Goal: Task Accomplishment & Management: Use online tool/utility

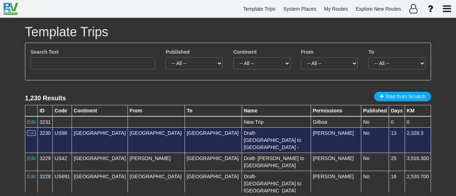
click at [31, 132] on link "Edit" at bounding box center [31, 133] width 9 height 6
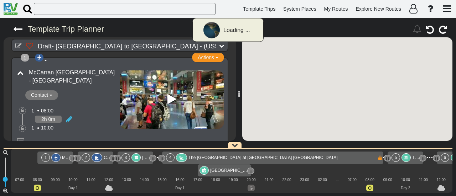
click at [403, 157] on div at bounding box center [405, 157] width 9 height 9
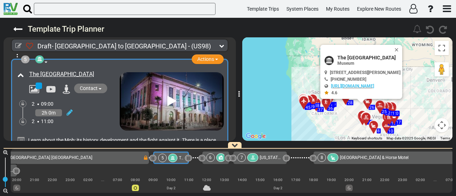
scroll to position [566, 0]
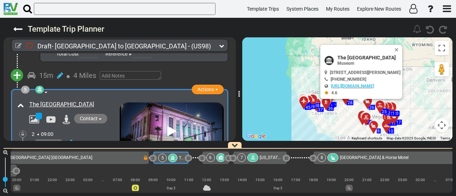
drag, startPoint x: 32, startPoint y: 111, endPoint x: 43, endPoint y: 111, distance: 11.8
click at [32, 115] on icon at bounding box center [34, 119] width 10 height 9
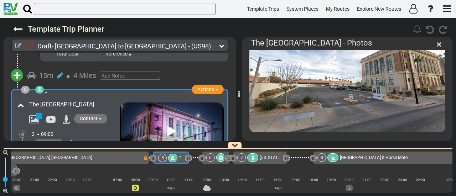
scroll to position [46, 0]
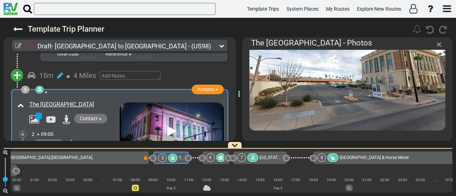
click at [440, 43] on span "×" at bounding box center [438, 44] width 5 height 12
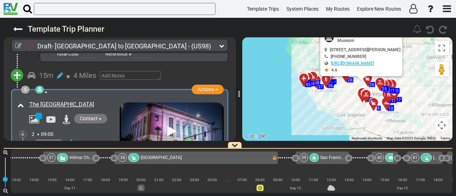
scroll to position [0, 3425]
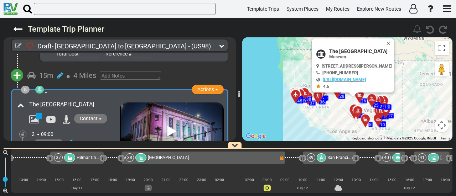
drag, startPoint x: 345, startPoint y: 116, endPoint x: 339, endPoint y: 130, distance: 14.9
click at [339, 130] on div "To activate drag with keyboard, press Alt + Enter. Once in keyboard drag state,…" at bounding box center [347, 89] width 210 height 104
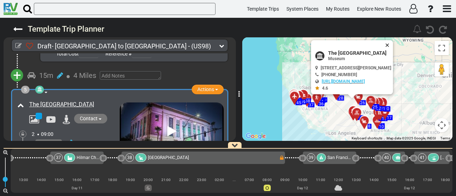
click at [393, 42] on button "Close" at bounding box center [388, 45] width 9 height 10
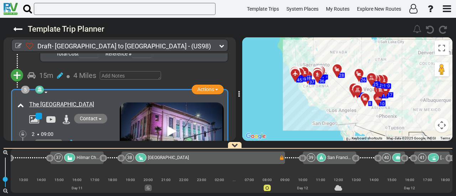
drag, startPoint x: 389, startPoint y: 76, endPoint x: 389, endPoint y: 46, distance: 29.5
click at [389, 46] on div "To activate drag with keyboard, press Alt + Enter. Once in keyboard drag state,…" at bounding box center [347, 89] width 210 height 104
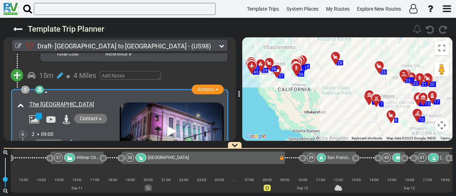
drag, startPoint x: 267, startPoint y: 69, endPoint x: 348, endPoint y: 101, distance: 86.7
click at [348, 101] on div "To activate drag with keyboard, press Alt + Enter. Once in keyboard drag state,…" at bounding box center [347, 89] width 210 height 104
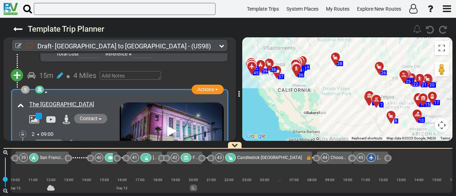
scroll to position [0, 3830]
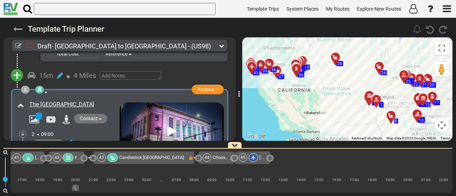
click at [18, 27] on icon at bounding box center [17, 29] width 9 height 9
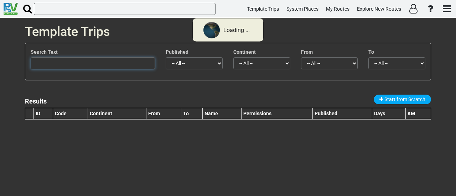
click at [74, 65] on input "text" at bounding box center [93, 63] width 124 height 12
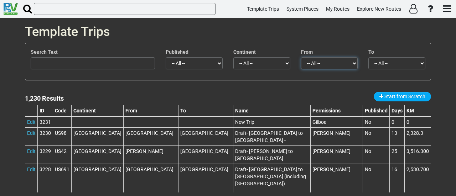
click at [339, 61] on select "-- All -- Adelaide (12) Albuquerque (31) Alice Springs (9) Amsterdam (1) Anchor…" at bounding box center [329, 63] width 57 height 12
select select "number:30"
click at [301, 57] on select "-- All -- Adelaide (12) Albuquerque (31) Alice Springs (9) Amsterdam (1) Anchor…" at bounding box center [329, 63] width 57 height 12
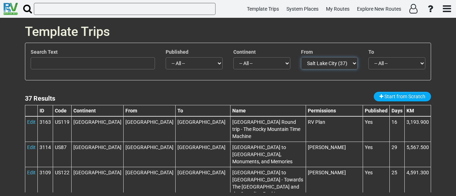
click at [330, 62] on select "-- All -- Salt Lake City (37)" at bounding box center [329, 63] width 57 height 12
click at [301, 57] on select "-- All -- Salt Lake City (37)" at bounding box center [329, 63] width 57 height 12
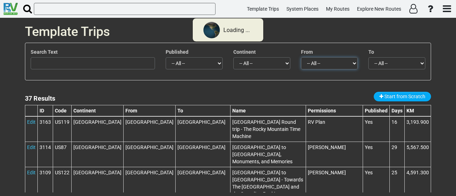
click at [318, 62] on select "-- All -- Salt Lake City (37)" at bounding box center [329, 63] width 57 height 12
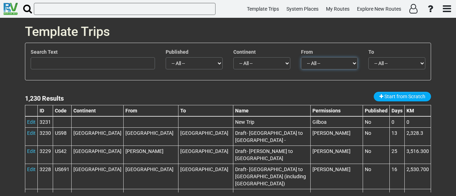
select select "number:605"
click at [301, 57] on select "-- All -- Adelaide (12) Albuquerque (31) Alice Springs (9) Amsterdam (1) Anchor…" at bounding box center [329, 63] width 57 height 12
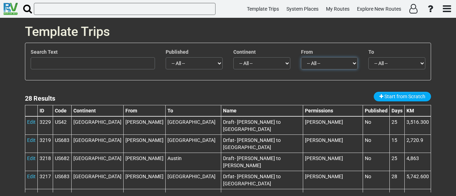
click at [336, 64] on select "-- All -- Billings (28)" at bounding box center [329, 63] width 57 height 12
click at [301, 57] on select "-- All -- Billings (28)" at bounding box center [329, 63] width 57 height 12
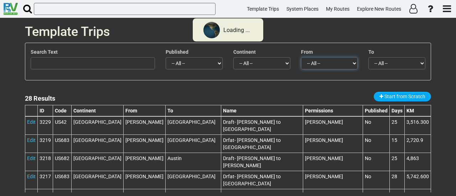
click at [327, 64] on select "-- All -- Billings (28)" at bounding box center [329, 63] width 57 height 12
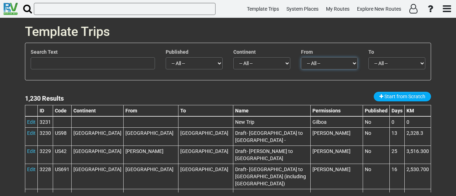
select select "number:46"
click at [301, 57] on select "-- All -- Adelaide (12) Albuquerque (31) Alice Springs (9) Amsterdam (1) Anchor…" at bounding box center [329, 63] width 57 height 12
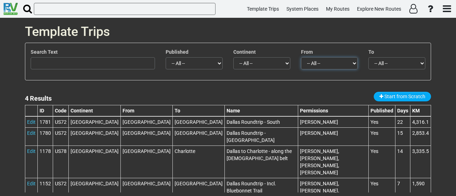
click at [324, 61] on select "-- All -- Dallas (4)" at bounding box center [329, 63] width 57 height 12
click at [342, 63] on select "-- All -- Dallas (4)" at bounding box center [329, 63] width 57 height 12
click at [301, 57] on select "-- All -- Dallas (4)" at bounding box center [329, 63] width 57 height 12
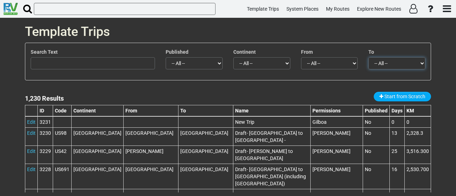
click at [411, 63] on select "-- All -- Adelaide (14) Albuquerque (27) Alice Springs (11) Amsterdam (1) Ancho…" at bounding box center [396, 63] width 57 height 12
click at [333, 62] on select "-- All -- Adelaide (12) Albuquerque (31) Alice Springs (9) Amsterdam (1) Anchor…" at bounding box center [329, 63] width 57 height 12
select select "number:43"
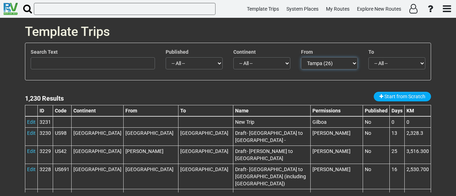
click at [301, 57] on select "-- All -- Adelaide (12) Albuquerque (31) Alice Springs (9) Amsterdam (1) Anchor…" at bounding box center [329, 63] width 57 height 12
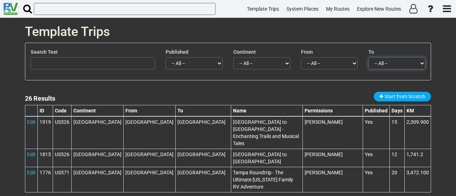
click at [385, 62] on select "-- All -- Albuquerque (1) Atlanta (1) Austin (1) Billings (1) Boston (1) Bozema…" at bounding box center [396, 63] width 57 height 12
select select "number:26"
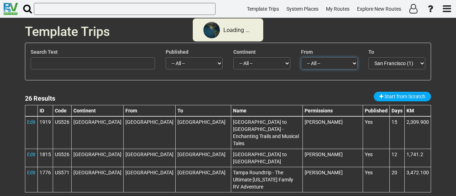
click at [332, 65] on select "-- All -- Tampa (26)" at bounding box center [329, 63] width 57 height 12
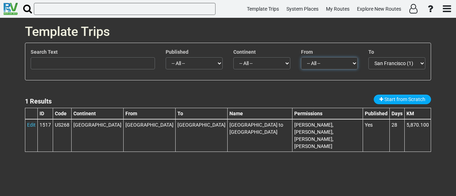
select select
click at [301, 57] on select "-- All -- Tampa (1)" at bounding box center [329, 63] width 57 height 12
select select
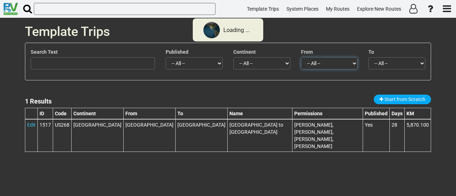
click at [331, 62] on select "-- All -- Tampa (1)" at bounding box center [329, 63] width 57 height 12
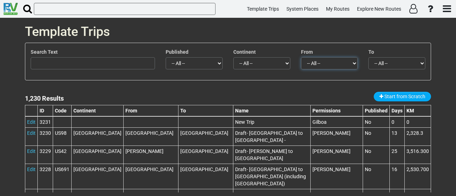
select select "number:30"
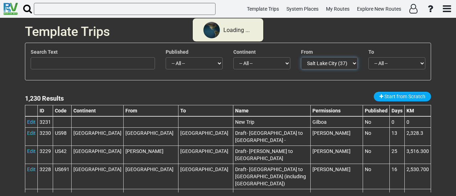
drag, startPoint x: 323, startPoint y: 62, endPoint x: 377, endPoint y: 65, distance: 53.4
click at [323, 62] on select "-- All -- Adelaide (12) Albuquerque (31) Alice Springs (9) Amsterdam (1) Anchor…" at bounding box center [329, 63] width 57 height 12
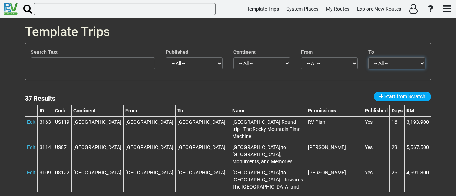
click at [378, 64] on select "-- All -- Albuquerque (1) Atlanta (1) Austin (1) Billings (1) Boston (2) Bozema…" at bounding box center [396, 63] width 57 height 12
select select "number:42"
click at [368, 57] on select "-- All -- Albuquerque (1) Atlanta (1) Austin (1) Billings (1) Boston (2) Bozema…" at bounding box center [396, 63] width 57 height 12
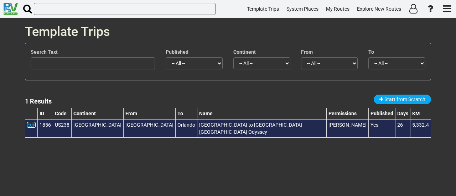
click at [34, 124] on link "Edit" at bounding box center [31, 125] width 9 height 6
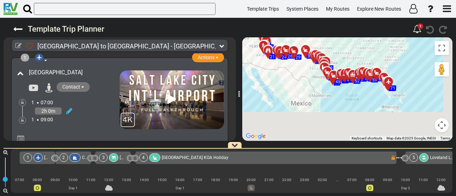
drag, startPoint x: 371, startPoint y: 133, endPoint x: 348, endPoint y: 96, distance: 43.8
click at [348, 96] on div "To activate drag with keyboard, press Alt + Enter. Once in keyboard drag state,…" at bounding box center [347, 89] width 210 height 104
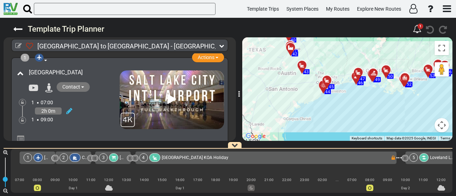
drag, startPoint x: 324, startPoint y: 73, endPoint x: 329, endPoint y: 128, distance: 55.1
click at [340, 129] on div "To activate drag with keyboard, press Alt + Enter. Once in keyboard drag state,…" at bounding box center [347, 89] width 210 height 104
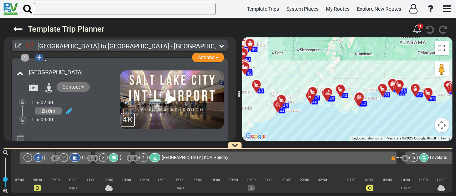
drag, startPoint x: 368, startPoint y: 115, endPoint x: 379, endPoint y: 125, distance: 14.6
click at [379, 125] on div "To activate drag with keyboard, press Alt + Enter. Once in keyboard drag state,…" at bounding box center [347, 89] width 210 height 104
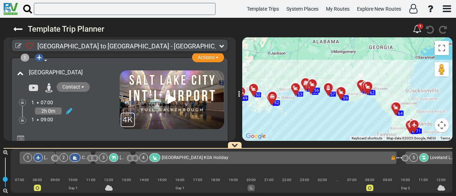
drag, startPoint x: 367, startPoint y: 116, endPoint x: 294, endPoint y: 116, distance: 73.0
click at [294, 116] on div "To activate drag with keyboard, press Alt + Enter. Once in keyboard drag state,…" at bounding box center [347, 89] width 210 height 104
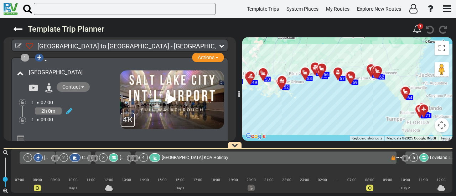
drag, startPoint x: 323, startPoint y: 119, endPoint x: 334, endPoint y: 103, distance: 19.2
click at [334, 103] on div "To activate drag with keyboard, press Alt + Enter. Once in keyboard drag state,…" at bounding box center [347, 89] width 210 height 104
select select "number:30"
select select "number:42"
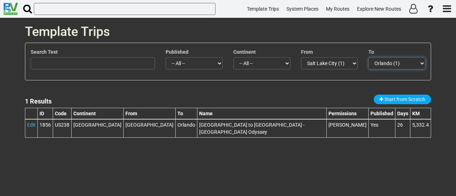
click at [379, 61] on select "-- All -- Orlando (1)" at bounding box center [396, 63] width 57 height 12
click at [368, 57] on select "-- All -- Orlando (1)" at bounding box center [396, 63] width 57 height 12
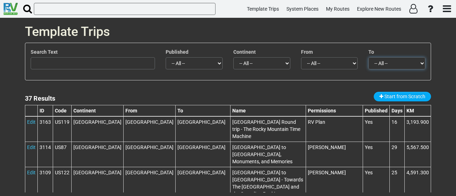
click at [387, 59] on select "-- All -- Albuquerque (1) Atlanta (1) Austin (1) Billings (1) Boston (2) Bozema…" at bounding box center [396, 63] width 57 height 12
select select "number:2327"
click at [451, 92] on div "Template Trips Search Text Published -- All -- Yes No Continent -- All -- -- Em…" at bounding box center [228, 107] width 456 height 178
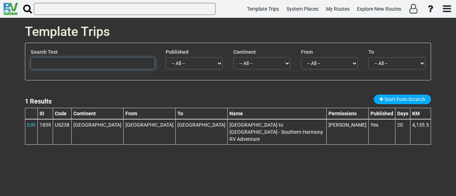
click at [62, 62] on input "text" at bounding box center [93, 63] width 124 height 12
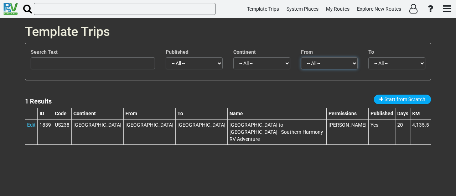
click at [327, 63] on select "-- All -- Salt Lake City (1)" at bounding box center [329, 63] width 57 height 12
select select
click at [301, 57] on select "-- All -- Salt Lake City (1)" at bounding box center [329, 63] width 57 height 12
select select
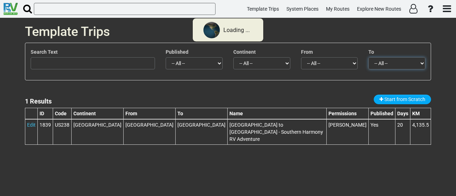
click at [384, 60] on select "-- All -- New Orleans (1)" at bounding box center [396, 63] width 57 height 12
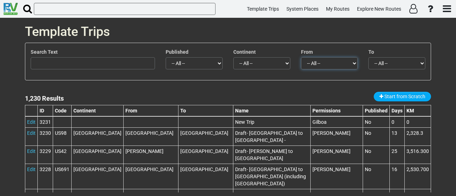
click at [330, 64] on select "-- All -- Adelaide (12) Albuquerque (31) Alice Springs (9) Amsterdam (1) Anchor…" at bounding box center [329, 63] width 57 height 12
select select "number:43"
click at [301, 57] on select "-- All -- Adelaide (12) Albuquerque (31) Alice Springs (9) Amsterdam (1) Anchor…" at bounding box center [329, 63] width 57 height 12
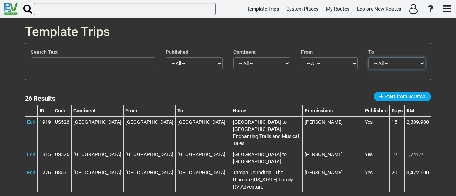
click at [383, 59] on select "-- All -- Albuquerque (1) Atlanta (1) Austin (1) Billings (1) Boston (1) Bozema…" at bounding box center [396, 63] width 57 height 12
select select "number:605"
click at [368, 57] on select "-- All -- Albuquerque (1) Atlanta (1) Austin (1) Billings (1) Boston (1) Bozema…" at bounding box center [396, 63] width 57 height 12
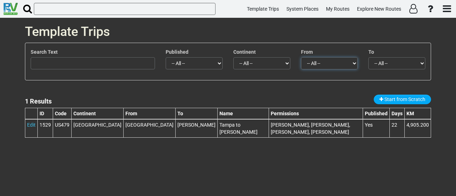
click at [315, 62] on select "-- All -- Tampa (1)" at bounding box center [329, 63] width 57 height 12
select select
click at [301, 57] on select "-- All -- Tampa (1)" at bounding box center [329, 63] width 57 height 12
select select
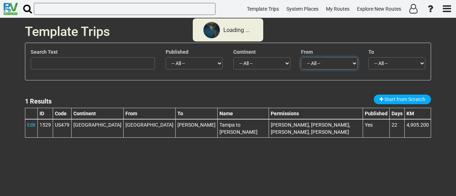
click at [320, 63] on select "-- All -- Tampa (1)" at bounding box center [329, 63] width 57 height 12
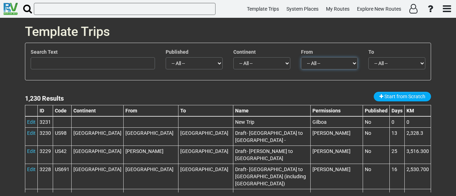
select select "number:605"
click at [301, 57] on select "-- All -- Adelaide (12) Albuquerque (31) Alice Springs (9) Amsterdam (1) Anchor…" at bounding box center [329, 63] width 57 height 12
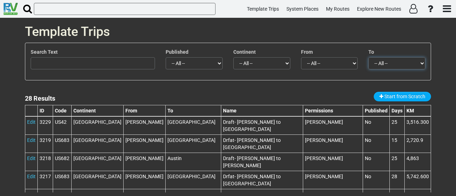
click at [396, 62] on select "-- All -- Albuquerque (1) Atlanta (1) Austin (1) Billings (4) Boston (1) Chicag…" at bounding box center [396, 63] width 57 height 12
select select "number:42"
click at [368, 57] on select "-- All -- Albuquerque (1) Atlanta (1) Austin (1) Billings (4) Boston (1) Chicag…" at bounding box center [396, 63] width 57 height 12
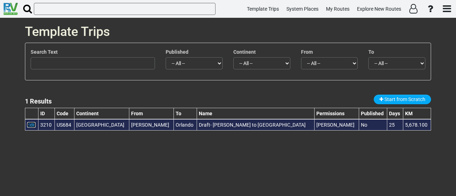
click at [29, 124] on link "Edit" at bounding box center [31, 125] width 9 height 6
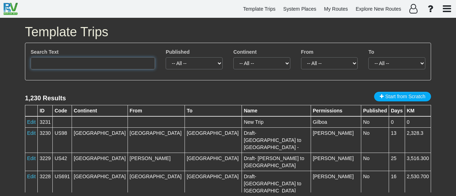
click at [132, 66] on input "text" at bounding box center [93, 63] width 124 height 12
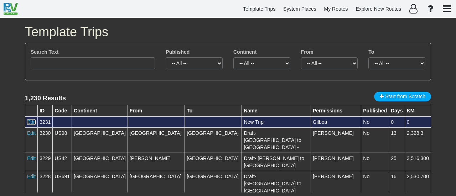
click at [32, 122] on link "Edit" at bounding box center [31, 122] width 9 height 6
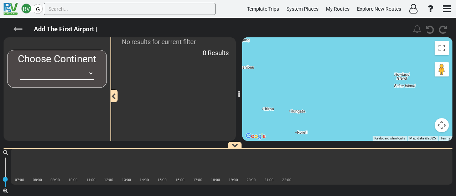
click at [17, 29] on icon at bounding box center [17, 29] width 9 height 9
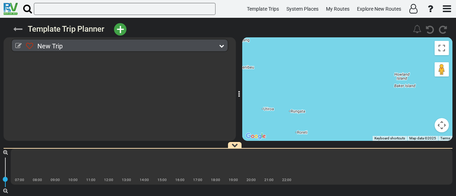
click at [16, 29] on icon at bounding box center [17, 29] width 9 height 9
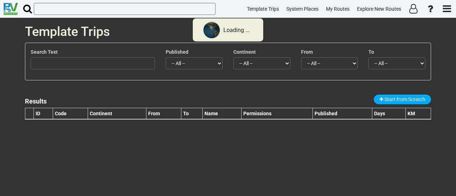
select select "number:605"
select select "number:42"
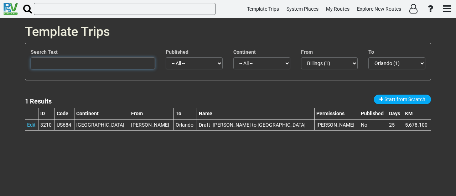
click at [116, 65] on input "text" at bounding box center [93, 63] width 124 height 12
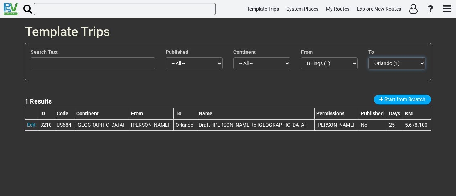
click at [378, 63] on select "-- All -- [GEOGRAPHIC_DATA] (1)" at bounding box center [396, 63] width 57 height 12
select select
click at [368, 57] on select "-- All -- [GEOGRAPHIC_DATA] (1)" at bounding box center [396, 63] width 57 height 12
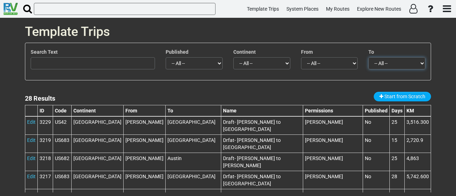
click at [382, 63] on select "-- All -- [GEOGRAPHIC_DATA] (1) [GEOGRAPHIC_DATA] (1) [GEOGRAPHIC_DATA] (1) [PE…" at bounding box center [396, 63] width 57 height 12
click at [374, 65] on select "-- All -- [GEOGRAPHIC_DATA] (1) [GEOGRAPHIC_DATA] (1) [GEOGRAPHIC_DATA] (1) [PE…" at bounding box center [396, 63] width 57 height 12
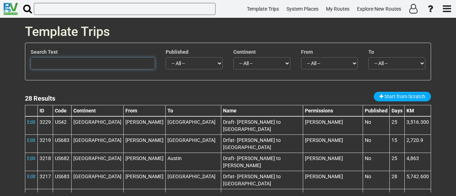
click at [101, 63] on input "text" at bounding box center [93, 63] width 124 height 12
type input "נן"
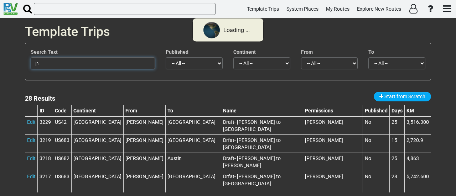
select select
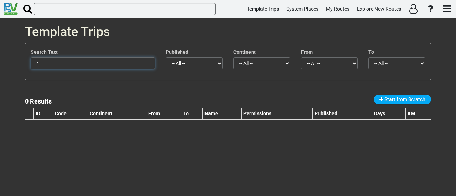
type input "נ"
type input "billings to t"
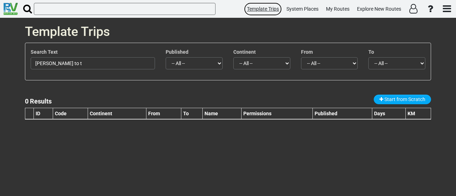
click at [264, 10] on span "Template Trips" at bounding box center [263, 9] width 32 height 6
click at [257, 10] on span "Template Trips" at bounding box center [263, 9] width 32 height 6
click at [312, 6] on span "System Places" at bounding box center [302, 9] width 32 height 6
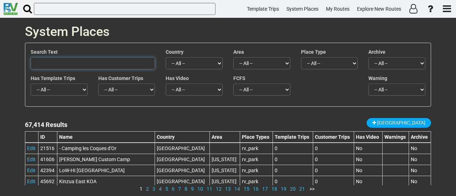
click at [119, 64] on input "text" at bounding box center [93, 63] width 124 height 12
paste input "Three Sisters Springs"
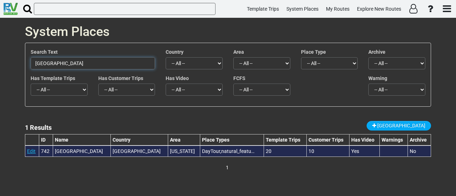
type input "Three Sisters Springs"
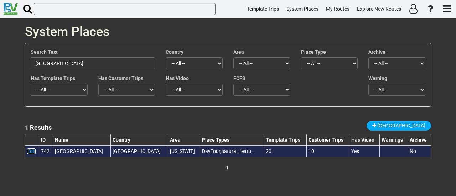
click at [32, 152] on link "Edit" at bounding box center [31, 151] width 9 height 6
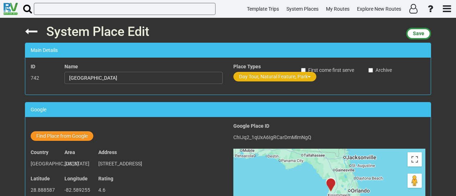
click at [282, 76] on button "Day Tour, Natural Feature, Park" at bounding box center [274, 77] width 83 height 10
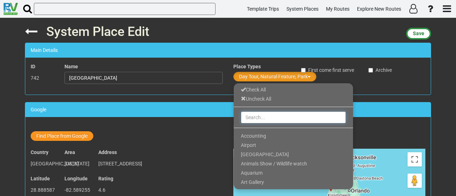
click at [273, 117] on input "text" at bounding box center [293, 117] width 105 height 12
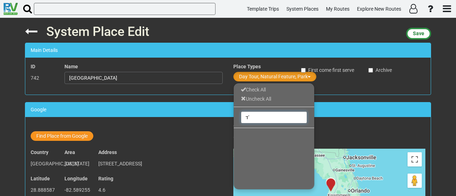
type input "ד"
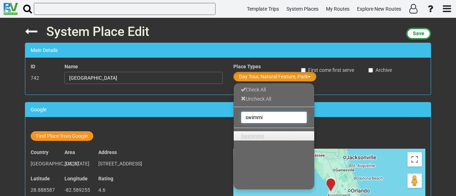
type input "swimmi"
click at [264, 133] on link "Swimming" at bounding box center [273, 135] width 80 height 9
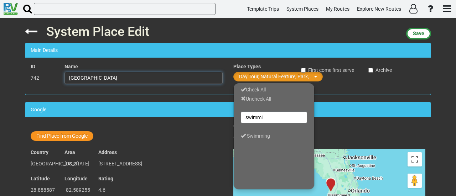
click at [135, 82] on input "Three Sisters Springs" at bounding box center [143, 78] width 158 height 12
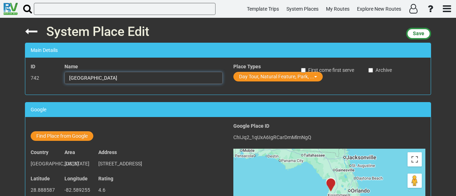
click at [135, 82] on input "Three Sisters Springs" at bounding box center [143, 78] width 158 height 12
click at [418, 31] on span "Save" at bounding box center [418, 34] width 11 height 6
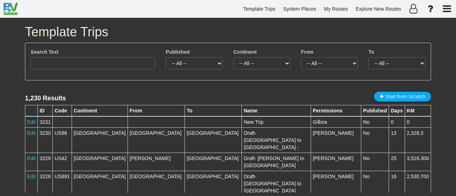
click at [83, 89] on div "1,230 Results Start from Scratch ID Code Continent From To Name Permissions 323…" at bounding box center [228, 142] width 406 height 109
click at [81, 64] on input "text" at bounding box center [93, 63] width 124 height 12
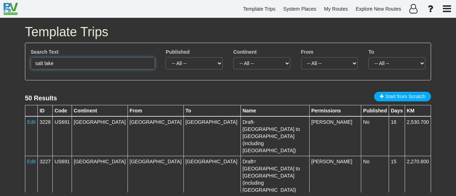
type input "salt lake"
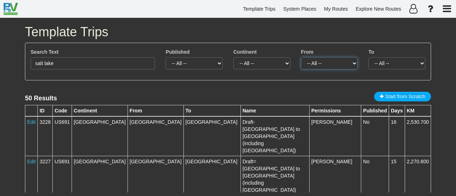
click at [323, 63] on select "-- All -- Austin (1) Billings (1) Bozeman (1) Chicago (1) Denver (1) Las Vegas …" at bounding box center [329, 63] width 57 height 12
click at [324, 62] on select "-- All -- Austin (1) Billings (1) Bozeman (1) Chicago (1) Denver (1) Las Vegas …" at bounding box center [329, 63] width 57 height 12
click at [395, 64] on select "-- All -- Albuquerque (1) Atlanta (1) Austin (1) Billings (1) Boston (2) Bozema…" at bounding box center [396, 63] width 57 height 12
select select "number:30"
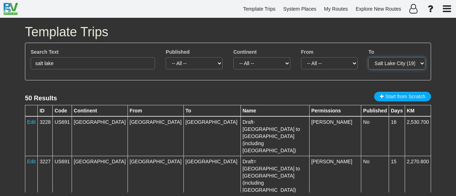
click at [368, 57] on select "-- All -- Albuquerque (1) Atlanta (1) Austin (1) Billings (1) Boston (2) Bozema…" at bounding box center [396, 63] width 57 height 12
click at [390, 64] on select "-- All -- Salt Lake City (19)" at bounding box center [396, 63] width 57 height 12
click at [390, 66] on select "-- All -- Salt Lake City (19)" at bounding box center [396, 63] width 57 height 12
click at [389, 61] on select "-- All -- Salt Lake City (19)" at bounding box center [396, 63] width 57 height 12
click at [368, 57] on select "-- All -- Salt Lake City (19)" at bounding box center [396, 63] width 57 height 12
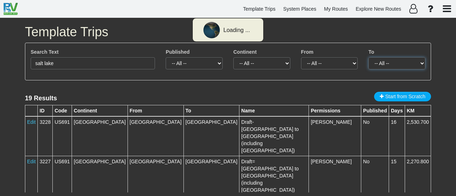
click at [390, 63] on select "-- All -- Salt Lake City (19)" at bounding box center [396, 63] width 57 height 12
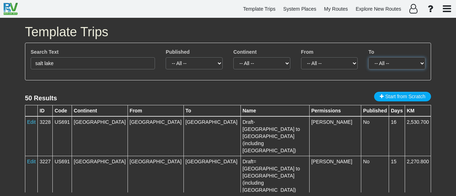
select select "number:605"
click at [368, 57] on select "-- All -- Albuquerque (1) Atlanta (1) Austin (1) Billings (1) Boston (2) Bozema…" at bounding box center [396, 63] width 57 height 12
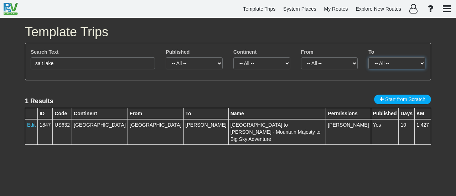
click at [396, 62] on select "-- All -- Billings (1)" at bounding box center [396, 63] width 57 height 12
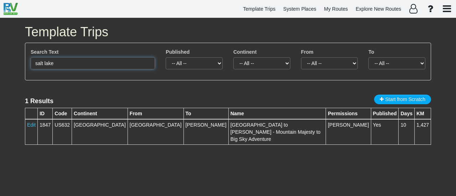
click at [66, 62] on input "salt lake" at bounding box center [93, 63] width 124 height 12
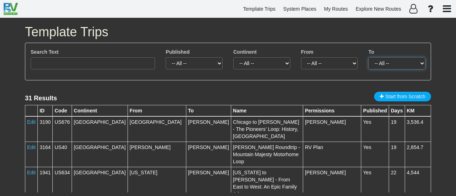
click at [384, 62] on select "-- All -- Billings (31)" at bounding box center [396, 63] width 57 height 12
click at [384, 67] on select "-- All -- Billings (31)" at bounding box center [396, 63] width 57 height 12
click at [385, 64] on select "-- All -- Billings (31)" at bounding box center [396, 63] width 57 height 12
click at [368, 57] on select "-- All -- Billings (31)" at bounding box center [396, 63] width 57 height 12
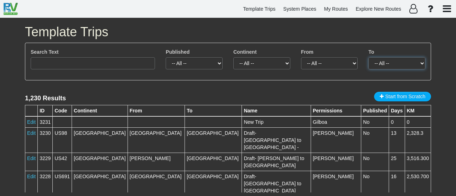
click at [391, 64] on select "-- All -- [GEOGRAPHIC_DATA] (14) [GEOGRAPHIC_DATA] (27) [PERSON_NAME][GEOGRAPHI…" at bounding box center [396, 63] width 57 height 12
select select "number:46"
click at [368, 57] on select "-- All -- [GEOGRAPHIC_DATA] (14) [GEOGRAPHIC_DATA] (27) [PERSON_NAME][GEOGRAPHI…" at bounding box center [396, 63] width 57 height 12
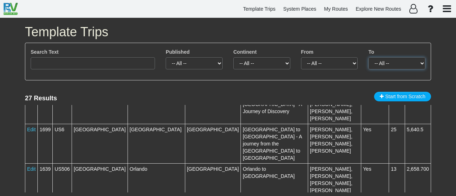
scroll to position [392, 0]
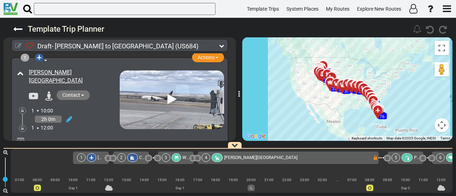
click at [19, 43] on icon at bounding box center [18, 46] width 6 height 6
select select "number:605"
select select "number:42"
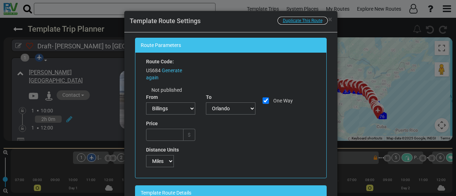
click at [303, 20] on span "Duplicate This Route" at bounding box center [303, 20] width 40 height 5
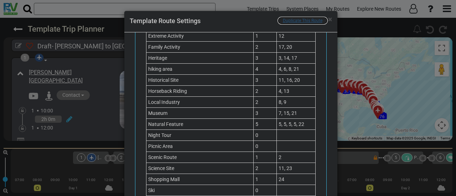
scroll to position [605, 0]
click at [296, 21] on span "Duplicate This Route" at bounding box center [303, 20] width 40 height 5
click at [75, 26] on div "× Duplicate This Route Template Route Settings Route Parameters Route Code: US6…" at bounding box center [228, 98] width 456 height 196
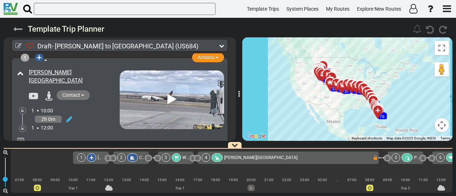
click at [15, 29] on icon at bounding box center [17, 29] width 9 height 9
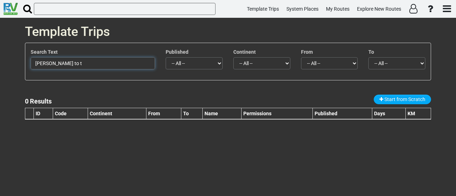
click at [73, 62] on input "billings to t" at bounding box center [93, 63] width 124 height 12
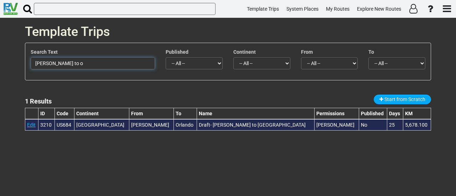
type input "billings to o"
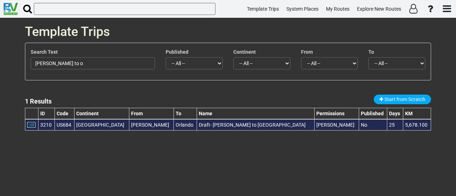
click at [29, 124] on link "Edit" at bounding box center [31, 125] width 9 height 6
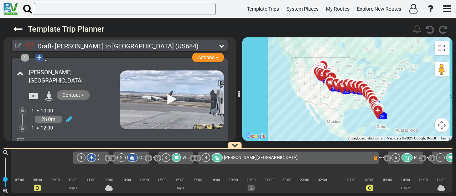
click at [17, 43] on icon at bounding box center [18, 46] width 6 height 6
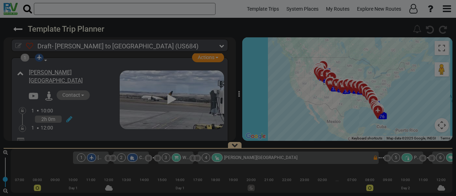
select select "number:605"
select select "number:42"
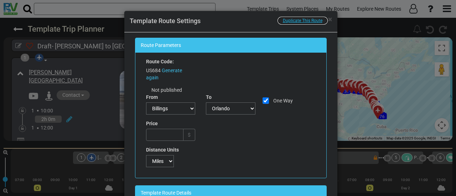
click at [306, 21] on span "Duplicate This Route" at bounding box center [303, 20] width 40 height 5
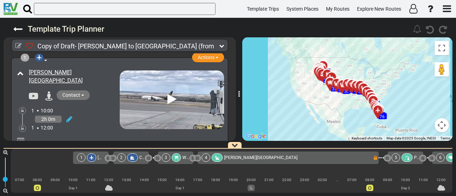
click at [252, 158] on span "[PERSON_NAME][GEOGRAPHIC_DATA]" at bounding box center [260, 157] width 73 height 5
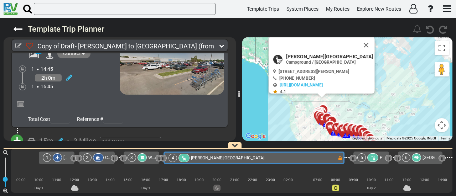
scroll to position [0, 44]
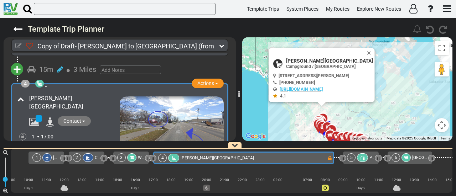
click at [16, 44] on icon at bounding box center [18, 46] width 6 height 6
select select "number:605"
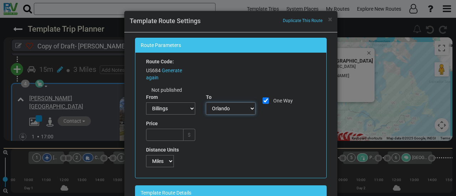
click at [231, 108] on select "--Choose-- Agoura Hills Albuquerque Allston Anchorage Atlanta Aurora Austin Avo…" at bounding box center [230, 109] width 49 height 12
select select "number:43"
click at [206, 103] on select "--Choose-- Agoura Hills Albuquerque Allston Anchorage Atlanta Aurora Austin Avo…" at bounding box center [230, 109] width 49 height 12
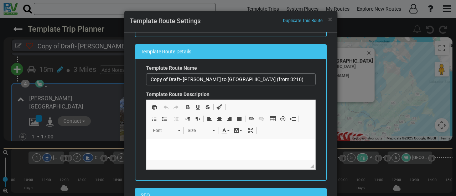
scroll to position [153, 0]
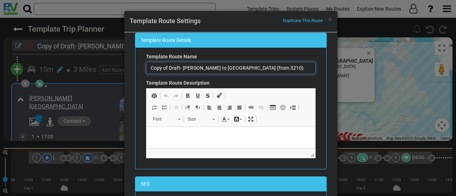
drag, startPoint x: 167, startPoint y: 69, endPoint x: 123, endPoint y: 68, distance: 44.1
click at [124, 68] on div "Route Parameters Route Code: US684 Generate again Not published From --Choose--…" at bounding box center [230, 121] width 213 height 178
drag, startPoint x: 185, startPoint y: 67, endPoint x: 259, endPoint y: 70, distance: 73.7
click at [259, 70] on input "Draft- Billings to Orlando (from 3210)" at bounding box center [230, 68] width 169 height 12
type input "Draft- [PERSON_NAME] to [GEOGRAPHIC_DATA]"
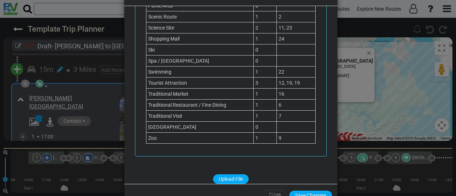
scroll to position [47, 0]
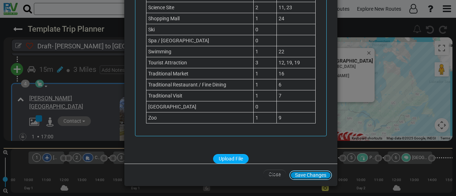
click at [308, 174] on button "Save Changes" at bounding box center [310, 175] width 43 height 10
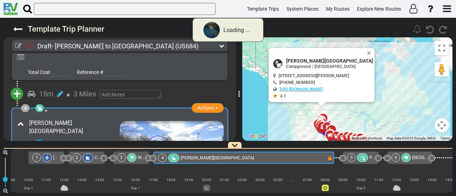
scroll to position [319, 0]
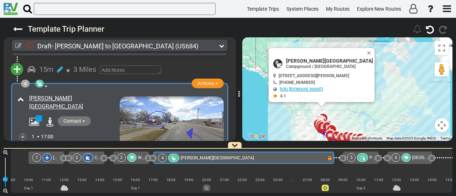
click at [351, 159] on div "5" at bounding box center [351, 157] width 9 height 9
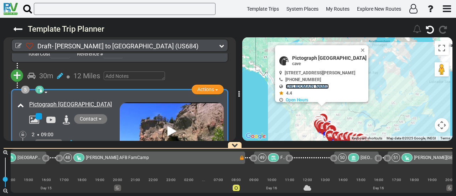
scroll to position [0, 7816]
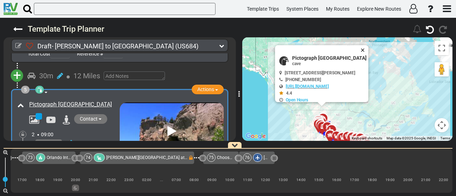
click at [368, 48] on button "Close" at bounding box center [363, 50] width 9 height 10
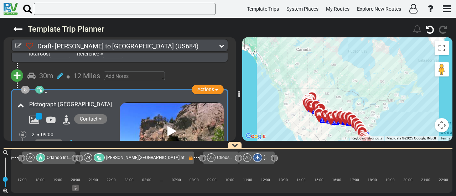
drag, startPoint x: 383, startPoint y: 83, endPoint x: 381, endPoint y: 69, distance: 14.0
click at [381, 70] on div "To activate drag with keyboard, press Alt + Enter. Once in keyboard drag state,…" at bounding box center [347, 89] width 210 height 104
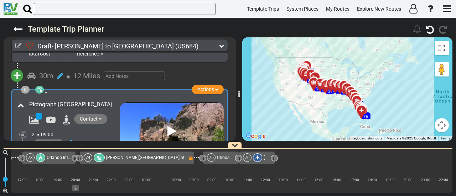
drag, startPoint x: 390, startPoint y: 99, endPoint x: 387, endPoint y: 81, distance: 18.6
click at [387, 81] on div "To activate drag with keyboard, press Alt + Enter. Once in keyboard drag state,…" at bounding box center [347, 89] width 210 height 104
click at [440, 127] on button "Map camera controls" at bounding box center [441, 125] width 14 height 14
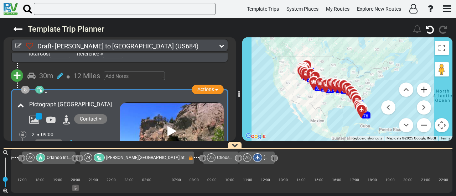
click at [426, 95] on button "Zoom in" at bounding box center [423, 90] width 14 height 14
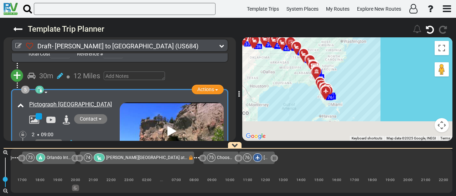
drag, startPoint x: 374, startPoint y: 89, endPoint x: 332, endPoint y: 51, distance: 56.5
click at [322, 44] on div "To activate drag with keyboard, press Alt + Enter. Once in keyboard drag state,…" at bounding box center [347, 89] width 210 height 104
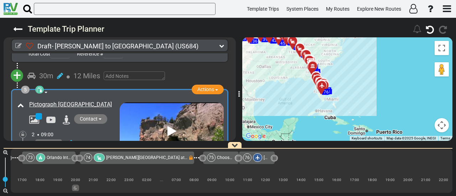
click at [439, 127] on button "Map camera controls" at bounding box center [441, 125] width 14 height 14
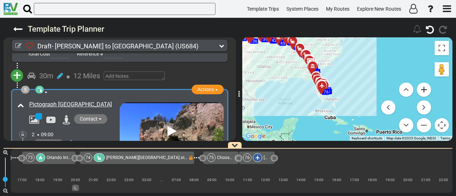
click at [418, 87] on button "Zoom in" at bounding box center [423, 90] width 14 height 14
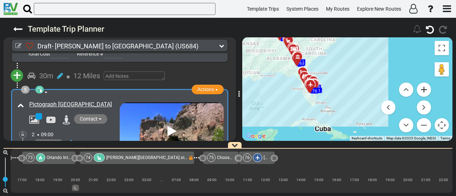
click at [418, 87] on button "Zoom in" at bounding box center [423, 90] width 14 height 14
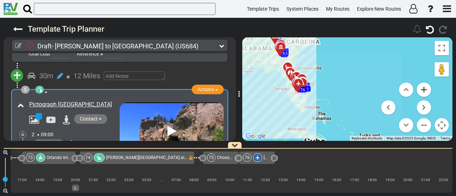
click at [418, 87] on button "Zoom in" at bounding box center [423, 90] width 14 height 14
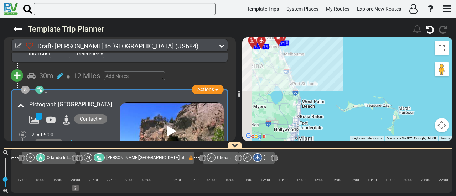
drag, startPoint x: 289, startPoint y: 105, endPoint x: 417, endPoint y: 77, distance: 130.9
click at [417, 77] on div "To activate drag with keyboard, press Alt + Enter. Once in keyboard drag state,…" at bounding box center [347, 89] width 210 height 104
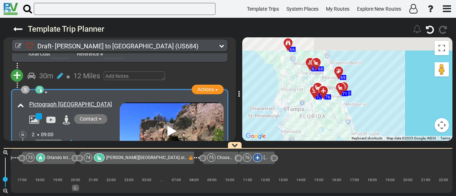
drag, startPoint x: 340, startPoint y: 86, endPoint x: 396, endPoint y: 145, distance: 80.3
click at [396, 145] on div "Template Trip Planner 141" at bounding box center [228, 107] width 456 height 178
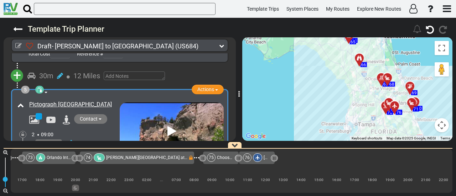
drag, startPoint x: 334, startPoint y: 124, endPoint x: 406, endPoint y: 138, distance: 74.3
click at [406, 138] on div "To activate drag with keyboard, press Alt + Enter. Once in keyboard drag state,…" at bounding box center [347, 89] width 210 height 104
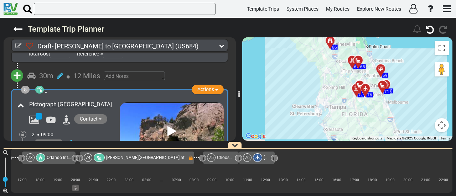
drag, startPoint x: 350, startPoint y: 97, endPoint x: 313, endPoint y: 73, distance: 44.0
click at [313, 73] on div "To activate drag with keyboard, press Alt + Enter. Once in keyboard drag state,…" at bounding box center [347, 89] width 210 height 104
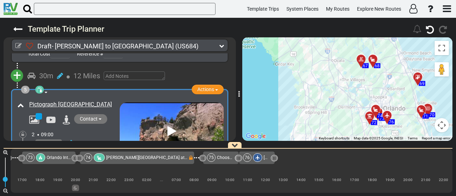
drag, startPoint x: 326, startPoint y: 85, endPoint x: 317, endPoint y: 109, distance: 26.0
click at [317, 109] on div "To activate drag with keyboard, press Alt + Enter. Once in keyboard drag state,…" at bounding box center [347, 89] width 210 height 104
click at [259, 158] on icon at bounding box center [257, 158] width 4 height 4
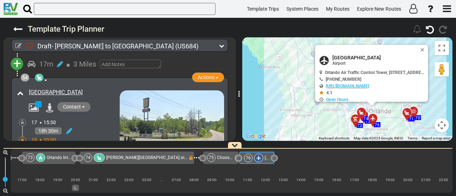
scroll to position [10683, 0]
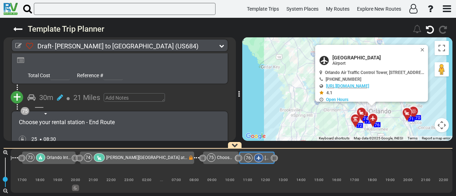
scroll to position [10718, 0]
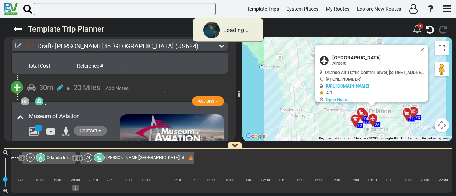
scroll to position [10542, 0]
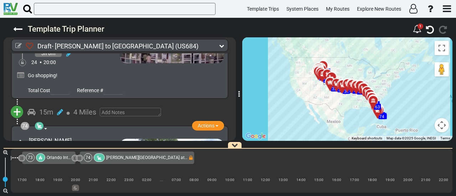
click at [169, 158] on div "74 Bill Frederick Park at Turkey Lake" at bounding box center [136, 157] width 104 height 9
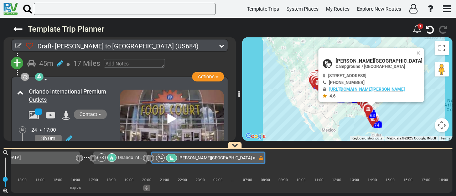
scroll to position [0, 7743]
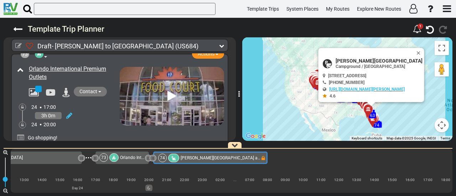
scroll to position [10490, 0]
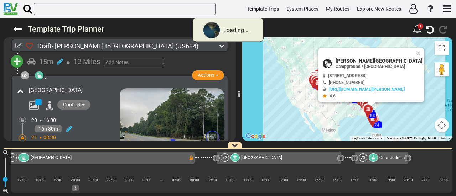
scroll to position [10394, 0]
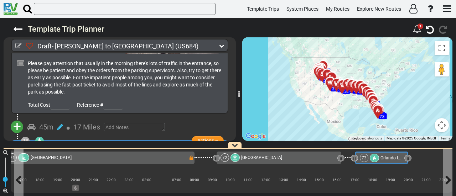
click at [372, 158] on icon at bounding box center [374, 158] width 4 height 4
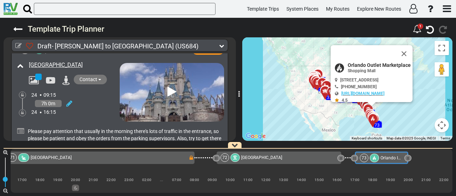
scroll to position [10321, 0]
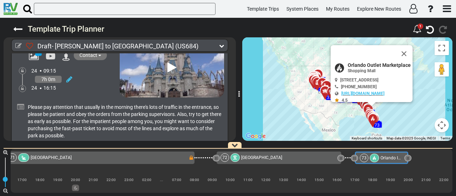
scroll to position [10356, 0]
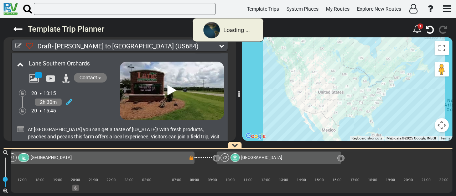
scroll to position [10260, 0]
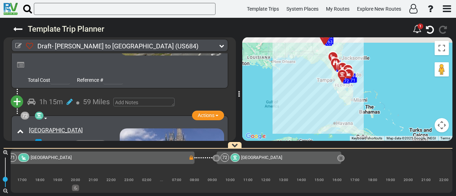
drag, startPoint x: 358, startPoint y: 108, endPoint x: 342, endPoint y: 116, distance: 18.2
click at [342, 116] on div "To activate drag with keyboard, press Alt + Enter. Once in keyboard drag state,…" at bounding box center [347, 89] width 210 height 104
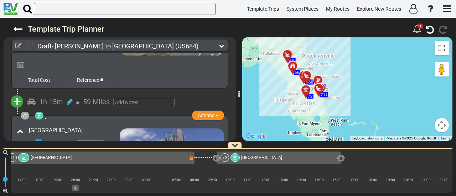
drag, startPoint x: 342, startPoint y: 82, endPoint x: 340, endPoint y: 116, distance: 34.2
click at [340, 116] on div "To activate drag with keyboard, press Alt + Enter. Once in keyboard drag state,…" at bounding box center [347, 89] width 210 height 104
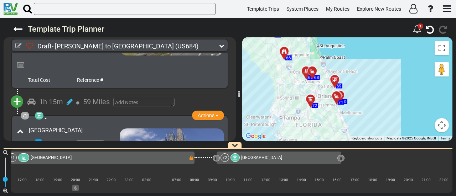
drag, startPoint x: 302, startPoint y: 106, endPoint x: 346, endPoint y: 134, distance: 52.5
click at [346, 134] on div "To activate drag with keyboard, press Alt + Enter. Once in keyboard drag state,…" at bounding box center [347, 89] width 210 height 104
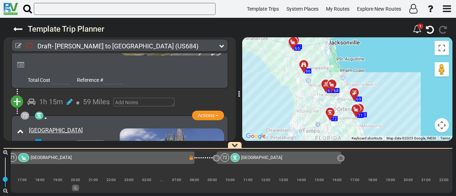
click at [328, 111] on icon at bounding box center [329, 112] width 5 height 5
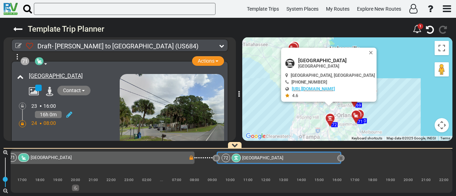
scroll to position [10163, 0]
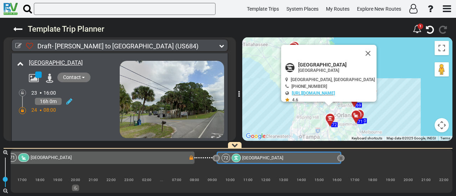
scroll to position [10199, 0]
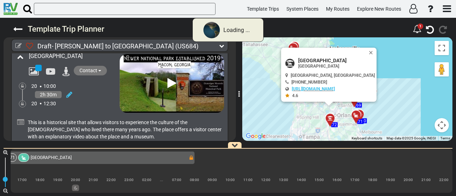
scroll to position [10103, 0]
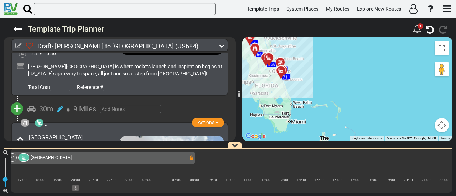
drag, startPoint x: 342, startPoint y: 88, endPoint x: 378, endPoint y: 122, distance: 49.1
click at [378, 122] on div "To activate drag with keyboard, press Alt + Enter. Once in keyboard drag state,…" at bounding box center [347, 89] width 210 height 104
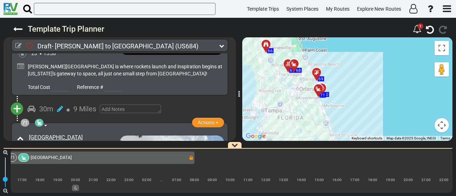
drag, startPoint x: 308, startPoint y: 83, endPoint x: 379, endPoint y: 110, distance: 76.5
click at [389, 116] on div "To activate drag with keyboard, press Alt + Enter. Once in keyboard drag state,…" at bounding box center [347, 89] width 210 height 104
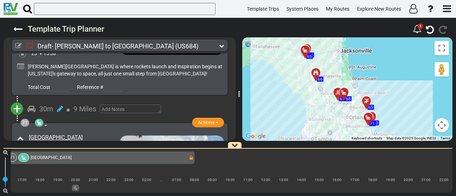
drag, startPoint x: 335, startPoint y: 59, endPoint x: 382, endPoint y: 88, distance: 55.7
click at [382, 88] on div "To activate drag with keyboard, press Alt + Enter. Once in keyboard drag state,…" at bounding box center [347, 89] width 210 height 104
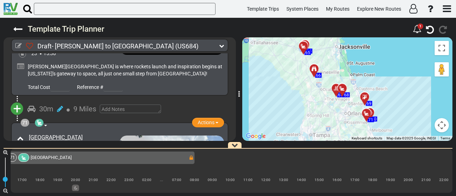
drag, startPoint x: 359, startPoint y: 74, endPoint x: 351, endPoint y: 63, distance: 14.3
click at [351, 63] on div "To activate drag with keyboard, press Alt + Enter. Once in keyboard drag state,…" at bounding box center [347, 89] width 210 height 104
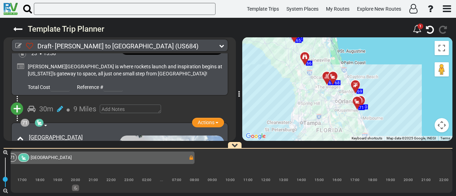
click at [305, 57] on div at bounding box center [307, 59] width 12 height 11
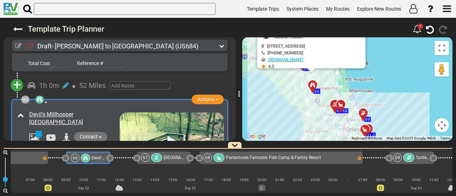
scroll to position [0, 0]
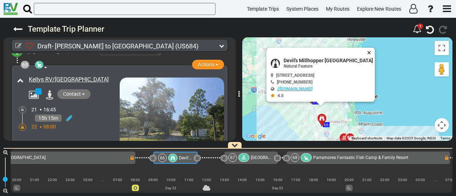
click at [372, 49] on button "Close" at bounding box center [370, 53] width 9 height 10
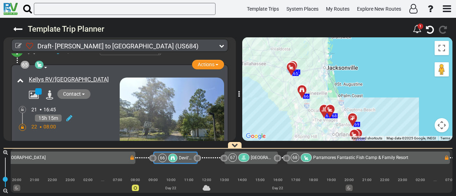
drag, startPoint x: 367, startPoint y: 91, endPoint x: 334, endPoint y: 27, distance: 71.3
click at [334, 27] on div "Template Trip Planner 1 149" at bounding box center [228, 107] width 456 height 178
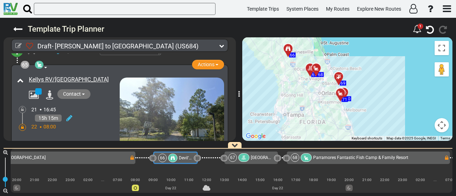
click at [308, 67] on icon at bounding box center [309, 68] width 7 height 6
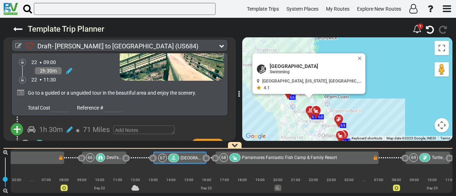
click at [191, 195] on span "Remove" at bounding box center [186, 198] width 18 height 6
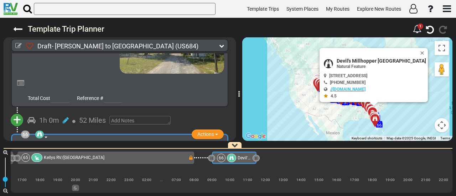
scroll to position [9393, 0]
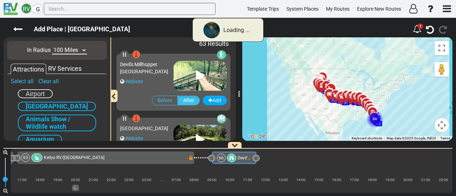
scroll to position [0, 0]
click at [41, 80] on link "Clear all" at bounding box center [48, 81] width 20 height 7
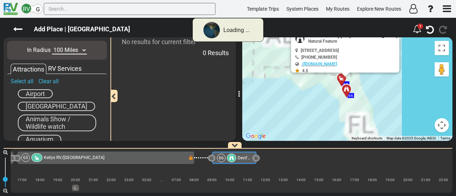
click at [38, 91] on span "Airport" at bounding box center [35, 93] width 19 height 7
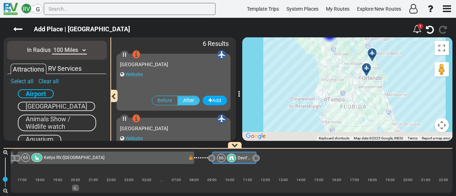
click at [309, 48] on body "RV G Template Trips System Places My Routes Explore New Routes" at bounding box center [228, 98] width 456 height 196
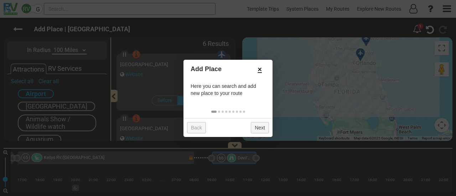
click at [261, 69] on link "×" at bounding box center [259, 69] width 11 height 12
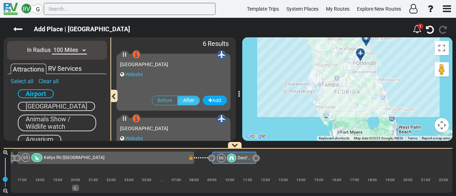
click at [64, 49] on select "10 Miles 50 Miles 100 Miles 250 Miles 500 Miles 1000 Miles" at bounding box center [69, 50] width 35 height 8
select select "number:250"
click at [52, 46] on select "10 Miles 50 Miles 100 Miles 250 Miles 500 Miles 1000 Miles" at bounding box center [69, 50] width 35 height 8
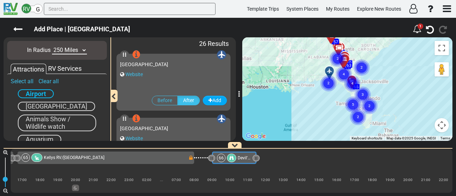
click at [351, 101] on circle "Cluster of 5 markers" at bounding box center [353, 104] width 16 height 16
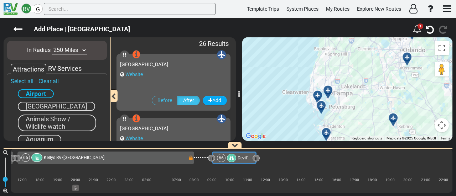
click at [329, 91] on div at bounding box center [330, 93] width 12 height 11
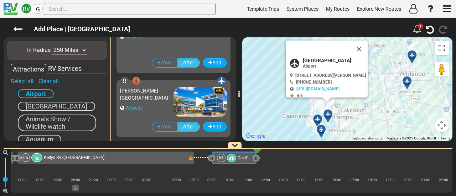
scroll to position [511, 0]
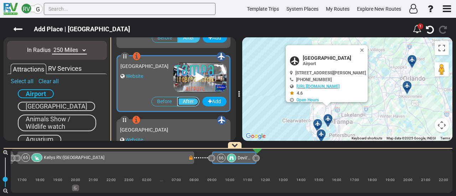
click at [188, 100] on label "After" at bounding box center [188, 102] width 22 height 10
click at [0, 0] on input "After" at bounding box center [0, 0] width 0 height 0
click at [212, 103] on button "Add" at bounding box center [214, 102] width 24 height 10
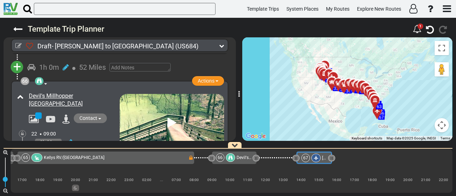
scroll to position [9440, 0]
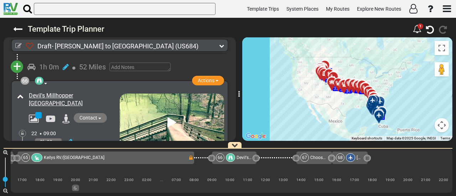
click at [246, 157] on span "Devil's Millhopper [GEOGRAPHIC_DATA]" at bounding box center [273, 157] width 75 height 5
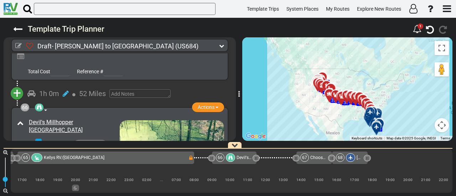
scroll to position [9413, 0]
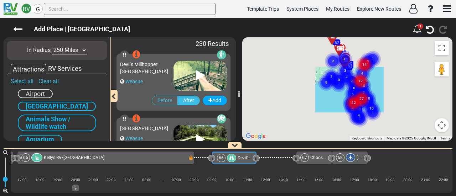
click at [70, 48] on select "10 Miles 50 Miles 100 Miles 250 Miles 500 Miles 1000 Miles" at bounding box center [69, 50] width 35 height 8
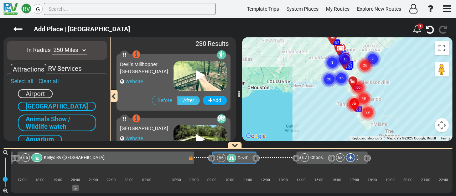
select select "number:50"
click at [52, 46] on select "10 Miles 50 Miles 100 Miles 250 Miles 500 Miles 1000 Miles" at bounding box center [69, 50] width 35 height 8
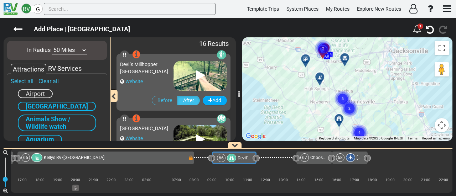
drag, startPoint x: 298, startPoint y: 62, endPoint x: 306, endPoint y: 96, distance: 34.4
click at [306, 96] on div "To activate drag with keyboard, press Alt + Enter. Once in keyboard drag state,…" at bounding box center [347, 89] width 210 height 104
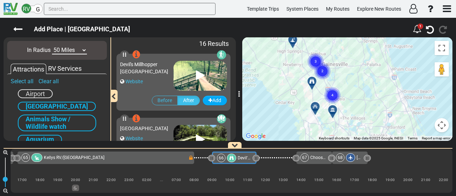
drag, startPoint x: 279, startPoint y: 53, endPoint x: 285, endPoint y: 54, distance: 5.7
click at [275, 40] on div "To activate drag with keyboard, press Alt + Enter. Once in keyboard drag state,…" at bounding box center [347, 89] width 210 height 104
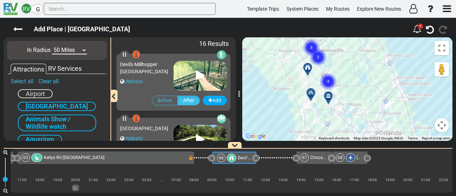
click at [329, 94] on icon at bounding box center [327, 95] width 5 height 5
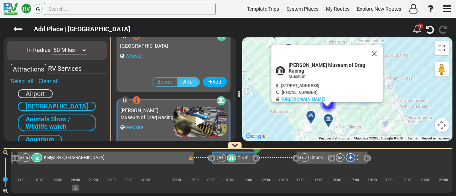
scroll to position [896, 0]
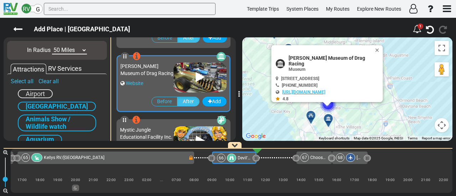
click at [374, 49] on button "Close" at bounding box center [378, 50] width 9 height 10
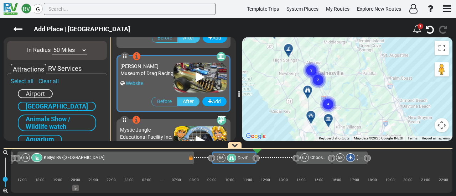
click at [371, 48] on div "To activate drag with keyboard, press Alt + Enter. Once in keyboard drag state,…" at bounding box center [347, 89] width 210 height 104
click at [332, 101] on circle "Cluster of 4 markers" at bounding box center [328, 104] width 16 height 16
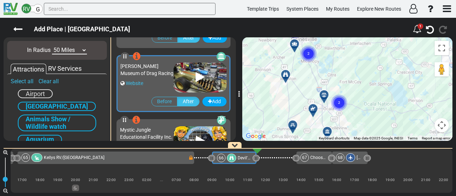
click at [312, 109] on div at bounding box center [315, 111] width 12 height 11
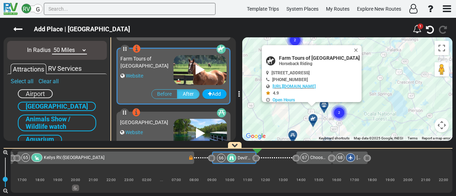
scroll to position [511, 0]
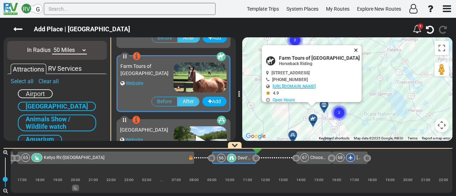
click at [353, 48] on button "Close" at bounding box center [357, 50] width 9 height 10
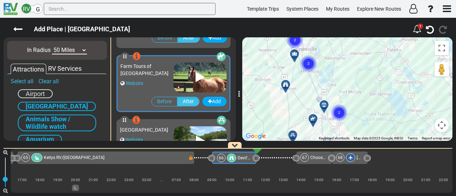
click at [325, 102] on icon at bounding box center [323, 105] width 7 height 6
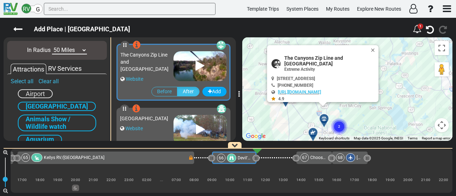
scroll to position [383, 0]
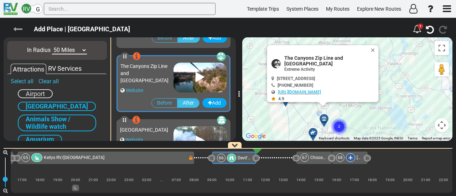
click at [14, 30] on icon at bounding box center [17, 29] width 9 height 9
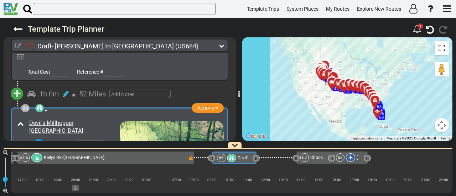
click at [19, 45] on icon at bounding box center [18, 46] width 6 height 6
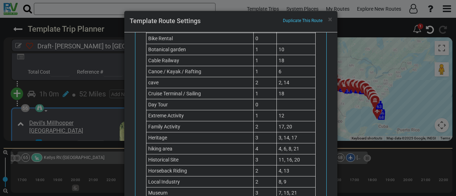
scroll to position [540, 0]
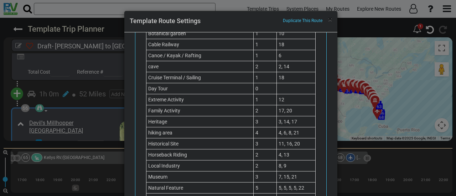
drag, startPoint x: 329, startPoint y: 19, endPoint x: 325, endPoint y: 25, distance: 8.0
click at [329, 19] on span "×" at bounding box center [330, 19] width 4 height 9
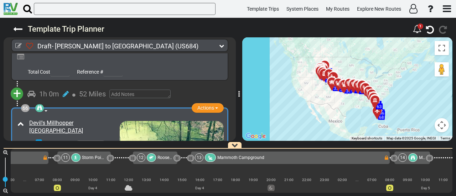
scroll to position [0, 964]
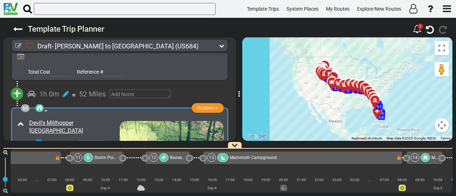
click at [165, 156] on icon at bounding box center [164, 158] width 4 height 4
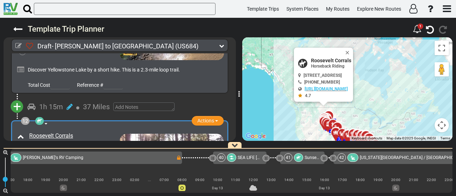
scroll to position [0, 3846]
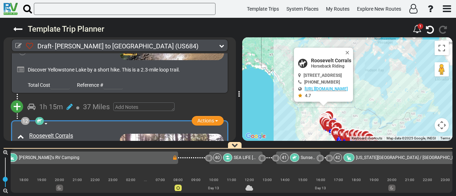
click at [303, 156] on span "Sunset Trails Stables" at bounding box center [320, 157] width 40 height 5
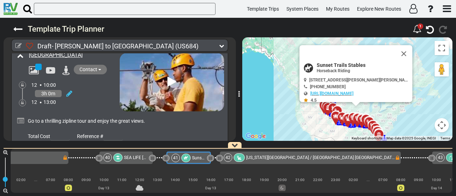
scroll to position [0, 3969]
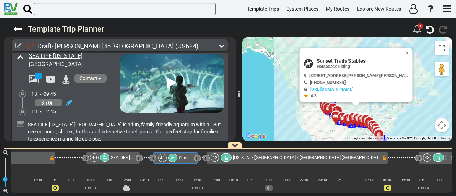
click at [206, 185] on span "Actions" at bounding box center [205, 188] width 17 height 6
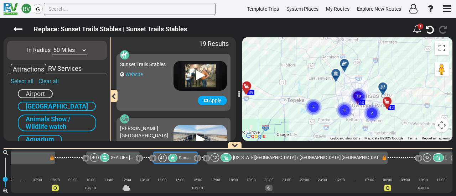
click at [381, 86] on icon at bounding box center [382, 87] width 7 height 6
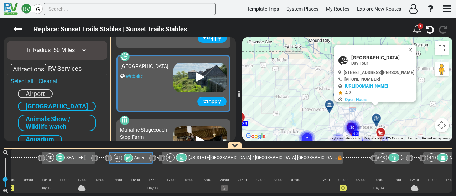
scroll to position [831, 0]
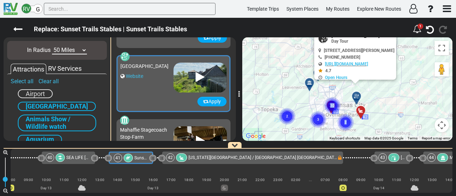
drag, startPoint x: 358, startPoint y: 111, endPoint x: 325, endPoint y: 84, distance: 41.7
click at [325, 84] on div "To navigate, press the arrow keys. To activate drag with keyboard, press Alt + …" at bounding box center [347, 89] width 210 height 104
click at [216, 99] on button "Apply" at bounding box center [211, 102] width 29 height 10
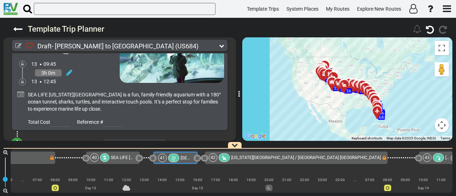
scroll to position [5578, 0]
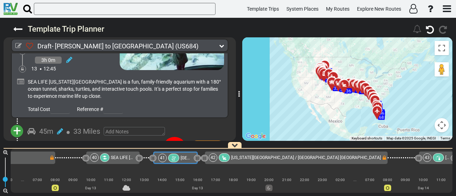
click at [178, 158] on div at bounding box center [173, 158] width 11 height 9
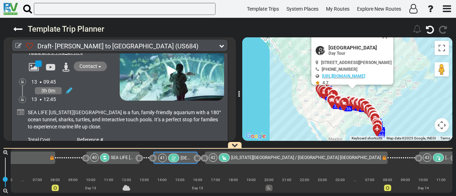
scroll to position [5535, 0]
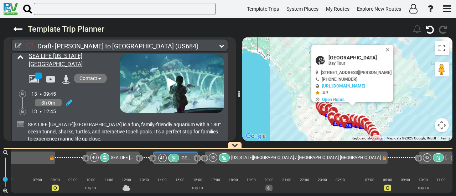
click at [41, 185] on icon at bounding box center [39, 188] width 7 height 6
click at [17, 44] on icon at bounding box center [18, 46] width 6 height 6
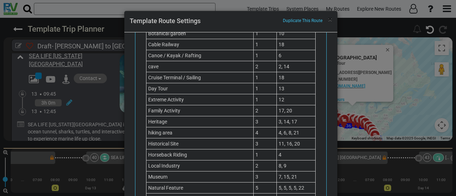
click at [329, 20] on span "×" at bounding box center [330, 19] width 4 height 9
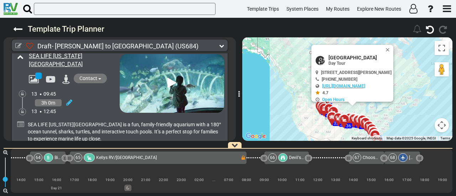
scroll to position [0, 6788]
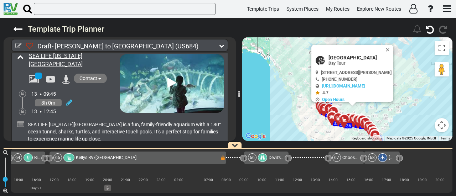
click at [272, 157] on span "Devil's Millhopper [GEOGRAPHIC_DATA]" at bounding box center [305, 157] width 75 height 5
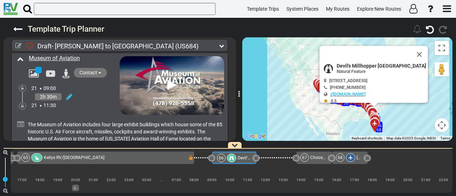
scroll to position [9331, 0]
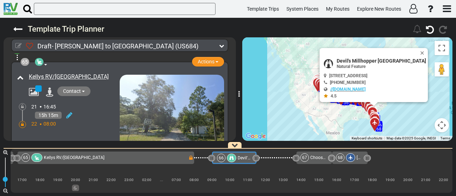
click at [19, 45] on icon at bounding box center [18, 46] width 6 height 6
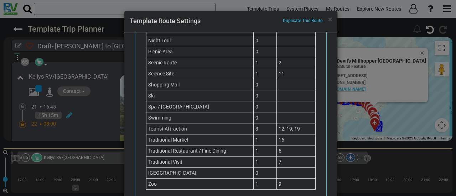
scroll to position [718, 0]
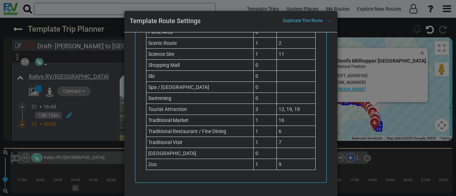
click at [328, 20] on span "×" at bounding box center [330, 19] width 4 height 9
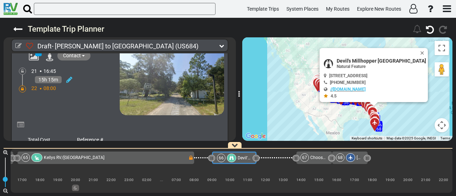
scroll to position [9402, 0]
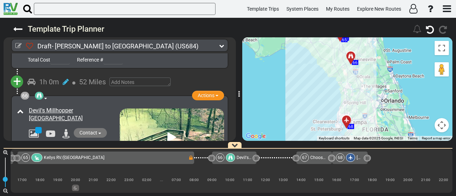
scroll to position [9473, 0]
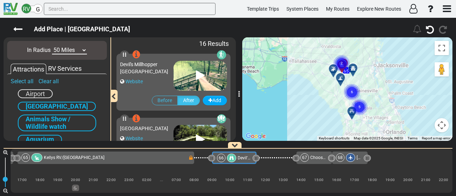
click at [364, 104] on circle "Cluster of 5 markers" at bounding box center [359, 107] width 16 height 16
click at [362, 104] on circle "Cluster of 4 markers" at bounding box center [359, 106] width 16 height 16
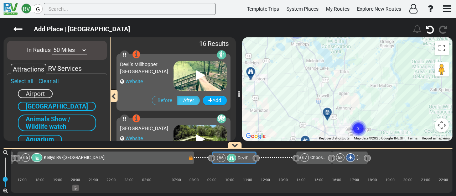
click at [374, 8] on div "RV G Template Trips System Places My Routes Explore New Routes" at bounding box center [228, 98] width 456 height 196
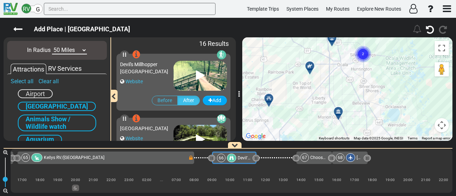
click at [364, 51] on circle "Cluster of 2 markers" at bounding box center [363, 54] width 16 height 16
click at [362, 52] on text "2" at bounding box center [363, 53] width 2 height 5
click at [364, 52] on text "2" at bounding box center [363, 53] width 2 height 5
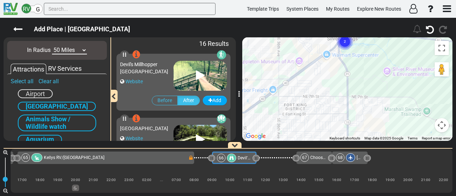
drag, startPoint x: 347, startPoint y: 49, endPoint x: 353, endPoint y: 93, distance: 43.8
click at [354, 103] on div "To navigate, press the arrow keys. To activate drag with keyboard, press Alt + …" at bounding box center [347, 89] width 210 height 104
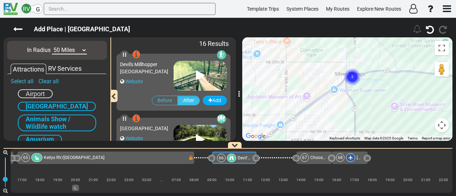
click at [352, 77] on text "2" at bounding box center [352, 76] width 2 height 5
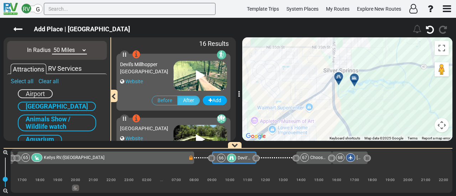
click at [340, 74] on icon at bounding box center [338, 76] width 5 height 5
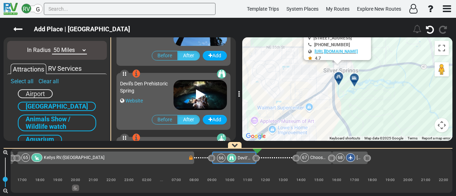
click at [356, 54] on div "http://silversprings.com/" at bounding box center [338, 51] width 61 height 5
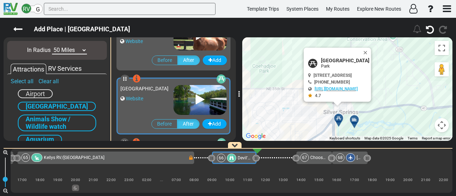
scroll to position [575, 0]
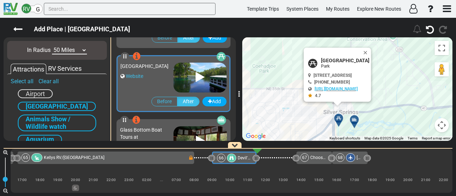
click at [356, 118] on icon at bounding box center [353, 119] width 5 height 5
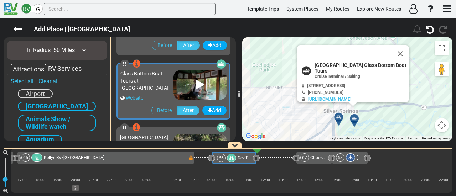
scroll to position [639, 0]
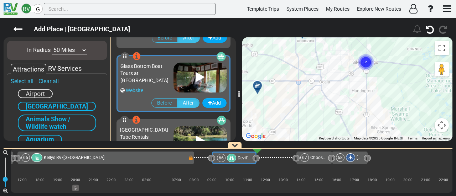
drag, startPoint x: 321, startPoint y: 89, endPoint x: 340, endPoint y: 56, distance: 38.5
click at [340, 56] on div "To activate drag with keyboard, press Alt + Enter. Once in keyboard drag state,…" at bounding box center [347, 89] width 210 height 104
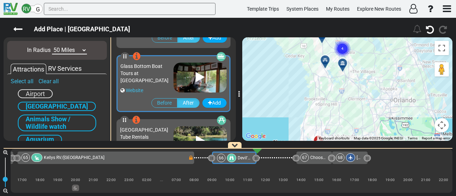
drag, startPoint x: 362, startPoint y: 83, endPoint x: 139, endPoint y: 43, distance: 226.4
click at [369, 47] on div "To activate drag with keyboard, press Alt + Enter. Once in keyboard drag state,…" at bounding box center [347, 89] width 210 height 104
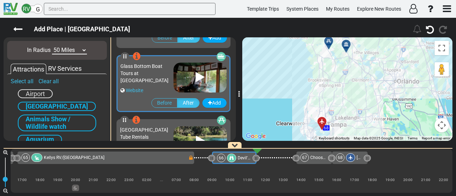
click at [76, 50] on select "10 Miles 50 Miles 100 Miles 250 Miles 500 Miles 1000 Miles" at bounding box center [69, 50] width 35 height 8
select select "number:100"
click at [52, 46] on select "10 Miles 50 Miles 100 Miles 250 Miles 500 Miles 1000 Miles" at bounding box center [69, 50] width 35 height 8
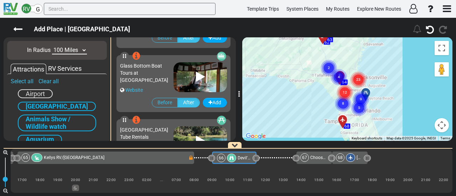
click at [340, 105] on circle "Cluster of 8 markers" at bounding box center [343, 103] width 16 height 16
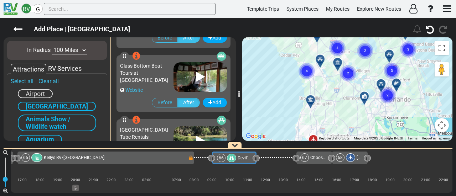
drag, startPoint x: 327, startPoint y: 112, endPoint x: 367, endPoint y: 118, distance: 40.7
click at [367, 118] on div "To activate drag with keyboard, press Alt + Enter. Once in keyboard drag state,…" at bounding box center [347, 89] width 210 height 104
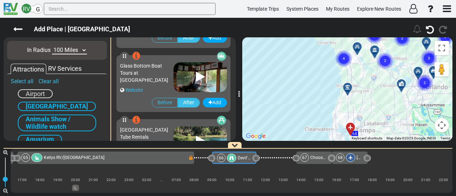
drag, startPoint x: 349, startPoint y: 77, endPoint x: 363, endPoint y: 59, distance: 22.5
click at [363, 59] on div "To activate drag with keyboard, press Alt + Enter. Once in keyboard drag state,…" at bounding box center [347, 89] width 210 height 104
click at [378, 48] on gmp-advanced-marker "2" at bounding box center [385, 51] width 18 height 19
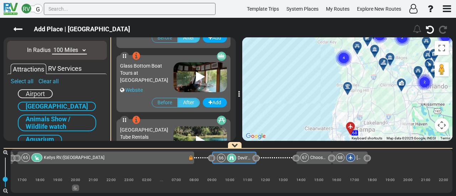
click at [385, 62] on div at bounding box center [385, 65] width 12 height 11
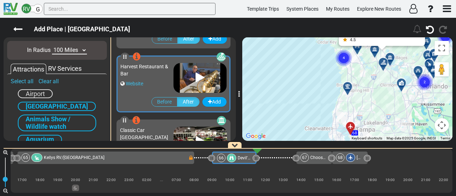
scroll to position [2049, 0]
click at [348, 85] on icon at bounding box center [347, 86] width 5 height 5
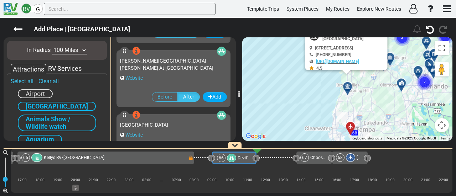
scroll to position [3138, 0]
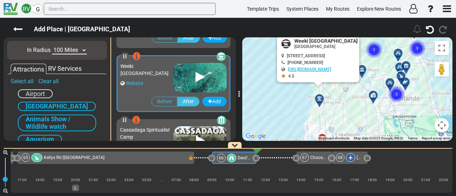
drag, startPoint x: 329, startPoint y: 91, endPoint x: 299, endPoint y: 105, distance: 32.6
click at [299, 105] on div "To activate drag with keyboard, press Alt + Enter. Once in keyboard drag state,…" at bounding box center [347, 89] width 210 height 104
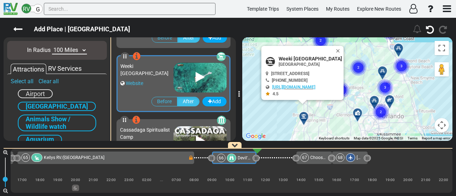
drag, startPoint x: 330, startPoint y: 85, endPoint x: 314, endPoint y: 104, distance: 24.2
click at [314, 104] on div "To activate drag with keyboard, press Alt + Enter. Once in keyboard drag state,…" at bounding box center [347, 89] width 210 height 104
click at [343, 46] on button "Close" at bounding box center [339, 51] width 9 height 10
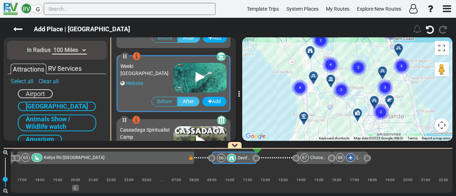
click at [303, 116] on icon at bounding box center [303, 116] width 5 height 5
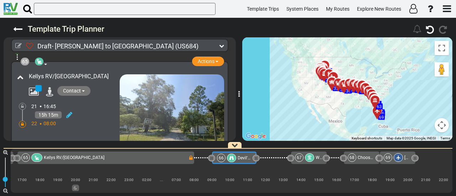
scroll to position [9331, 0]
click at [315, 157] on div "67 Weeki Wachee Springs State Park" at bounding box center [308, 157] width 27 height 9
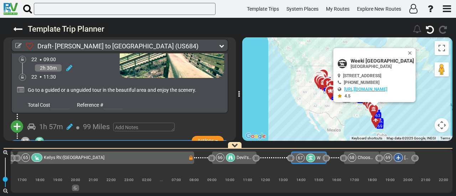
scroll to position [9464, 0]
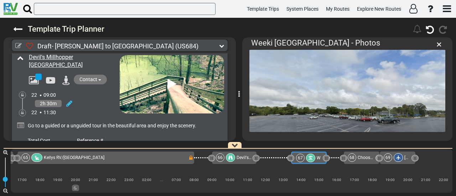
scroll to position [7, 0]
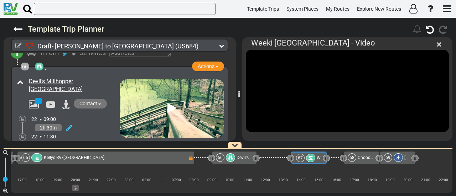
scroll to position [9464, 0]
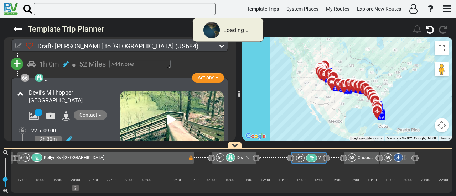
click at [21, 46] on icon at bounding box center [18, 46] width 6 height 6
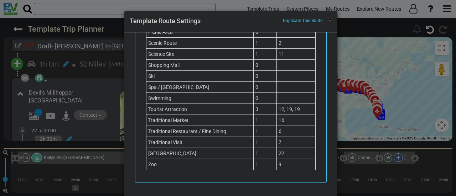
click at [329, 18] on span "×" at bounding box center [330, 19] width 4 height 9
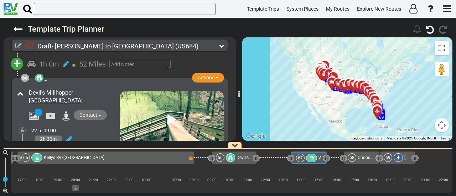
click at [238, 156] on span "Devil's Millhopper [GEOGRAPHIC_DATA]" at bounding box center [273, 157] width 75 height 5
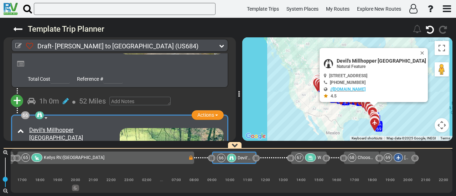
scroll to position [9437, 0]
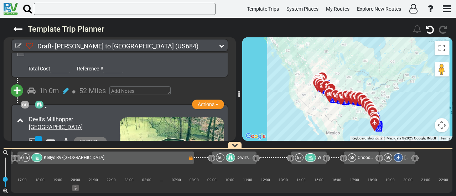
scroll to position [9437, 0]
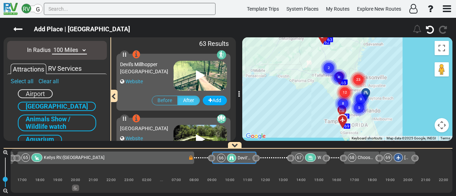
click at [348, 91] on circle "Cluster of 12 markers" at bounding box center [344, 92] width 16 height 16
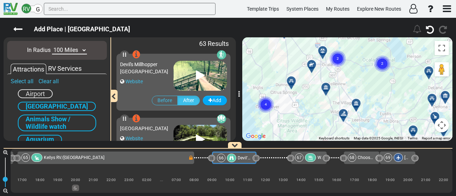
click at [351, 45] on div "To navigate, press the arrow keys. To activate drag with keyboard, press Alt + …" at bounding box center [347, 89] width 210 height 104
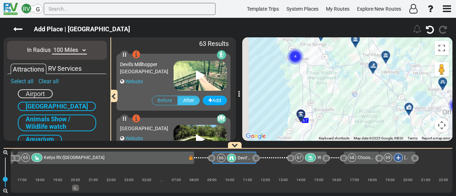
drag, startPoint x: 340, startPoint y: 91, endPoint x: 368, endPoint y: 82, distance: 29.8
click at [364, 85] on div "To activate drag with keyboard, press Alt + Enter. Once in keyboard drag state,…" at bounding box center [347, 89] width 210 height 104
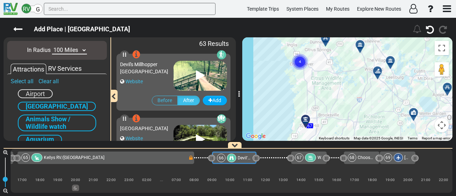
click at [305, 59] on circle "Cluster of 4 markers" at bounding box center [300, 62] width 16 height 16
click at [347, 102] on div "To navigate, press the arrow keys. To activate drag with keyboard, press Alt + …" at bounding box center [347, 89] width 210 height 104
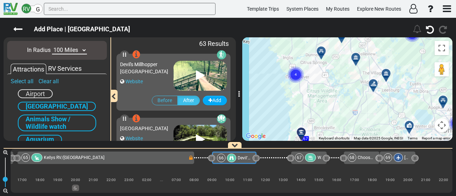
click at [299, 72] on circle "Cluster of 4 markers" at bounding box center [295, 75] width 16 height 16
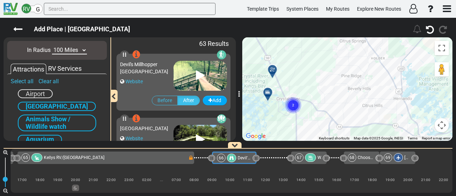
click at [274, 68] on icon at bounding box center [272, 70] width 7 height 6
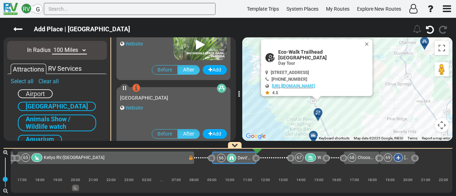
scroll to position [1024, 0]
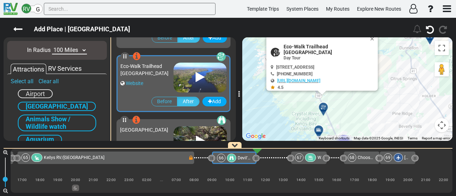
drag, startPoint x: 356, startPoint y: 93, endPoint x: 336, endPoint y: 103, distance: 21.7
click at [354, 54] on div "To activate drag with keyboard, press Alt + Enter. Once in keyboard drag state,…" at bounding box center [347, 89] width 210 height 104
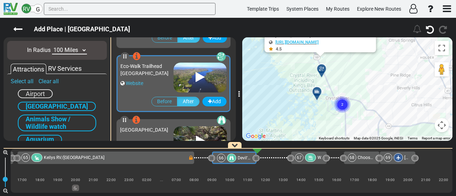
drag, startPoint x: 339, startPoint y: 106, endPoint x: 364, endPoint y: 111, distance: 25.4
click at [339, 106] on circle "Cluster of 2 markers" at bounding box center [342, 104] width 16 height 16
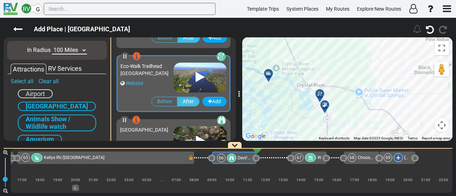
click at [317, 94] on icon at bounding box center [319, 94] width 7 height 6
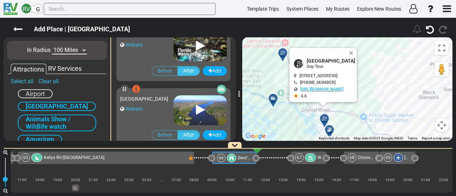
scroll to position [1280, 0]
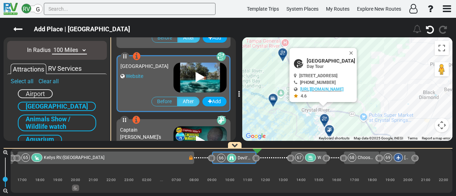
click at [331, 126] on div at bounding box center [329, 129] width 12 height 12
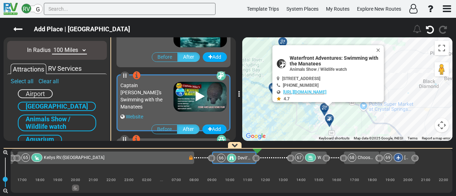
scroll to position [1344, 0]
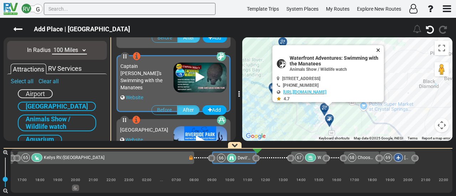
click at [384, 48] on button "Close" at bounding box center [379, 50] width 9 height 10
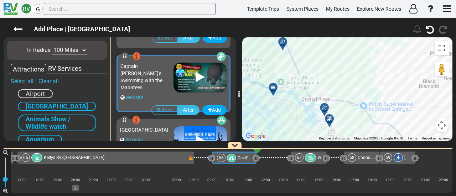
click at [322, 108] on icon at bounding box center [324, 108] width 7 height 6
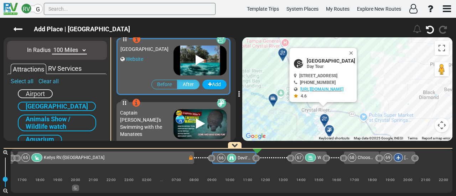
scroll to position [1280, 0]
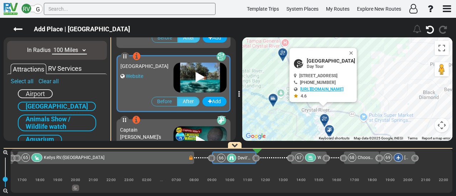
click at [313, 89] on link "http://www.threesistersspringsvisitor.org/" at bounding box center [321, 89] width 43 height 5
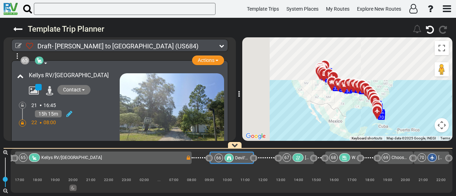
scroll to position [9331, 0]
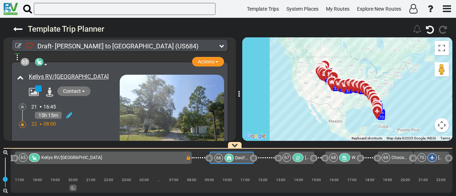
click at [296, 158] on icon at bounding box center [298, 158] width 6 height 5
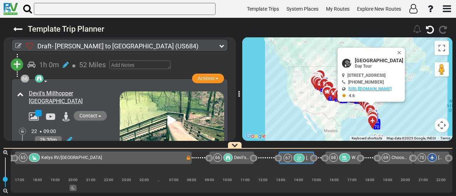
scroll to position [9429, 0]
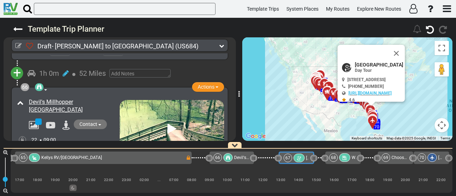
scroll to position [9464, 0]
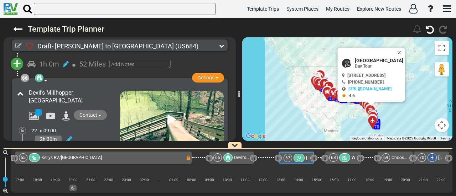
click at [357, 58] on span "Three Sisters Springs" at bounding box center [379, 61] width 48 height 6
copy div "Three Sisters Springs"
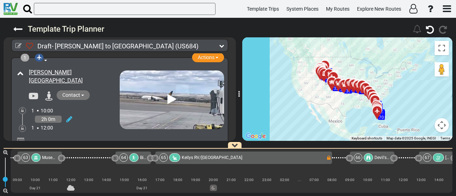
scroll to position [0, 6822]
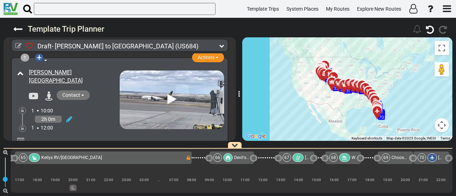
click at [296, 157] on icon at bounding box center [298, 158] width 6 height 5
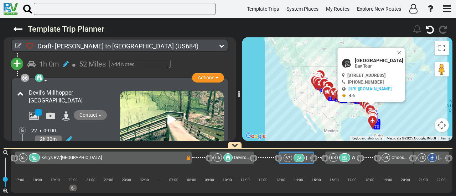
scroll to position [9464, 0]
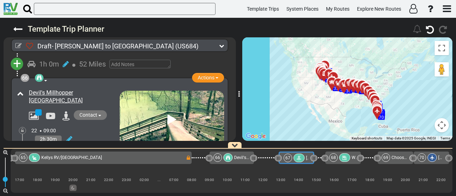
click at [231, 157] on div at bounding box center [227, 157] width 9 height 9
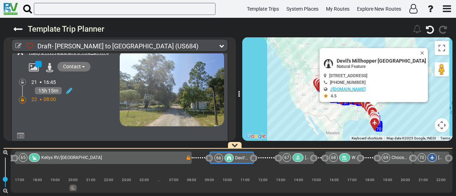
scroll to position [9366, 0]
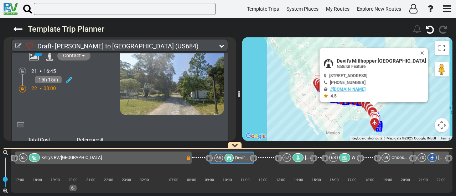
click at [300, 157] on icon at bounding box center [298, 158] width 6 height 5
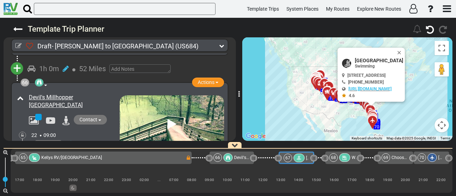
scroll to position [9486, 0]
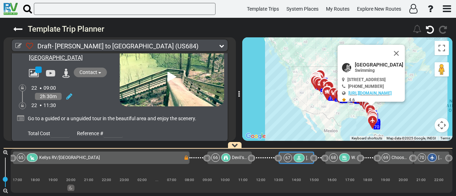
scroll to position [9521, 0]
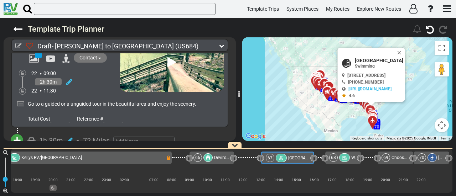
click at [345, 158] on icon at bounding box center [344, 158] width 6 height 5
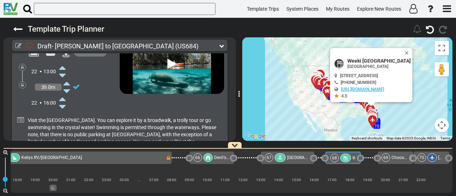
click at [293, 158] on span "[GEOGRAPHIC_DATA]" at bounding box center [307, 157] width 41 height 5
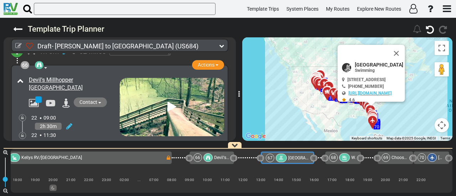
scroll to position [9464, 0]
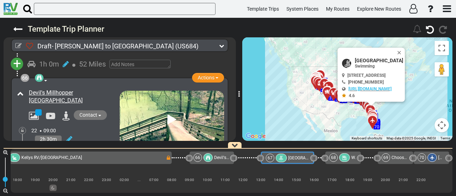
click at [221, 160] on span "Devil's Millhopper [GEOGRAPHIC_DATA]" at bounding box center [251, 157] width 75 height 5
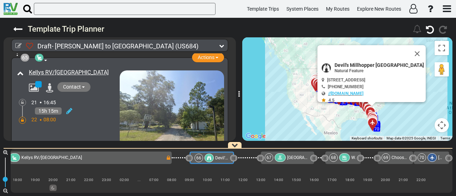
scroll to position [9331, 0]
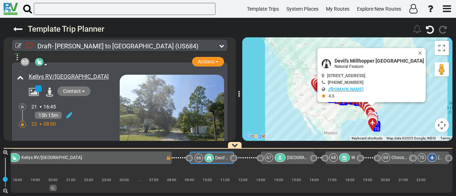
click at [293, 159] on span "[GEOGRAPHIC_DATA]" at bounding box center [307, 157] width 41 height 5
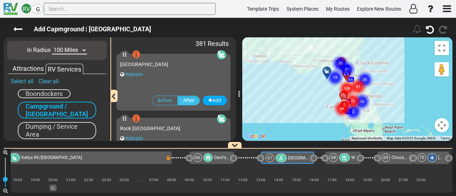
click at [66, 49] on select "10 Miles 50 Miles 100 Miles 250 Miles 500 Miles 1000 Miles" at bounding box center [69, 50] width 35 height 8
select select "number:10"
click at [52, 46] on select "10 Miles 50 Miles 100 Miles 250 Miles 500 Miles 1000 Miles" at bounding box center [69, 50] width 35 height 8
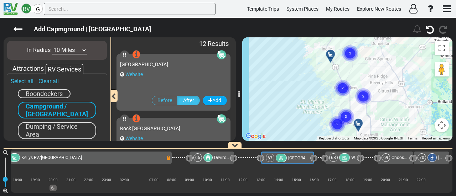
click at [346, 116] on text "3" at bounding box center [346, 116] width 2 height 5
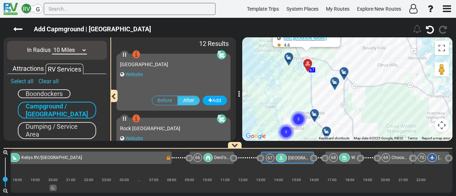
click at [317, 112] on div at bounding box center [317, 116] width 12 height 11
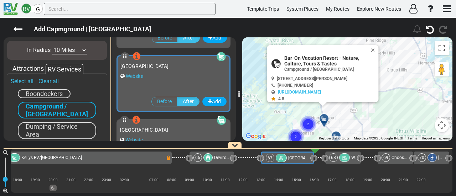
scroll to position [191, 0]
click at [375, 49] on button "Close" at bounding box center [374, 50] width 9 height 10
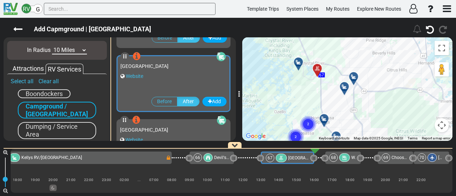
click at [298, 63] on div at bounding box center [301, 64] width 12 height 11
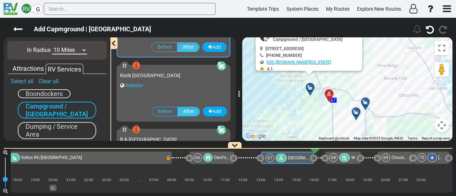
scroll to position [0, 0]
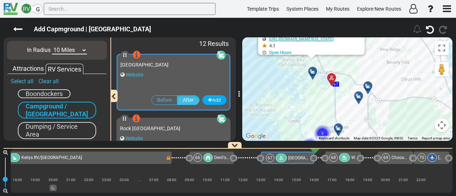
drag, startPoint x: 369, startPoint y: 117, endPoint x: 358, endPoint y: 62, distance: 56.8
click at [358, 61] on div "To activate drag with keyboard, press Alt + Enter. Once in keyboard drag state,…" at bounding box center [347, 89] width 210 height 104
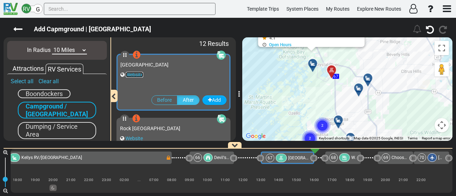
click at [138, 73] on link "Website" at bounding box center [134, 75] width 17 height 6
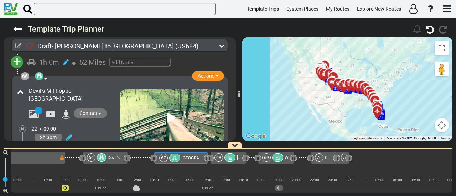
scroll to position [0, 6950]
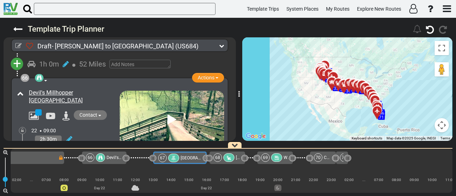
click at [235, 154] on div "68 [GEOGRAPHIC_DATA]" at bounding box center [226, 157] width 27 height 9
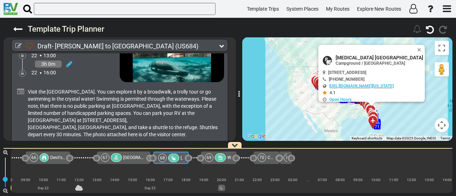
scroll to position [9679, 0]
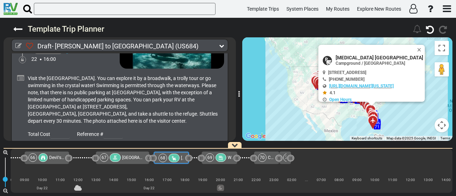
scroll to position [0, 7007]
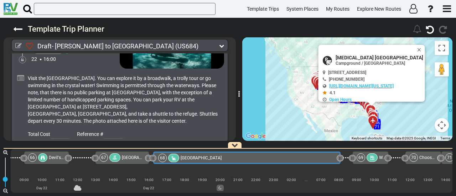
drag, startPoint x: 187, startPoint y: 157, endPoint x: 339, endPoint y: 173, distance: 152.5
click at [339, 173] on div "1 [PERSON_NAME][GEOGRAPHIC_DATA]" at bounding box center [231, 171] width 441 height 44
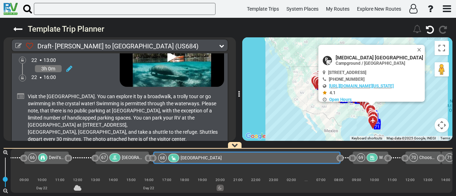
scroll to position [9672, 0]
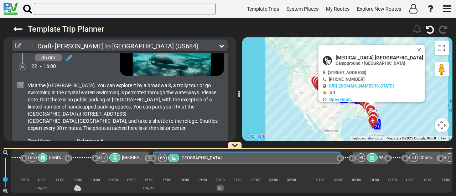
drag, startPoint x: 62, startPoint y: 129, endPoint x: 36, endPoint y: 119, distance: 28.0
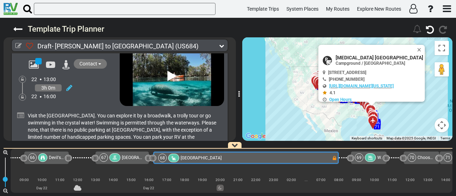
scroll to position [9636, 0]
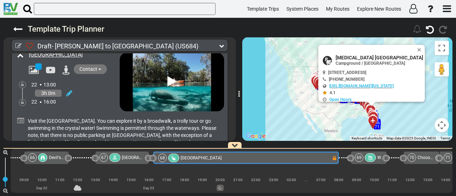
click at [369, 157] on icon at bounding box center [370, 158] width 6 height 5
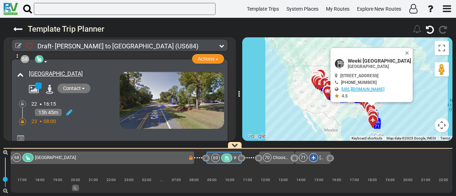
scroll to position [9801, 0]
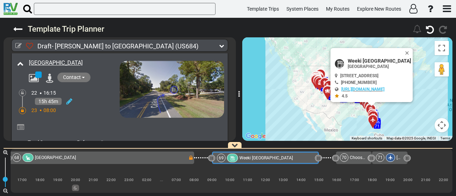
click at [371, 61] on span "Weeki [GEOGRAPHIC_DATA]" at bounding box center [378, 61] width 63 height 6
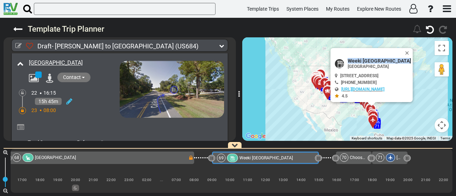
copy div "Weeki [GEOGRAPHIC_DATA]"
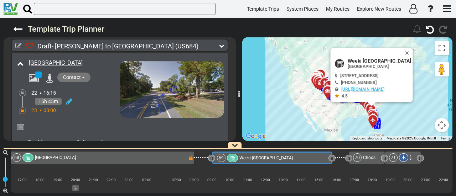
click at [227, 157] on div at bounding box center [232, 158] width 11 height 9
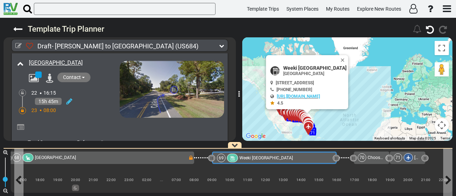
click at [290, 160] on span "Weeki [GEOGRAPHIC_DATA]" at bounding box center [265, 158] width 53 height 5
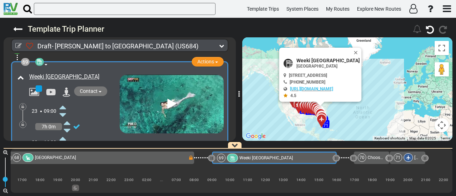
scroll to position [9922, 0]
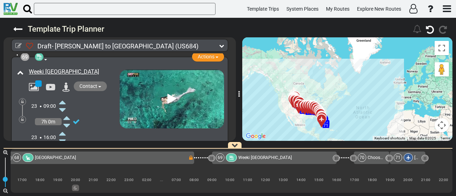
scroll to position [9921, 0]
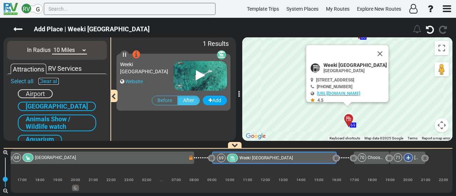
drag, startPoint x: 50, startPoint y: 80, endPoint x: 47, endPoint y: 83, distance: 4.5
click at [49, 80] on link "Clear all" at bounding box center [48, 81] width 20 height 7
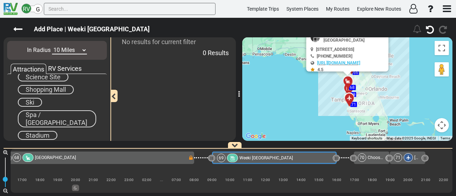
scroll to position [402, 0]
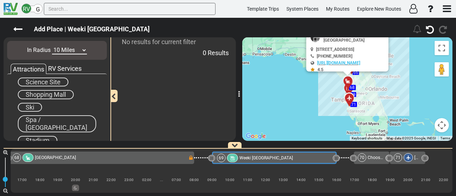
click at [48, 96] on span "Shopping Mall" at bounding box center [46, 94] width 40 height 7
click at [60, 48] on select "10 Miles 50 Miles 100 Miles 250 Miles 500 Miles 1000 Miles" at bounding box center [69, 50] width 35 height 8
select select "number:50"
click at [52, 46] on select "10 Miles 50 Miles 100 Miles 250 Miles 500 Miles 1000 Miles" at bounding box center [69, 50] width 35 height 8
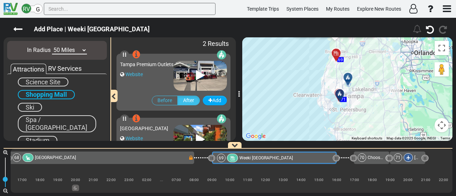
drag, startPoint x: 304, startPoint y: 113, endPoint x: 297, endPoint y: 39, distance: 74.3
click at [297, 39] on div "To activate drag with keyboard, press Alt + Enter. Once in keyboard drag state,…" at bounding box center [347, 89] width 210 height 104
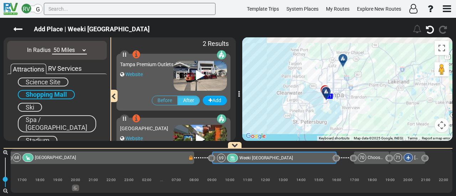
drag, startPoint x: 371, startPoint y: 93, endPoint x: 378, endPoint y: 103, distance: 12.0
click at [378, 103] on div "To activate drag with keyboard, press Alt + Enter. Once in keyboard drag state,…" at bounding box center [347, 89] width 210 height 104
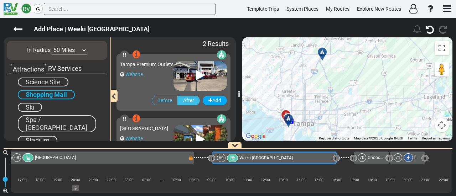
drag, startPoint x: 327, startPoint y: 65, endPoint x: 328, endPoint y: 118, distance: 52.7
click at [328, 118] on div "To activate drag with keyboard, press Alt + Enter. Once in keyboard drag state,…" at bounding box center [347, 89] width 210 height 104
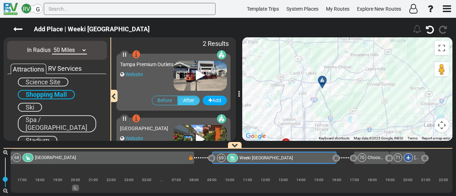
click at [320, 82] on div at bounding box center [325, 83] width 12 height 11
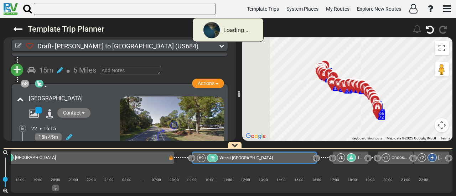
scroll to position [9765, 0]
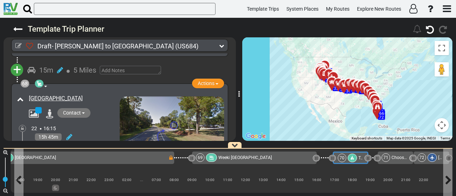
click at [347, 158] on div at bounding box center [351, 158] width 9 height 9
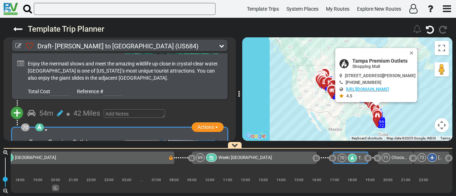
scroll to position [10001, 0]
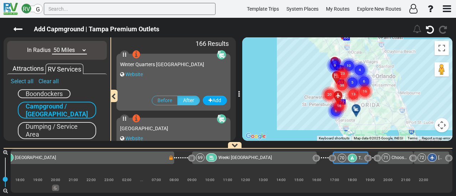
click at [65, 53] on select "10 Miles 50 Miles 100 Miles 250 Miles 500 Miles 1000 Miles" at bounding box center [69, 50] width 35 height 8
select select "number:10"
click at [52, 46] on select "10 Miles 50 Miles 100 Miles 250 Miles 500 Miles 1000 Miles" at bounding box center [69, 50] width 35 height 8
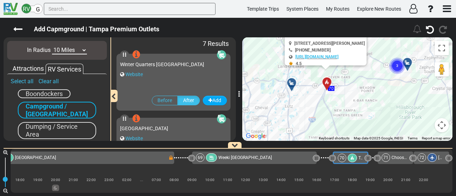
drag, startPoint x: 357, startPoint y: 91, endPoint x: 341, endPoint y: 123, distance: 36.0
click at [352, 135] on div "To activate drag with keyboard, press Alt + Enter. Once in keyboard drag state,…" at bounding box center [347, 89] width 210 height 104
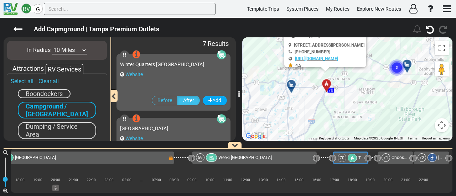
click at [290, 91] on div at bounding box center [294, 87] width 12 height 11
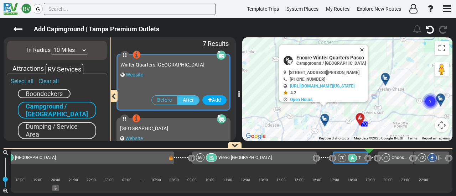
click at [367, 49] on button "Close" at bounding box center [363, 50] width 9 height 10
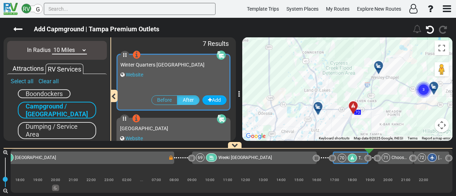
drag, startPoint x: 360, startPoint y: 70, endPoint x: 346, endPoint y: 44, distance: 29.0
click at [346, 44] on div "To activate drag with keyboard, press Alt + Enter. Once in keyboard drag state,…" at bounding box center [347, 89] width 210 height 104
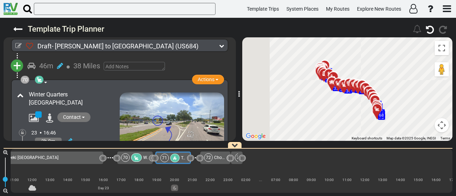
scroll to position [0, 7387]
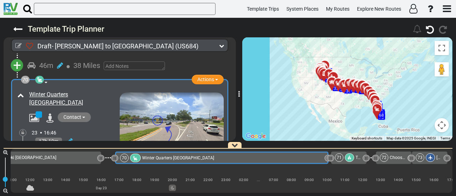
drag, startPoint x: 148, startPoint y: 156, endPoint x: 328, endPoint y: 174, distance: 180.6
click at [325, 186] on div "1 Billings Logan International Airport" at bounding box center [231, 171] width 441 height 44
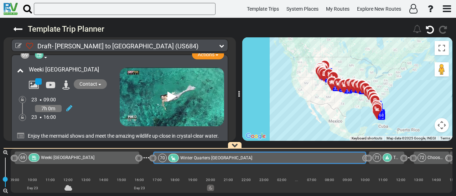
scroll to position [0, 7349]
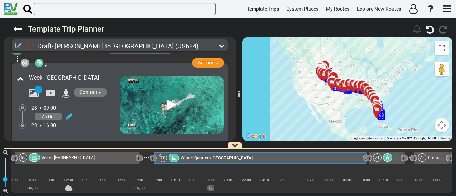
drag, startPoint x: 393, startPoint y: 157, endPoint x: 395, endPoint y: 151, distance: 6.6
click at [393, 157] on div "71 Tampa Premium Outlets" at bounding box center [386, 157] width 27 height 9
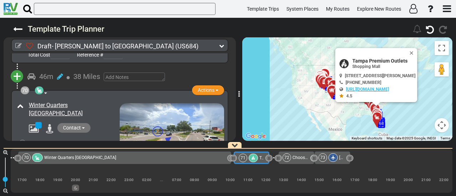
scroll to position [10044, 0]
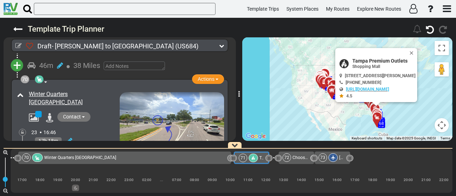
click at [366, 58] on span "Tampa Premium Outlets" at bounding box center [383, 61] width 63 height 6
copy div "Tampa Premium Outlets"
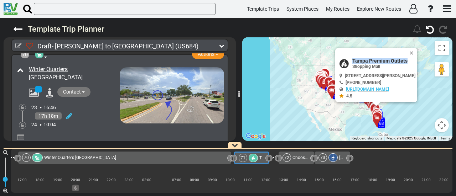
scroll to position [10079, 0]
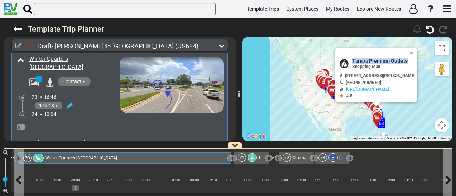
click at [220, 161] on div "70 Winter Quarters Pasco RV Resort" at bounding box center [124, 158] width 202 height 9
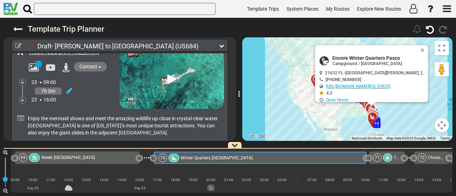
scroll to position [9944, 0]
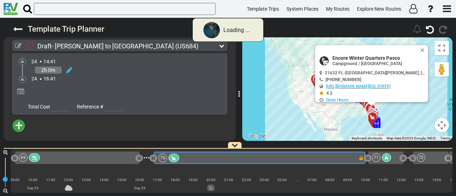
scroll to position [8502, 0]
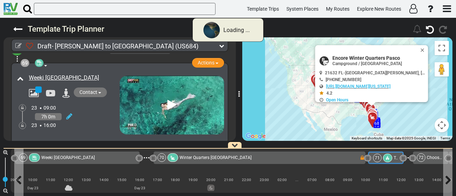
drag, startPoint x: 381, startPoint y: 157, endPoint x: 334, endPoint y: 148, distance: 47.7
click at [380, 156] on div "71" at bounding box center [383, 158] width 21 height 9
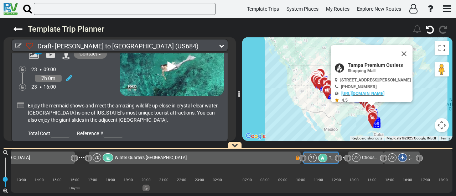
scroll to position [0, 0]
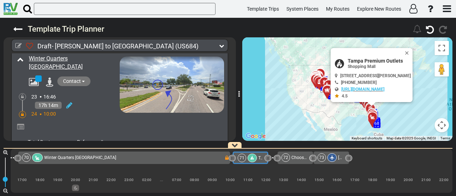
drag, startPoint x: 70, startPoint y: 100, endPoint x: 67, endPoint y: 95, distance: 6.1
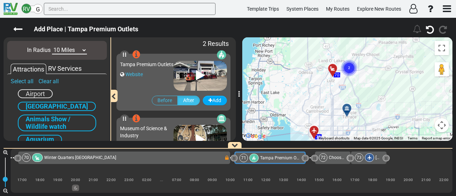
click at [347, 112] on div at bounding box center [349, 111] width 12 height 11
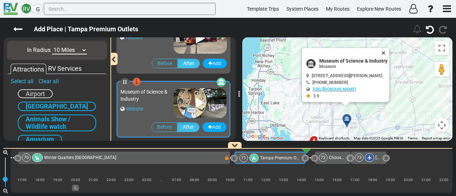
click at [385, 49] on button "Close" at bounding box center [384, 53] width 9 height 10
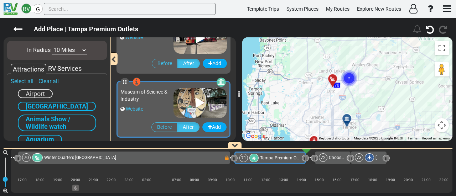
click at [64, 48] on select "10 Miles 50 Miles 100 Miles 250 Miles 500 Miles 1000 Miles" at bounding box center [69, 50] width 35 height 8
select select "number:50"
click at [52, 46] on select "10 Miles 50 Miles 100 Miles 250 Miles 500 Miles 1000 Miles" at bounding box center [69, 50] width 35 height 8
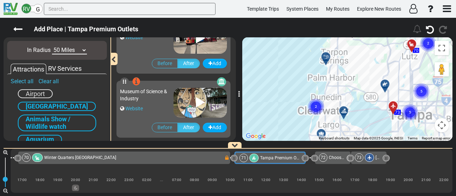
click at [325, 57] on div at bounding box center [328, 59] width 12 height 11
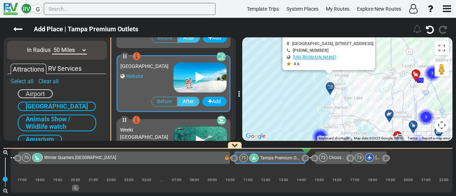
drag, startPoint x: 353, startPoint y: 59, endPoint x: 355, endPoint y: 68, distance: 9.7
click at [354, 44] on div "To activate drag with keyboard, press Alt + Enter. Once in keyboard drag state,…" at bounding box center [347, 89] width 210 height 104
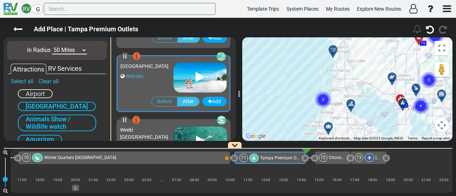
click at [352, 103] on icon at bounding box center [350, 104] width 7 height 6
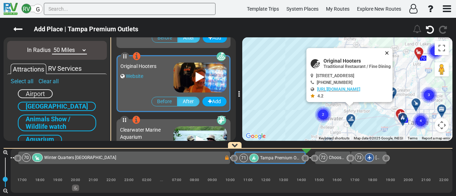
click at [392, 52] on button "Close" at bounding box center [388, 53] width 9 height 10
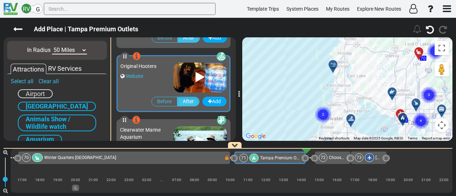
click at [325, 108] on circle "Cluster of 2 markers" at bounding box center [323, 114] width 16 height 16
click at [322, 114] on text "2" at bounding box center [323, 114] width 2 height 5
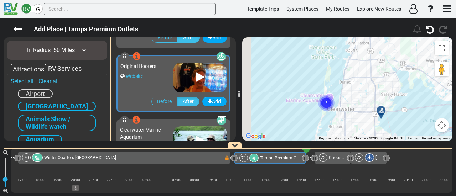
drag, startPoint x: 362, startPoint y: 90, endPoint x: 304, endPoint y: 119, distance: 64.3
click at [364, 89] on div "To navigate, press the arrow keys. To activate drag with keyboard, press Alt + …" at bounding box center [347, 89] width 210 height 104
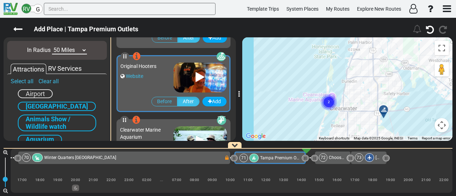
click at [328, 106] on circle "Cluster of 2 markers" at bounding box center [328, 102] width 16 height 16
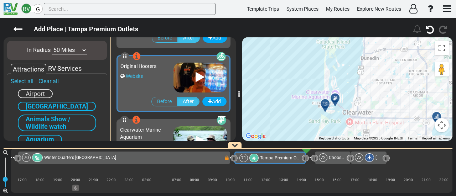
click at [326, 104] on div at bounding box center [327, 106] width 12 height 11
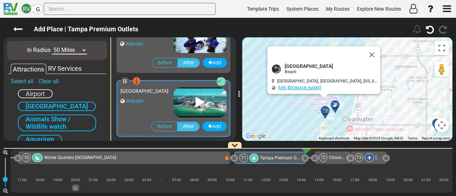
scroll to position [1024, 0]
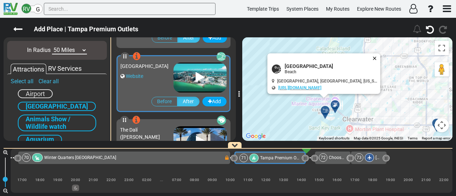
click at [374, 57] on button "Close" at bounding box center [376, 58] width 9 height 10
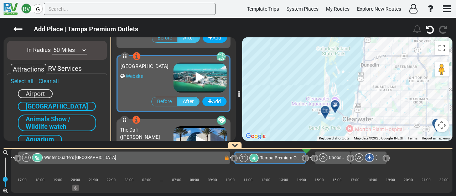
click at [335, 69] on div "To activate drag with keyboard, press Alt + Enter. Once in keyboard drag state,…" at bounding box center [347, 89] width 210 height 104
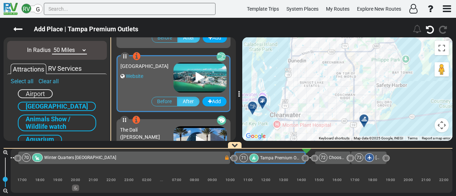
click at [363, 121] on div at bounding box center [366, 121] width 12 height 11
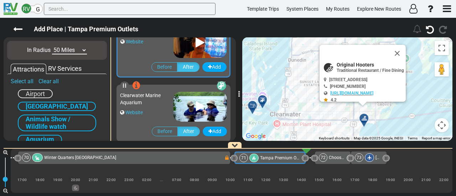
scroll to position [896, 0]
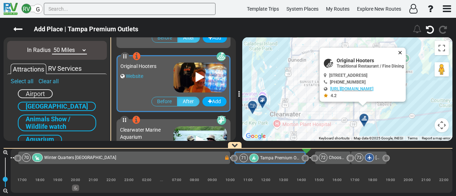
click at [405, 52] on button "Close" at bounding box center [401, 53] width 9 height 10
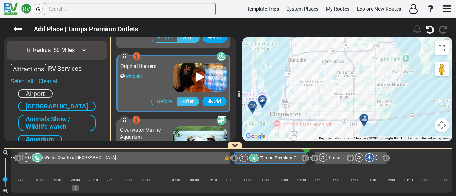
drag, startPoint x: 346, startPoint y: 126, endPoint x: 345, endPoint y: 103, distance: 23.5
click at [350, 130] on div "To navigate, press the arrow keys. To activate drag with keyboard, press Alt + …" at bounding box center [347, 89] width 210 height 104
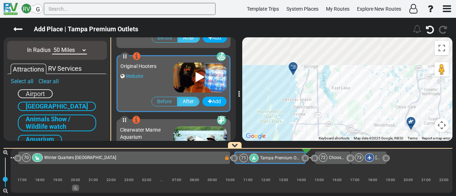
drag, startPoint x: 345, startPoint y: 73, endPoint x: 286, endPoint y: 84, distance: 60.2
click at [307, 113] on div "To activate drag with keyboard, press Alt + Enter. Once in keyboard drag state,…" at bounding box center [347, 89] width 210 height 104
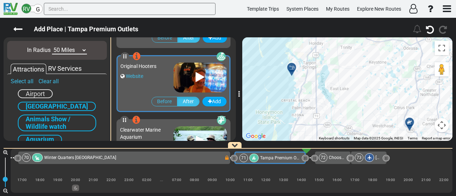
click at [293, 68] on div at bounding box center [294, 70] width 12 height 11
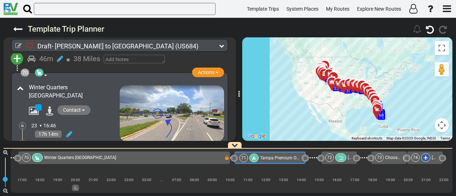
scroll to position [10044, 0]
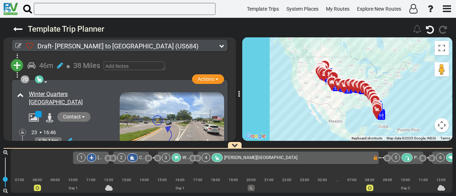
scroll to position [0, 7484]
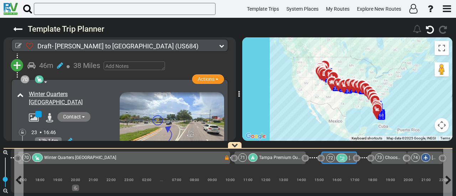
click at [337, 158] on div at bounding box center [341, 158] width 11 height 9
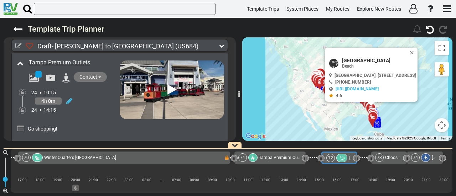
scroll to position [10217, 0]
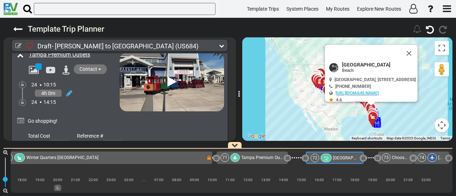
scroll to position [0, 7502]
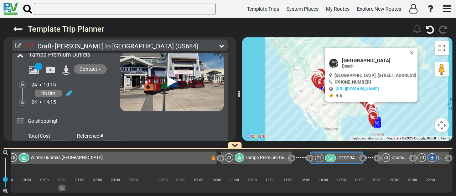
drag, startPoint x: 262, startPoint y: 157, endPoint x: 257, endPoint y: 152, distance: 7.1
click at [262, 157] on span "Tampa Premium Outlets" at bounding box center [268, 157] width 47 height 5
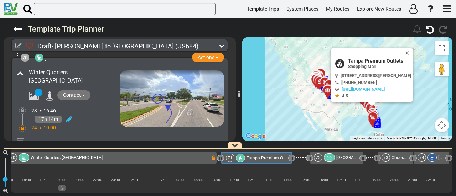
scroll to position [10072, 0]
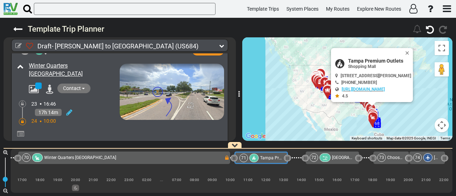
drag, startPoint x: 336, startPoint y: 157, endPoint x: 303, endPoint y: 148, distance: 34.5
click at [336, 157] on span "[GEOGRAPHIC_DATA]" at bounding box center [352, 157] width 41 height 5
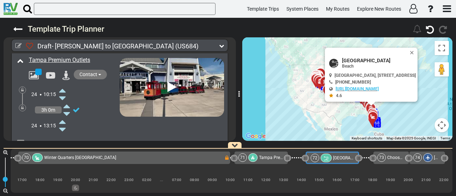
scroll to position [10227, 0]
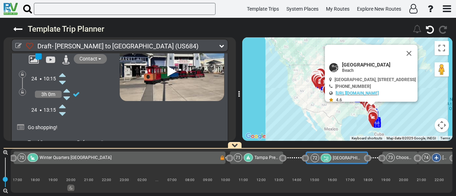
scroll to position [0, 7493]
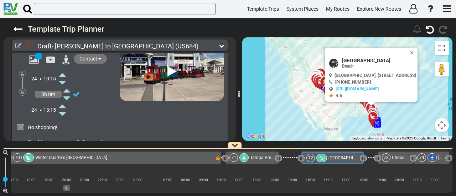
click at [397, 159] on span "Choose your rental station - End Route" at bounding box center [429, 157] width 74 height 5
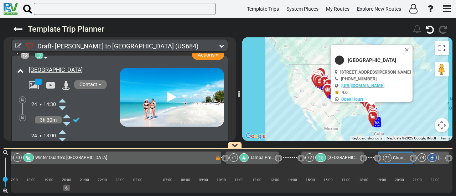
scroll to position [10339, 0]
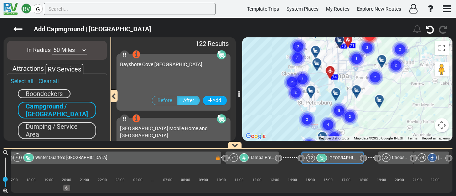
drag, startPoint x: 345, startPoint y: 87, endPoint x: 349, endPoint y: 114, distance: 27.4
click at [349, 114] on div "To activate drag with keyboard, press Alt + Enter. Once in keyboard drag state,…" at bounding box center [347, 89] width 210 height 104
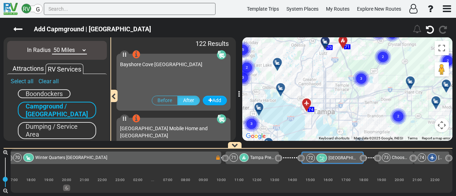
drag, startPoint x: 298, startPoint y: 82, endPoint x: 290, endPoint y: 114, distance: 33.2
click at [290, 114] on div "To activate drag with keyboard, press Alt + Enter. Once in keyboard drag state,…" at bounding box center [347, 89] width 210 height 104
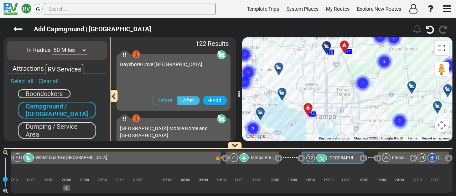
click at [281, 96] on div at bounding box center [284, 95] width 12 height 11
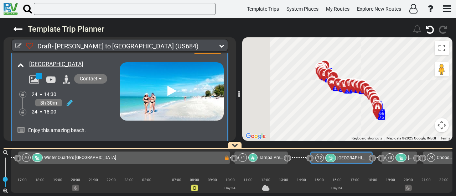
scroll to position [0, 7640]
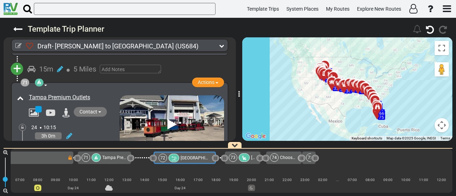
click at [241, 157] on div at bounding box center [243, 157] width 11 height 9
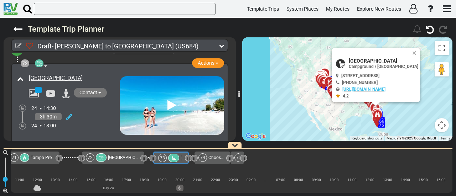
scroll to position [10333, 0]
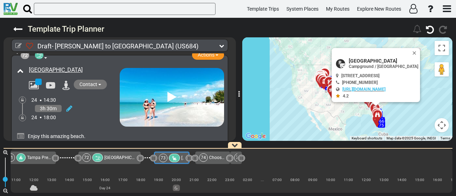
scroll to position [0, 7716]
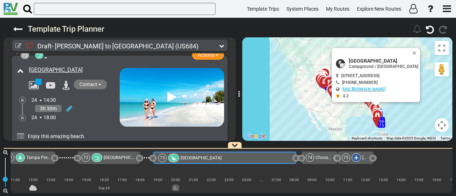
drag, startPoint x: 187, startPoint y: 158, endPoint x: 293, endPoint y: 185, distance: 109.1
click at [293, 185] on div "1 [PERSON_NAME][GEOGRAPHIC_DATA]" at bounding box center [231, 171] width 441 height 44
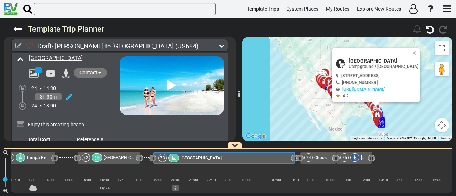
scroll to position [10348, 0]
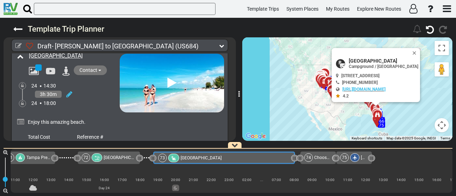
drag, startPoint x: 69, startPoint y: 88, endPoint x: 68, endPoint y: 92, distance: 4.0
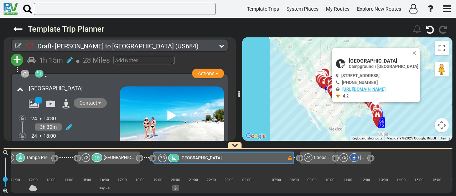
scroll to position [10305, 0]
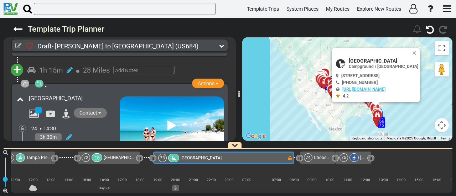
click at [315, 158] on span "Choose your rental station - End Route" at bounding box center [351, 157] width 74 height 5
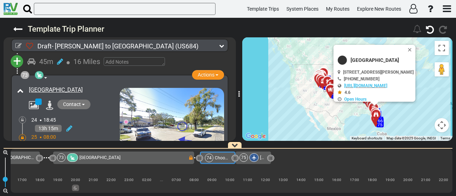
scroll to position [10448, 0]
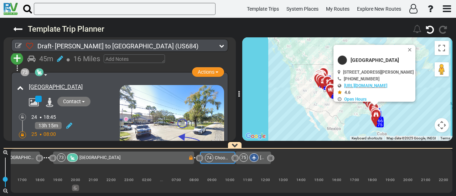
click at [134, 158] on div "73 [GEOGRAPHIC_DATA]" at bounding box center [122, 157] width 131 height 9
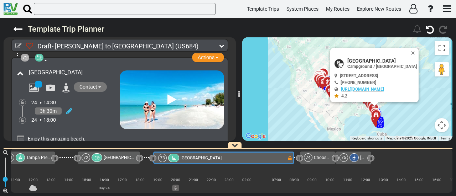
scroll to position [0, 0]
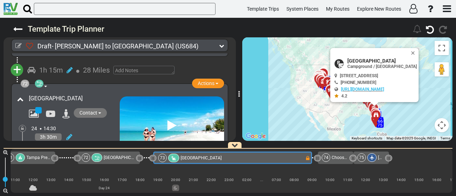
click at [335, 157] on span "Choose your rental station - End Route" at bounding box center [368, 157] width 74 height 5
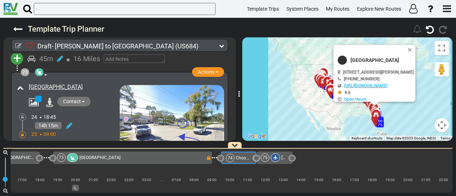
click at [287, 158] on div "75 Tampa International Airport" at bounding box center [275, 158] width 36 height 12
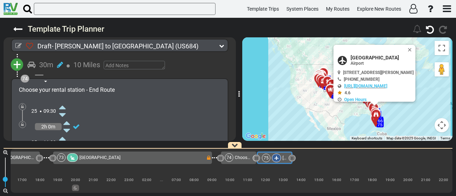
click at [118, 159] on span "Bay Bayou RV Resort" at bounding box center [99, 157] width 41 height 5
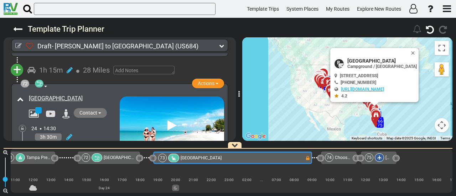
click at [117, 159] on span "Sunset Beach" at bounding box center [124, 157] width 41 height 5
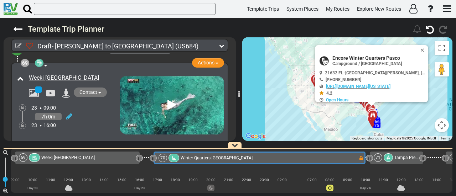
click at [85, 158] on span "Weeki Wachee Springs State Park" at bounding box center [67, 157] width 53 height 5
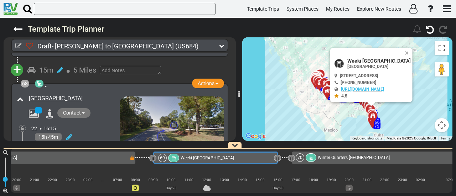
click at [106, 158] on div "68 Crystal Isles RV Resort" at bounding box center [41, 157] width 175 height 9
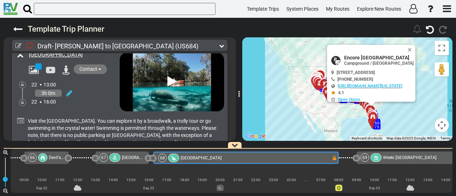
click at [112, 156] on div at bounding box center [114, 157] width 11 height 9
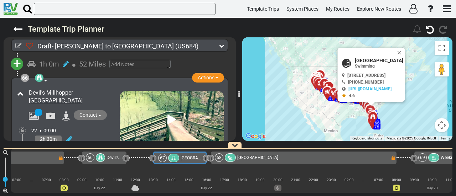
click at [104, 155] on div "66" at bounding box center [96, 157] width 21 height 9
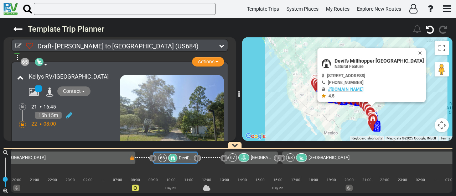
click at [71, 157] on div "65 Kellys RV/MH Park" at bounding box center [46, 157] width 167 height 9
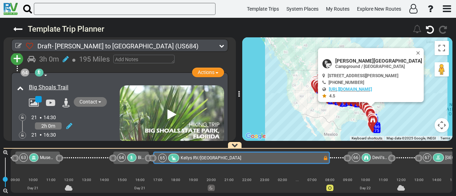
click at [375, 158] on span "Devil's Millhopper Geological State Park" at bounding box center [409, 157] width 75 height 5
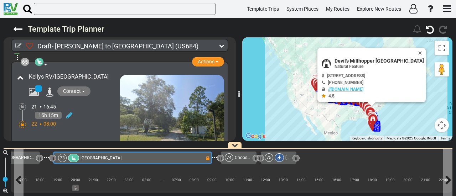
click at [140, 158] on div "73 Bay Bayou RV Resort" at bounding box center [131, 158] width 147 height 9
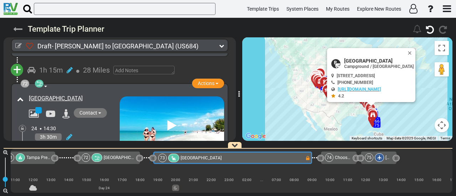
click at [19, 30] on icon at bounding box center [17, 29] width 9 height 9
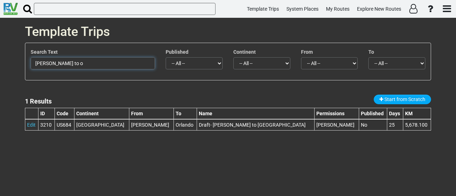
drag, startPoint x: 63, startPoint y: 63, endPoint x: 15, endPoint y: 63, distance: 47.3
click at [15, 63] on div "Template Trips Search Text billings to o Published -- All -- Yes No Continent -…" at bounding box center [228, 107] width 456 height 178
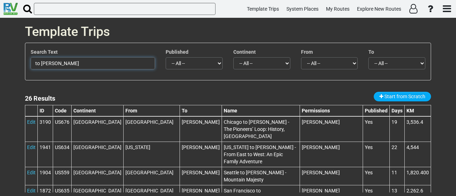
type input "to billings"
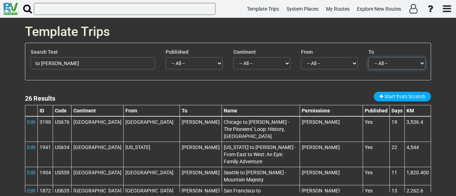
click at [377, 63] on select "-- All -- Billings (26)" at bounding box center [396, 63] width 57 height 12
select select "number:605"
click at [368, 57] on select "-- All -- Billings (26)" at bounding box center [396, 63] width 57 height 12
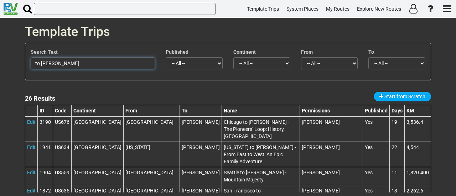
drag, startPoint x: 41, startPoint y: 63, endPoint x: 28, endPoint y: 63, distance: 13.5
click at [28, 63] on div "Search Text to billings" at bounding box center [92, 61] width 135 height 26
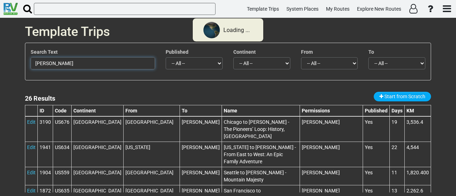
click at [52, 64] on input "billings" at bounding box center [93, 63] width 124 height 12
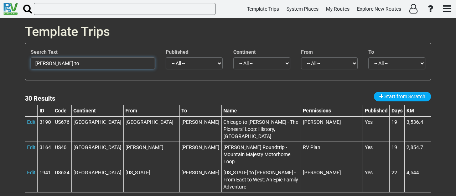
type input "billings to p"
select select
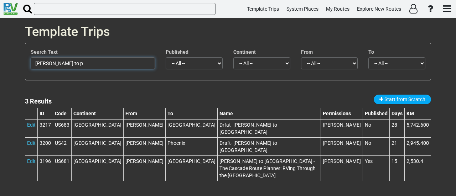
drag, startPoint x: 59, startPoint y: 63, endPoint x: 0, endPoint y: 62, distance: 59.4
click at [0, 63] on div "Template Trips Search Text billings to p Published -- All -- Yes No Continent -…" at bounding box center [228, 107] width 456 height 178
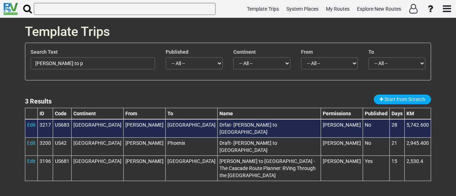
click at [225, 121] on td "Drfat- [PERSON_NAME] to [GEOGRAPHIC_DATA]" at bounding box center [268, 128] width 103 height 19
drag, startPoint x: 220, startPoint y: 125, endPoint x: 192, endPoint y: 123, distance: 27.4
click at [217, 124] on td "Drfat- [PERSON_NAME] to [GEOGRAPHIC_DATA]" at bounding box center [268, 128] width 103 height 19
copy td "[GEOGRAPHIC_DATA]"
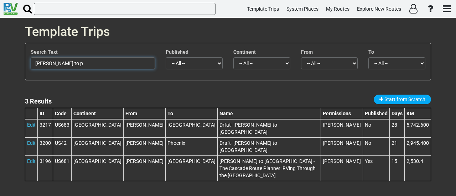
drag, startPoint x: 64, startPoint y: 63, endPoint x: 0, endPoint y: 62, distance: 64.4
click at [0, 62] on div "Template Trips Search Text billings to p Published -- All -- Yes No Continent -…" at bounding box center [228, 107] width 456 height 178
paste input "[GEOGRAPHIC_DATA]"
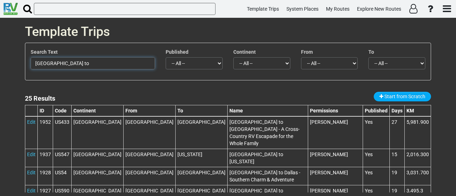
drag, startPoint x: 63, startPoint y: 64, endPoint x: 38, endPoint y: 63, distance: 25.6
click at [38, 63] on input "Philadelphia to" at bounding box center [93, 63] width 124 height 12
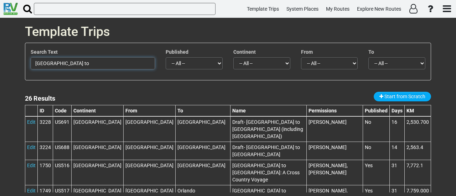
click at [65, 62] on input "Portland to" at bounding box center [93, 63] width 124 height 12
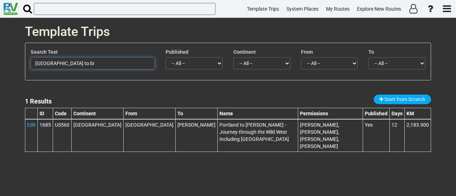
drag, startPoint x: 64, startPoint y: 63, endPoint x: 61, endPoint y: 64, distance: 4.2
click at [61, 64] on input "Portland to bi" at bounding box center [93, 63] width 124 height 12
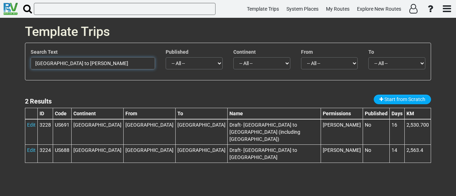
drag, startPoint x: 73, startPoint y: 65, endPoint x: 27, endPoint y: 61, distance: 46.1
click at [27, 61] on div "Search Text Portland to sal" at bounding box center [92, 61] width 135 height 26
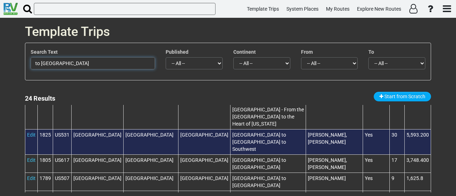
scroll to position [107, 0]
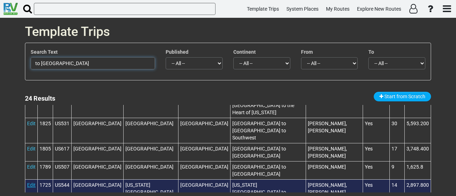
type input "to dallas"
click at [28, 182] on link "Edit" at bounding box center [31, 185] width 9 height 6
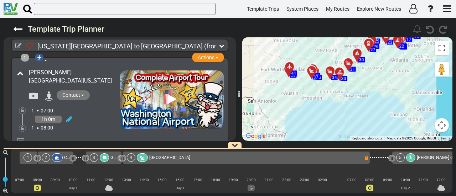
drag, startPoint x: 379, startPoint y: 121, endPoint x: 427, endPoint y: 62, distance: 75.9
click at [427, 62] on div "To activate drag with keyboard, press Alt + Enter. Once in keyboard drag state,…" at bounding box center [347, 89] width 210 height 104
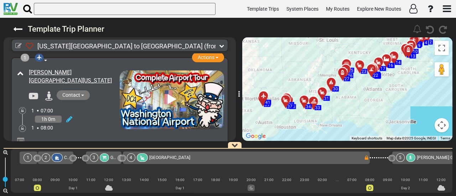
drag, startPoint x: 372, startPoint y: 63, endPoint x: 347, endPoint y: 93, distance: 38.7
click at [347, 93] on div "To activate drag with keyboard, press Alt + Enter. Once in keyboard drag state,…" at bounding box center [347, 89] width 210 height 104
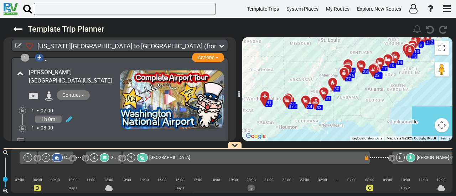
click at [220, 48] on icon at bounding box center [221, 45] width 5 height 5
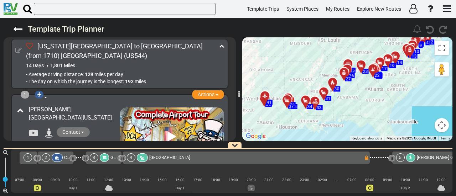
click at [19, 47] on icon at bounding box center [18, 50] width 6 height 6
select select "number:37"
select select "number:46"
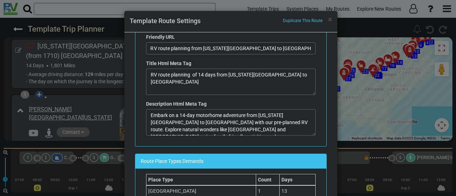
scroll to position [320, 0]
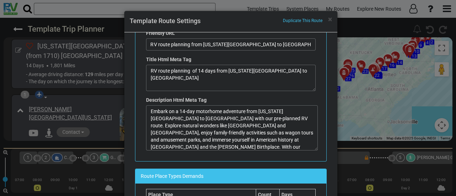
drag, startPoint x: 309, startPoint y: 127, endPoint x: 313, endPoint y: 146, distance: 19.8
click at [313, 146] on textarea "Embark on a 14-day motorhome adventure from Washington DC to Dallas with our pr…" at bounding box center [232, 127] width 172 height 45
click at [328, 19] on span "×" at bounding box center [330, 19] width 4 height 9
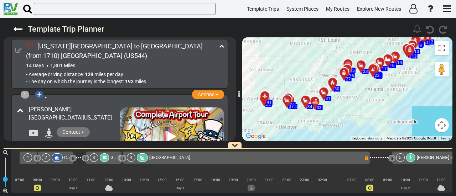
click at [19, 47] on icon at bounding box center [18, 50] width 6 height 6
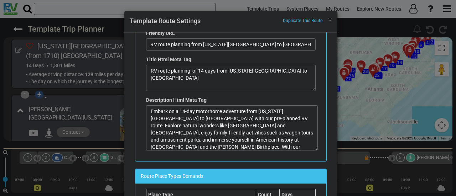
click at [329, 21] on span "×" at bounding box center [330, 19] width 4 height 9
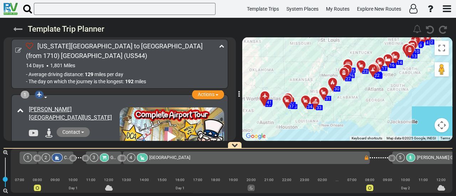
click at [19, 28] on icon at bounding box center [17, 29] width 9 height 9
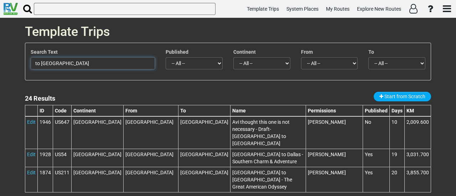
click at [77, 63] on input "to dallas" at bounding box center [93, 63] width 124 height 12
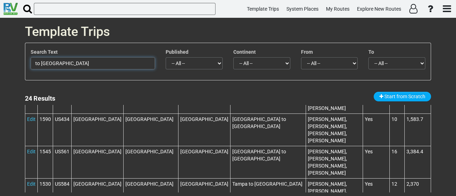
scroll to position [356, 0]
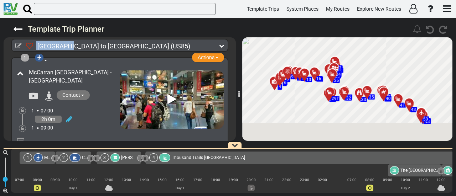
drag, startPoint x: 69, startPoint y: 46, endPoint x: 32, endPoint y: 45, distance: 36.3
click at [32, 45] on div "Las Vegas to Dallas (US85)" at bounding box center [120, 46] width 189 height 10
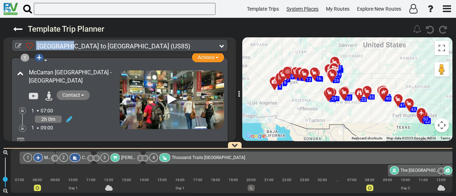
copy div "[GEOGRAPHIC_DATA]"
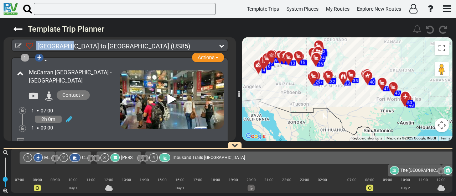
drag, startPoint x: 356, startPoint y: 113, endPoint x: 340, endPoint y: 96, distance: 23.7
click at [340, 96] on div "To activate drag with keyboard, press Alt + Enter. Once in keyboard drag state,…" at bounding box center [347, 89] width 210 height 104
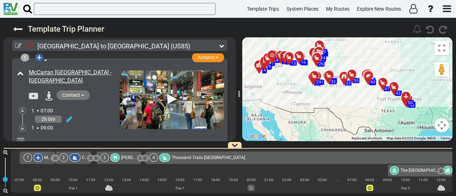
click at [221, 44] on icon at bounding box center [221, 45] width 5 height 5
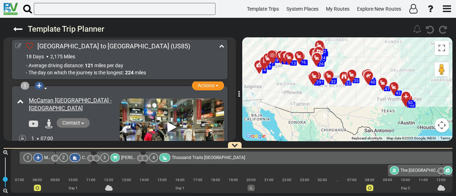
click at [20, 44] on icon at bounding box center [18, 46] width 6 height 6
select select "number:27"
select select "number:46"
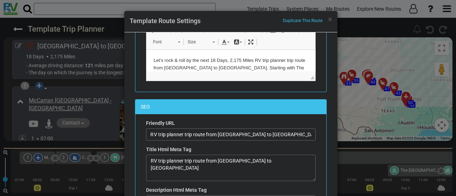
scroll to position [214, 0]
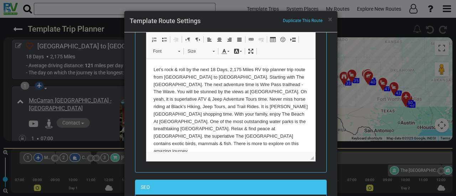
drag, startPoint x: 308, startPoint y: 86, endPoint x: 317, endPoint y: 157, distance: 71.7
click at [317, 157] on div "Template Route Name Las Vegas to Dallas Template Route Description Rich Text Ed…" at bounding box center [230, 76] width 191 height 193
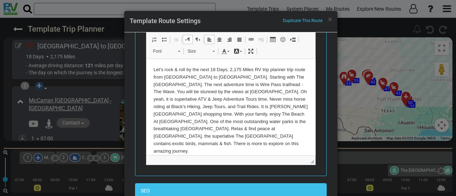
click at [308, 78] on html "Let’s rock & roll by the next 18 Days, 2,175 Miles RV trip planner trip route f…" at bounding box center [230, 110] width 169 height 103
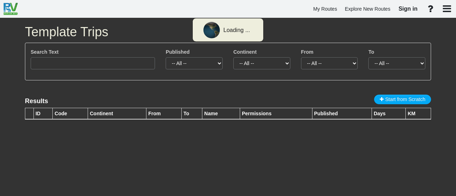
type input "to [PERSON_NAME]"
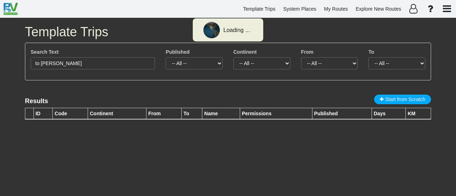
select select "number:605"
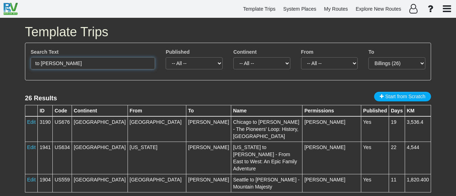
drag, startPoint x: 41, startPoint y: 64, endPoint x: 12, endPoint y: 62, distance: 28.2
click at [12, 62] on div "Template Trips Search Text to [PERSON_NAME] Published -- All -- Yes No Continen…" at bounding box center [228, 107] width 456 height 178
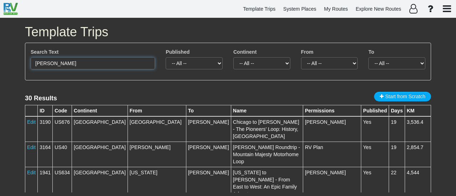
type input "[PERSON_NAME]"
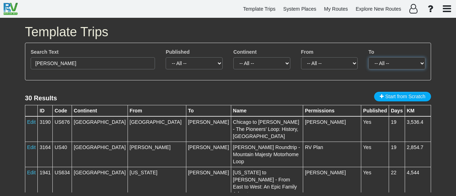
click at [377, 64] on select "-- All -- [PERSON_NAME] (30)" at bounding box center [396, 63] width 57 height 12
select select
click at [368, 57] on select "-- All -- [PERSON_NAME] (30)" at bounding box center [396, 63] width 57 height 12
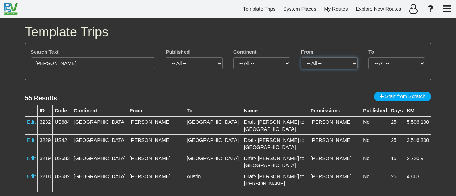
click at [331, 63] on select "-- All -- [GEOGRAPHIC_DATA] (1) [GEOGRAPHIC_DATA] (1) [GEOGRAPHIC_DATA] (2) [PE…" at bounding box center [329, 63] width 57 height 12
select select "number:605"
click at [301, 57] on select "-- All -- [GEOGRAPHIC_DATA] (1) [GEOGRAPHIC_DATA] (1) [GEOGRAPHIC_DATA] (2) [PE…" at bounding box center [329, 63] width 57 height 12
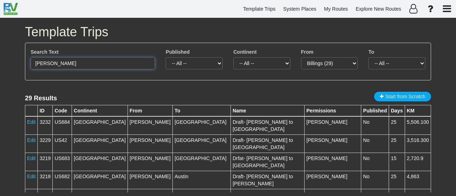
click at [35, 64] on input "[PERSON_NAME]" at bounding box center [93, 63] width 124 height 12
type input "chicago [PERSON_NAME]"
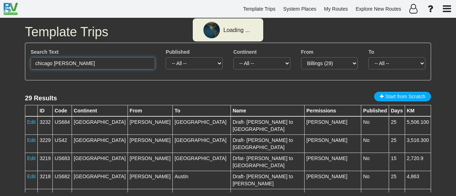
select select
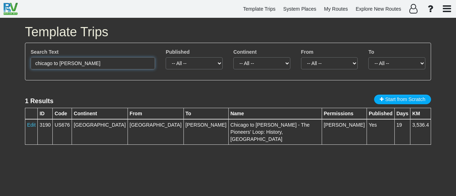
click at [68, 64] on input "chicago to [PERSON_NAME]" at bounding box center [93, 63] width 124 height 12
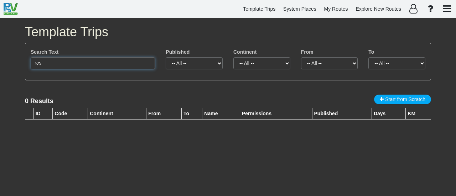
type input "ג"
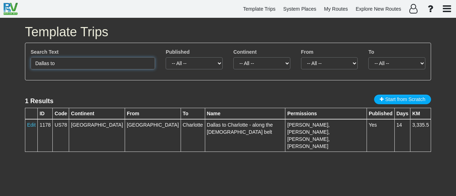
paste input "[GEOGRAPHIC_DATA]"
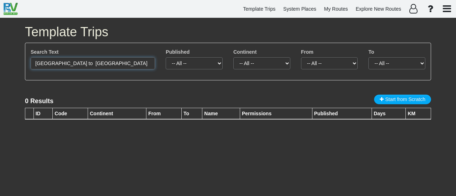
click at [56, 64] on input "[GEOGRAPHIC_DATA] to [GEOGRAPHIC_DATA]" at bounding box center [93, 63] width 124 height 12
click at [77, 64] on input "[GEOGRAPHIC_DATA] to [GEOGRAPHIC_DATA]" at bounding box center [93, 63] width 124 height 12
click at [81, 64] on input "[GEOGRAPHIC_DATA] to [GEOGRAPHIC_DATA]" at bounding box center [93, 63] width 124 height 12
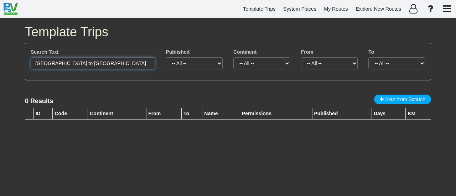
drag, startPoint x: 85, startPoint y: 63, endPoint x: 50, endPoint y: 61, distance: 35.6
click at [50, 61] on input "[GEOGRAPHIC_DATA] to [GEOGRAPHIC_DATA]" at bounding box center [93, 63] width 124 height 12
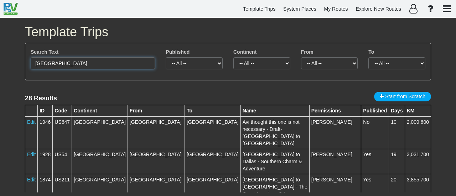
drag, startPoint x: 34, startPoint y: 62, endPoint x: 138, endPoint y: 69, distance: 104.5
click at [35, 62] on input "[GEOGRAPHIC_DATA]" at bounding box center [93, 63] width 124 height 12
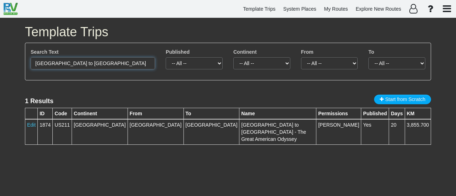
drag, startPoint x: 63, startPoint y: 63, endPoint x: 46, endPoint y: 62, distance: 16.4
click at [44, 62] on input "[GEOGRAPHIC_DATA] to [GEOGRAPHIC_DATA]" at bounding box center [93, 63] width 124 height 12
drag, startPoint x: 65, startPoint y: 62, endPoint x: 14, endPoint y: 63, distance: 51.3
click at [14, 63] on div "Template Trips Search Text [GEOGRAPHIC_DATA] to [GEOGRAPHIC_DATA] Published -- …" at bounding box center [228, 107] width 456 height 178
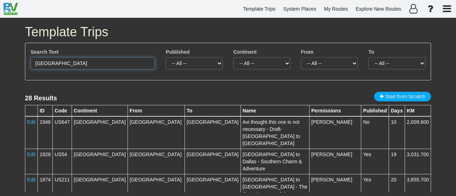
click at [52, 64] on input "[GEOGRAPHIC_DATA]" at bounding box center [93, 63] width 124 height 12
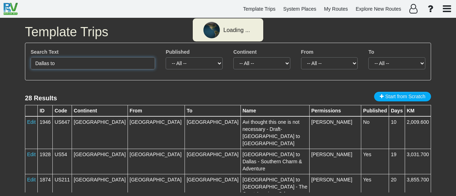
paste input "[GEOGRAPHIC_DATA]"
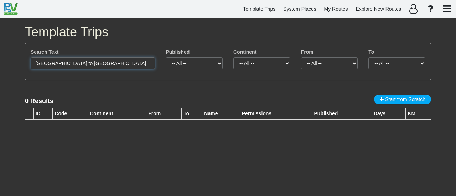
type input "[GEOGRAPHIC_DATA] to [GEOGRAPHIC_DATA]"
click at [112, 64] on input "[GEOGRAPHIC_DATA] to [GEOGRAPHIC_DATA]" at bounding box center [93, 63] width 124 height 12
click at [112, 65] on input "[GEOGRAPHIC_DATA] to [GEOGRAPHIC_DATA]" at bounding box center [93, 63] width 124 height 12
click at [112, 66] on input "[GEOGRAPHIC_DATA] to [GEOGRAPHIC_DATA]" at bounding box center [93, 63] width 124 height 12
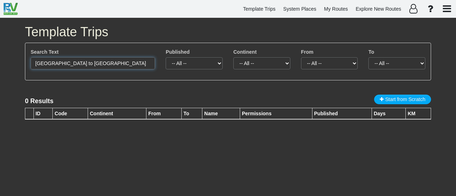
click at [112, 66] on input "[GEOGRAPHIC_DATA] to [GEOGRAPHIC_DATA]" at bounding box center [93, 63] width 124 height 12
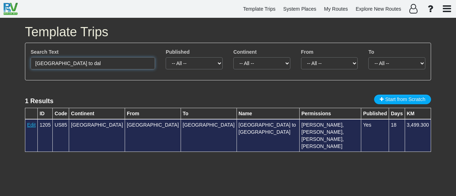
type input "[GEOGRAPHIC_DATA] to dal"
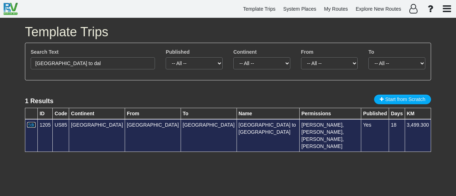
click at [30, 124] on link "Edit" at bounding box center [31, 125] width 9 height 6
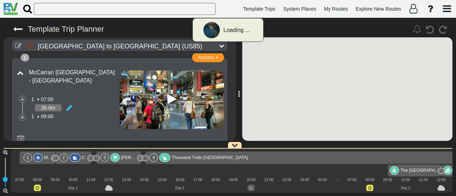
click at [401, 168] on span "The [GEOGRAPHIC_DATA]" at bounding box center [426, 170] width 53 height 5
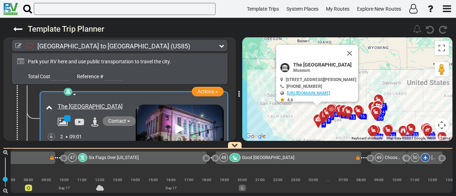
scroll to position [0, 5317]
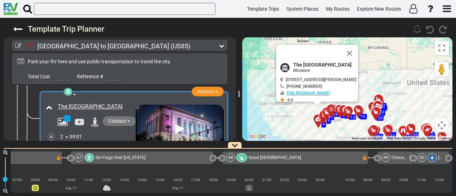
click at [162, 158] on div "47 Six Flags Over [US_STATE]" at bounding box center [142, 157] width 134 height 9
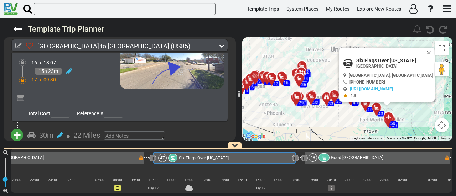
scroll to position [0, 5235]
click at [117, 157] on div "46 [GEOGRAPHIC_DATA]" at bounding box center [53, 157] width 169 height 9
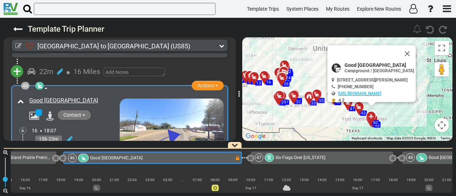
scroll to position [0, 5047]
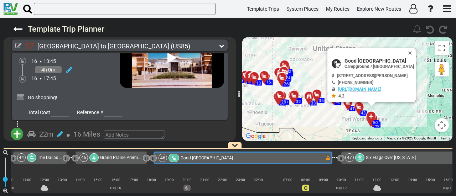
click at [117, 157] on span "Grand Prairie Premium Outlets" at bounding box center [129, 157] width 59 height 5
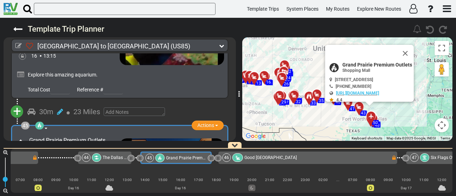
scroll to position [0, 4969]
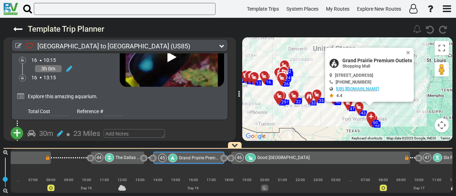
click at [120, 157] on span "The Dallas World Aquarium" at bounding box center [141, 157] width 53 height 5
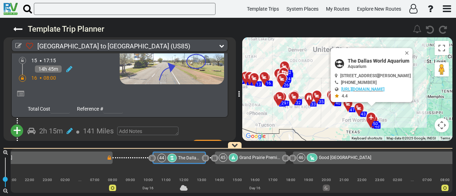
scroll to position [0, 4907]
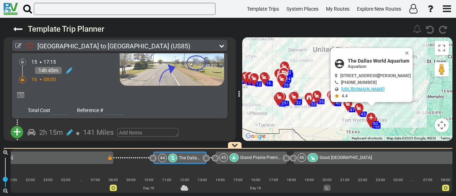
click at [380, 58] on span "The Dallas World Aquarium" at bounding box center [378, 61] width 63 height 6
copy div "The Dallas World Aquarium"
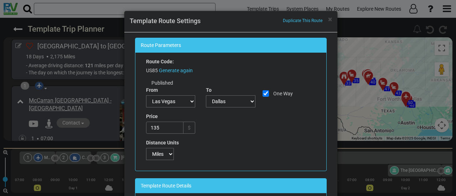
select select "number:27"
select select "number:46"
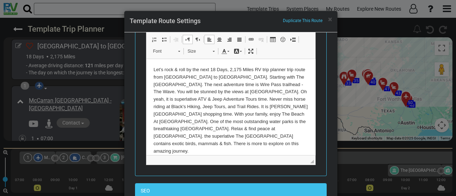
click at [378, 103] on div "× Duplicate This Route Template Route Settings Route Parameters Route Code: US8…" at bounding box center [228, 98] width 456 height 196
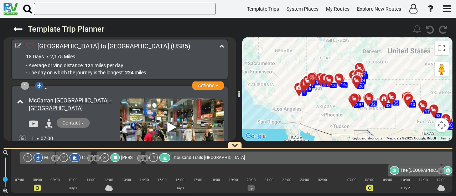
drag, startPoint x: 416, startPoint y: 100, endPoint x: 425, endPoint y: 89, distance: 14.5
click at [425, 89] on div "To activate drag with keyboard, press Alt + Enter. Once in keyboard drag state,…" at bounding box center [347, 89] width 210 height 104
drag, startPoint x: 21, startPoint y: 32, endPoint x: 248, endPoint y: 14, distance: 227.8
click at [21, 32] on icon at bounding box center [17, 29] width 9 height 9
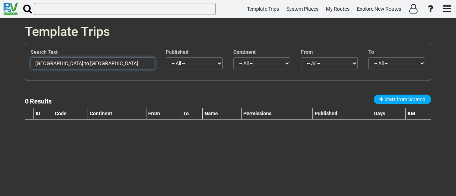
click at [93, 63] on input "[GEOGRAPHIC_DATA] to [GEOGRAPHIC_DATA]" at bounding box center [93, 63] width 124 height 12
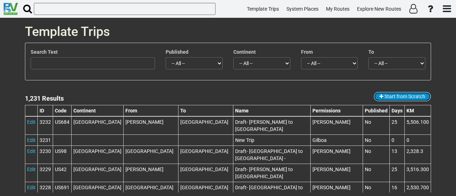
click at [392, 94] on span "Start from Scratch" at bounding box center [404, 97] width 41 height 6
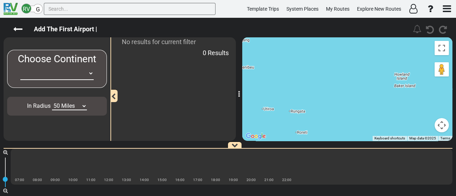
click at [85, 75] on select "-- Empty -- -- Empty -- -- Empty -- Africa Asia Australia Canada Europe New Zea…" at bounding box center [56, 73] width 73 height 13
select select "number:2"
click at [20, 67] on select "-- Empty -- -- Empty -- -- Empty -- Africa Asia Australia Canada Europe New Zea…" at bounding box center [56, 73] width 73 height 13
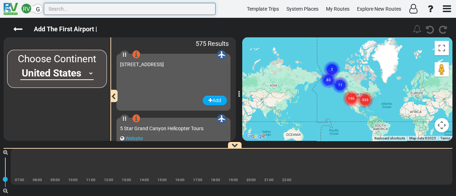
click at [57, 9] on input "text" at bounding box center [130, 9] width 172 height 12
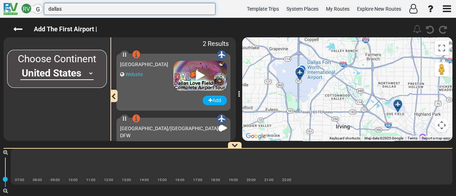
type input "dallas"
click at [299, 68] on div at bounding box center [299, 71] width 12 height 12
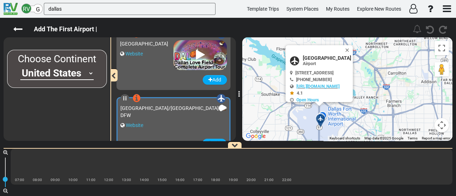
scroll to position [37, 0]
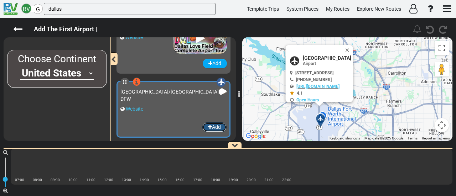
click at [210, 127] on button "Add" at bounding box center [214, 127] width 24 height 10
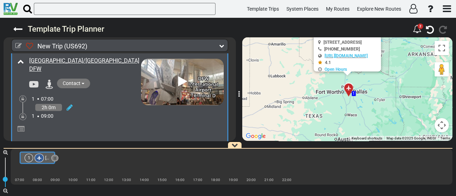
scroll to position [62, 0]
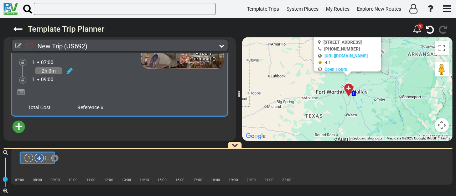
click at [17, 126] on span "+" at bounding box center [19, 127] width 8 height 16
click at [46, 138] on li "Add Atraction" at bounding box center [41, 139] width 56 height 9
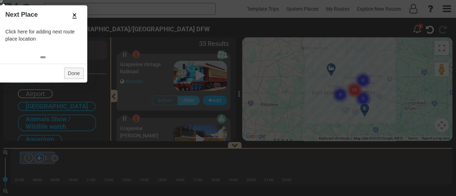
click at [74, 12] on link "×" at bounding box center [74, 15] width 11 height 12
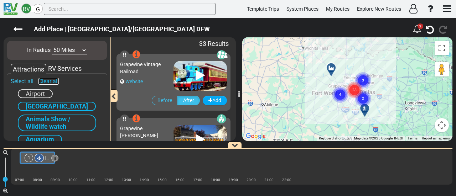
click at [45, 80] on link "Clear all" at bounding box center [48, 81] width 20 height 7
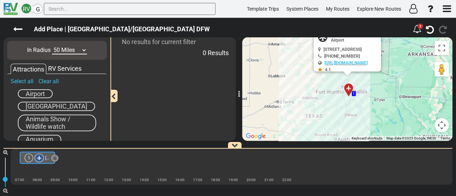
click at [44, 92] on span "Airport" at bounding box center [35, 93] width 19 height 7
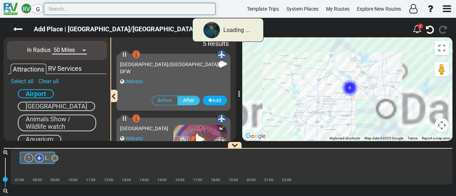
click at [83, 6] on input "text" at bounding box center [130, 9] width 172 height 12
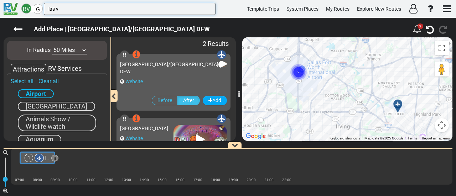
type input "las v"
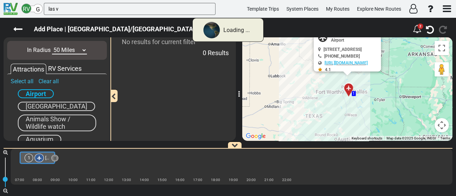
click at [68, 48] on select "10 Miles 50 Miles 100 Miles 250 Miles 500 Miles 1000 Miles" at bounding box center [69, 50] width 35 height 8
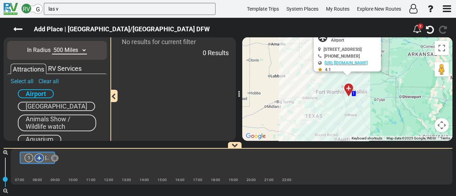
click at [52, 46] on select "10 Miles 50 Miles 100 Miles 250 Miles 500 Miles 1000 Miles" at bounding box center [69, 50] width 35 height 8
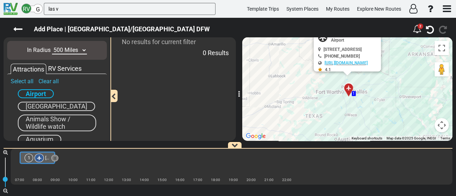
click at [73, 51] on select "10 Miles 50 Miles 100 Miles 250 Miles 500 Miles 1000 Miles" at bounding box center [69, 50] width 35 height 8
select select "number:1000"
click at [52, 46] on select "10 Miles 50 Miles 100 Miles 250 Miles 500 Miles 1000 Miles" at bounding box center [69, 50] width 35 height 8
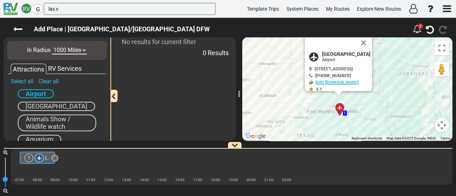
drag, startPoint x: 396, startPoint y: 100, endPoint x: 386, endPoint y: 131, distance: 32.3
click at [386, 131] on div "To activate drag with keyboard, press Alt + Enter. Once in keyboard drag state,…" at bounding box center [347, 89] width 210 height 104
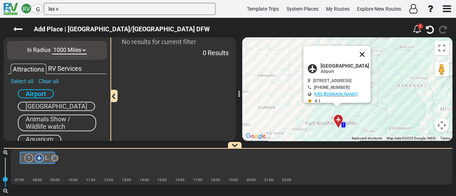
click at [371, 51] on button "Close" at bounding box center [361, 54] width 17 height 17
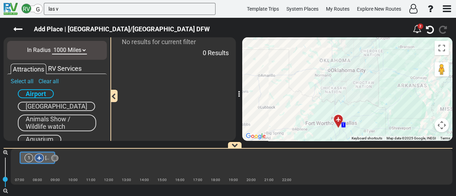
click at [446, 125] on button "Map camera controls" at bounding box center [441, 125] width 14 height 14
click at [425, 125] on button "Zoom out" at bounding box center [423, 125] width 14 height 14
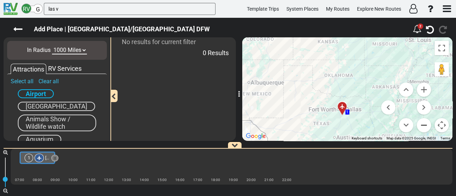
click at [425, 125] on button "Zoom out" at bounding box center [423, 125] width 14 height 14
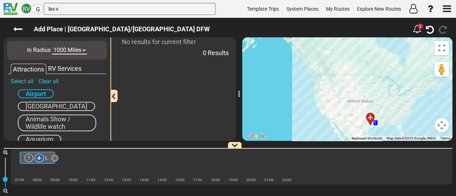
drag, startPoint x: 337, startPoint y: 76, endPoint x: 359, endPoint y: 99, distance: 31.7
click at [359, 99] on div "To activate drag with keyboard, press Alt + Enter. Once in keyboard drag state,…" at bounding box center [347, 89] width 210 height 104
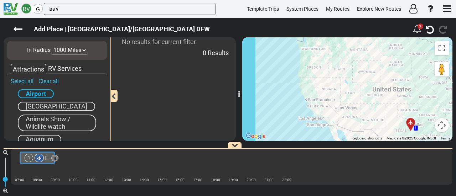
drag, startPoint x: 324, startPoint y: 100, endPoint x: 355, endPoint y: 86, distance: 33.9
click at [355, 86] on div "To activate drag with keyboard, press Alt + Enter. Once in keyboard drag state,…" at bounding box center [347, 89] width 210 height 104
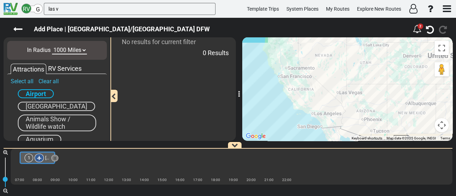
drag, startPoint x: 345, startPoint y: 111, endPoint x: 357, endPoint y: 103, distance: 15.3
click at [357, 103] on div "To activate drag with keyboard, press Alt + Enter. Once in keyboard drag state,…" at bounding box center [347, 89] width 210 height 104
click at [84, 11] on input "las v" at bounding box center [130, 9] width 172 height 12
click at [85, 11] on input "las v" at bounding box center [130, 9] width 172 height 12
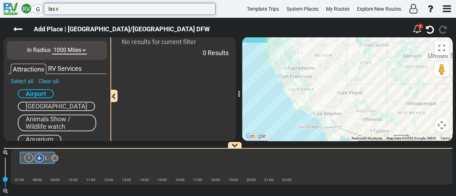
click at [85, 11] on input "las v" at bounding box center [130, 9] width 172 height 12
click at [54, 8] on input "ph" at bounding box center [130, 9] width 172 height 12
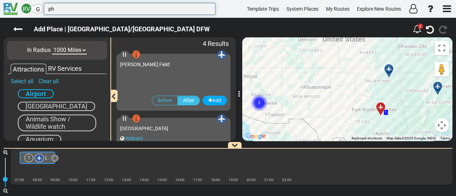
type input "ph"
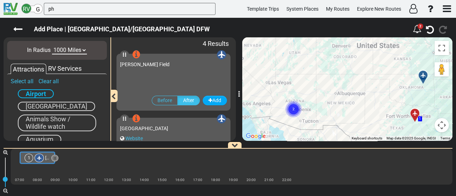
drag, startPoint x: 300, startPoint y: 97, endPoint x: 317, endPoint y: 117, distance: 25.8
click at [337, 106] on div "To activate drag with keyboard, press Alt + Enter. Once in keyboard drag state,…" at bounding box center [347, 89] width 210 height 104
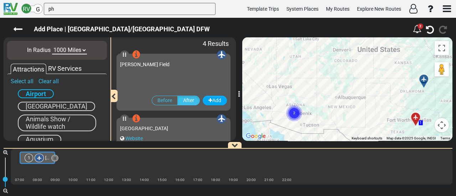
click at [295, 112] on text "2" at bounding box center [294, 112] width 2 height 5
click at [294, 112] on text "2" at bounding box center [294, 112] width 2 height 5
click at [294, 112] on div at bounding box center [296, 115] width 12 height 11
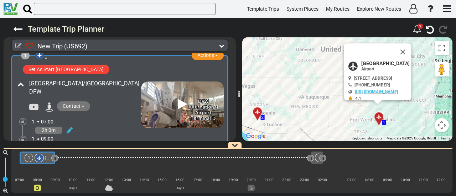
scroll to position [0, 0]
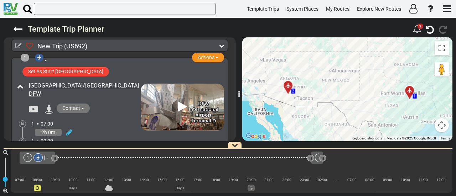
click at [316, 156] on div "2" at bounding box center [325, 157] width 21 height 9
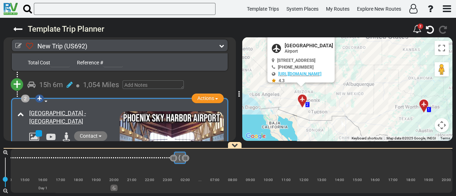
scroll to position [0, 158]
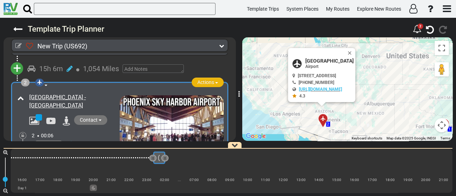
click at [191, 78] on button "Actions" at bounding box center [207, 83] width 32 height 10
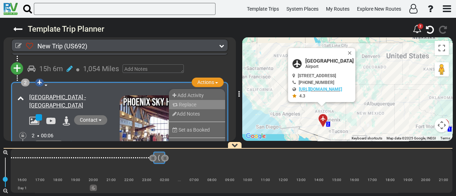
click at [182, 100] on li "Replace" at bounding box center [197, 104] width 56 height 9
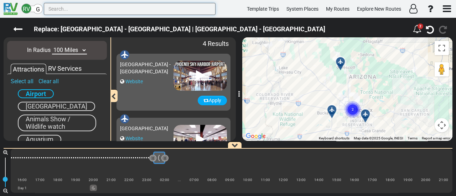
click at [61, 11] on input "text" at bounding box center [130, 9] width 172 height 12
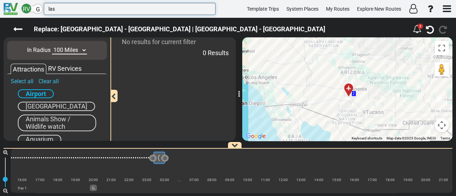
type input "las"
click at [35, 94] on span "Airport" at bounding box center [36, 93] width 20 height 7
drag, startPoint x: 35, startPoint y: 94, endPoint x: 38, endPoint y: 90, distance: 5.6
click at [34, 94] on span "Airport" at bounding box center [35, 93] width 19 height 7
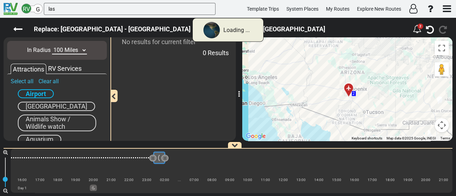
click at [62, 47] on select "10 Miles 50 Miles 100 Miles 250 Miles 500 Miles 1000 Miles" at bounding box center [69, 50] width 35 height 8
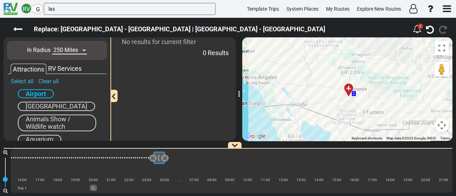
click at [52, 46] on select "10 Miles 50 Miles 100 Miles 250 Miles 500 Miles 1000 Miles" at bounding box center [69, 50] width 35 height 8
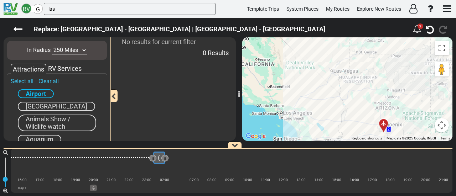
click at [352, 133] on div "To activate drag with keyboard, press Alt + Enter. Once in keyboard drag state,…" at bounding box center [347, 89] width 210 height 104
drag, startPoint x: 71, startPoint y: 48, endPoint x: 72, endPoint y: 53, distance: 5.7
click at [71, 48] on select "10 Miles 50 Miles 100 Miles 250 Miles 500 Miles 1000 Miles" at bounding box center [69, 50] width 35 height 8
select select "number:500"
click at [52, 46] on select "10 Miles 50 Miles 100 Miles 250 Miles 500 Miles 1000 Miles" at bounding box center [69, 50] width 35 height 8
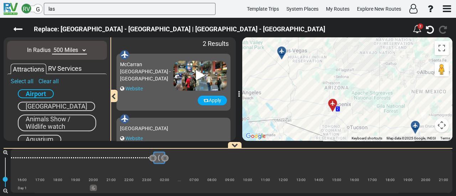
click at [282, 51] on div at bounding box center [284, 53] width 12 height 11
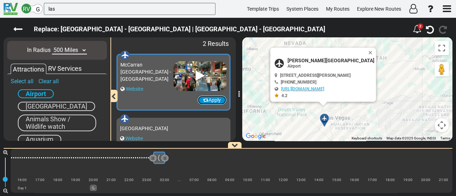
click at [208, 99] on button "Apply" at bounding box center [211, 100] width 29 height 10
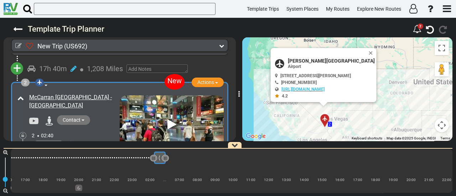
scroll to position [0, 173]
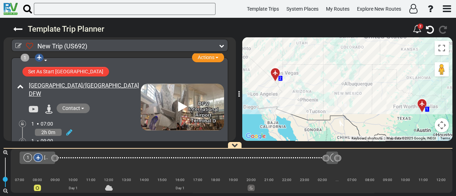
click at [37, 157] on icon at bounding box center [38, 158] width 4 height 4
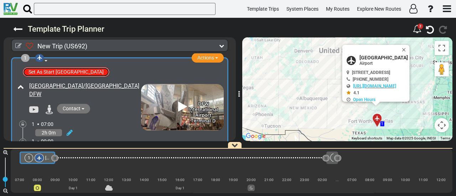
click at [72, 73] on button "Set As Start [GEOGRAPHIC_DATA]" at bounding box center [66, 72] width 86 height 10
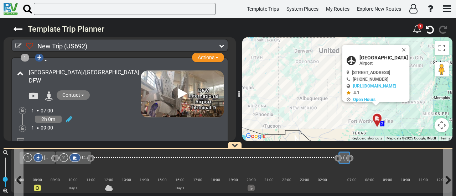
click at [345, 156] on div "3 [GEOGRAPHIC_DATA] - [GEOGRAPHIC_DATA]" at bounding box center [344, 158] width 12 height 12
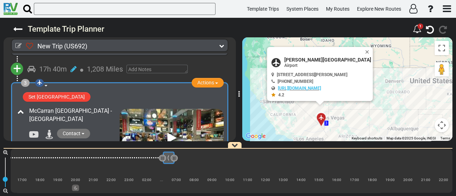
scroll to position [189, 0]
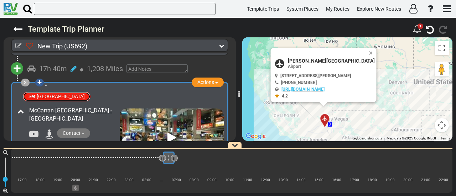
click at [68, 93] on button "Set [GEOGRAPHIC_DATA]" at bounding box center [57, 97] width 68 height 10
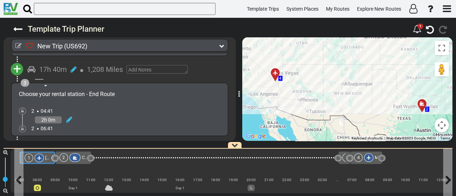
click at [45, 157] on span "[GEOGRAPHIC_DATA]/[GEOGRAPHIC_DATA] DFW" at bounding box center [92, 158] width 94 height 5
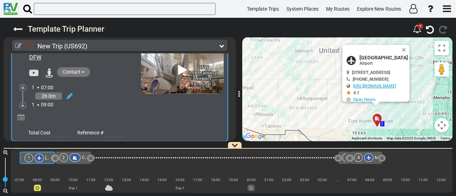
scroll to position [26, 0]
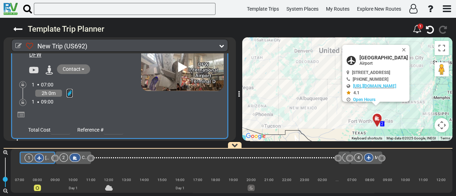
click at [69, 92] on icon at bounding box center [70, 93] width 6 height 7
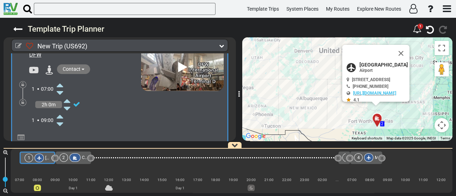
click at [62, 83] on icon at bounding box center [60, 84] width 6 height 11
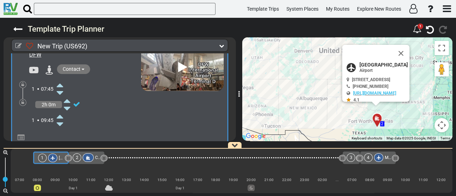
click at [62, 83] on icon at bounding box center [60, 84] width 6 height 11
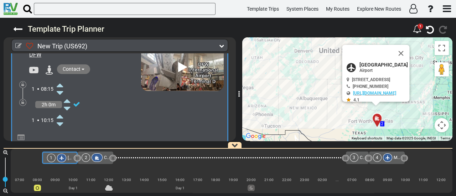
click at [62, 83] on icon at bounding box center [60, 84] width 6 height 11
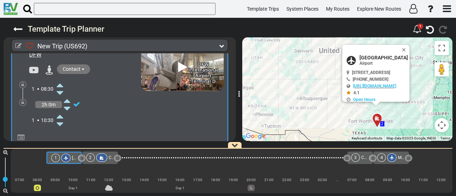
click at [62, 83] on icon at bounding box center [60, 84] width 6 height 11
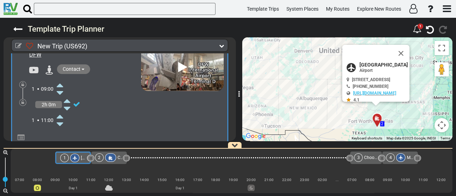
click at [62, 83] on icon at bounding box center [60, 84] width 6 height 11
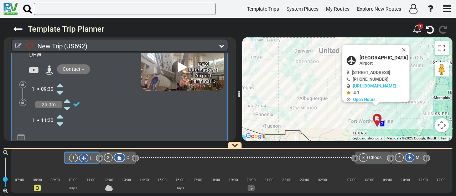
click at [62, 83] on icon at bounding box center [60, 84] width 6 height 11
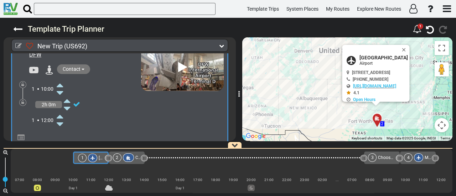
click at [128, 159] on icon at bounding box center [128, 158] width 6 height 5
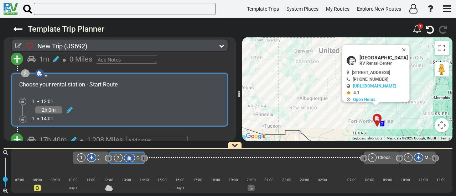
scroll to position [168, 0]
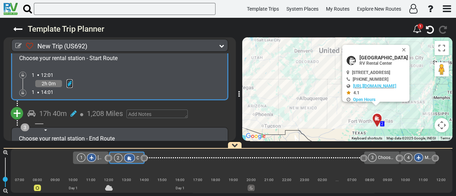
click at [69, 79] on link at bounding box center [70, 83] width 6 height 9
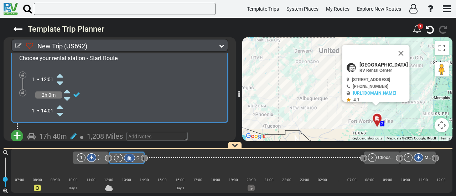
click at [62, 73] on icon at bounding box center [60, 75] width 6 height 11
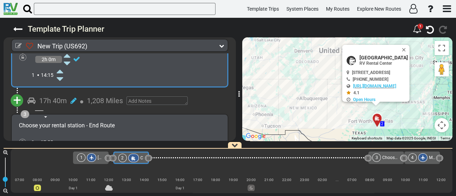
click at [20, 96] on span "+" at bounding box center [17, 100] width 8 height 16
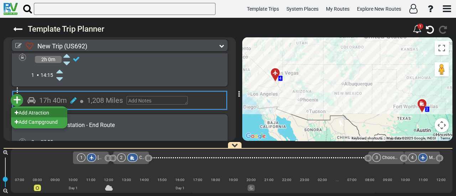
click at [41, 110] on li "Add Atraction" at bounding box center [39, 112] width 56 height 9
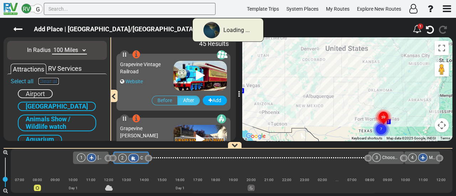
click at [52, 78] on link "Clear all" at bounding box center [48, 81] width 20 height 7
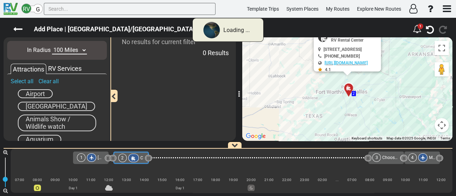
click at [72, 50] on select "10 Miles 50 Miles 100 Miles 250 Miles 500 Miles 1000 Miles" at bounding box center [69, 50] width 35 height 8
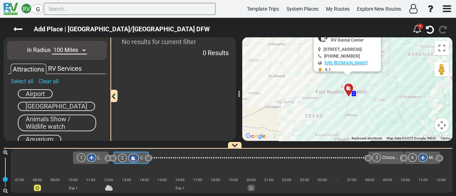
select select "number:10"
click at [52, 46] on select "10 Miles 50 Miles 100 Miles 250 Miles 500 Miles 1000 Miles" at bounding box center [69, 50] width 35 height 8
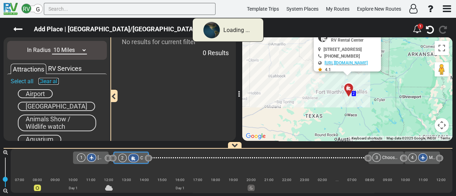
click at [48, 83] on link "Clear all" at bounding box center [48, 81] width 20 height 7
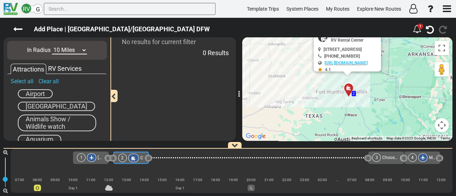
click at [62, 68] on div "RV Services" at bounding box center [64, 68] width 37 height 9
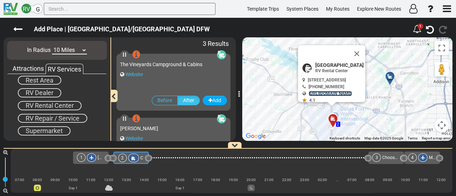
scroll to position [93, 0]
click at [64, 129] on div "Supermarket" at bounding box center [44, 129] width 53 height 9
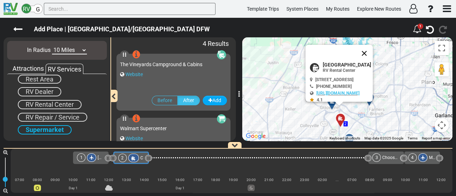
click at [373, 53] on button "Close" at bounding box center [364, 53] width 17 height 17
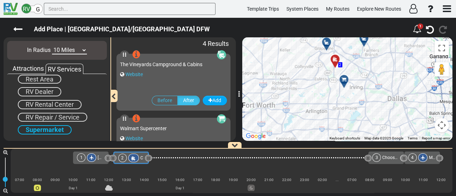
drag, startPoint x: 346, startPoint y: 94, endPoint x: 341, endPoint y: 35, distance: 59.3
click at [341, 35] on div "Add Place | [GEOGRAPHIC_DATA]/[GEOGRAPHIC_DATA] DFW 1" at bounding box center [228, 107] width 456 height 178
click at [345, 80] on div at bounding box center [346, 82] width 12 height 11
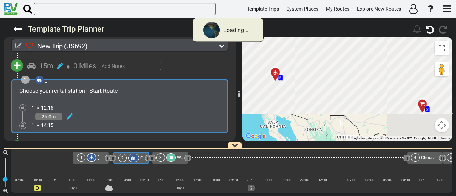
scroll to position [110, 0]
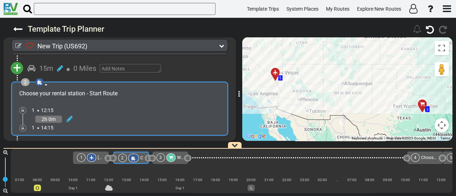
click at [175, 156] on div "3" at bounding box center [166, 157] width 21 height 9
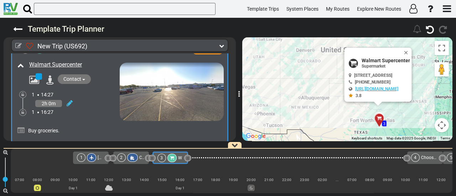
scroll to position [225, 0]
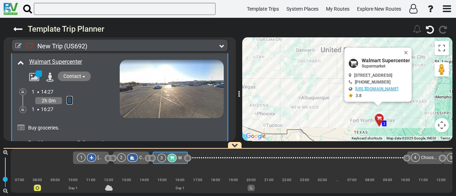
click at [68, 97] on icon at bounding box center [70, 100] width 6 height 7
click at [60, 89] on icon at bounding box center [60, 91] width 6 height 11
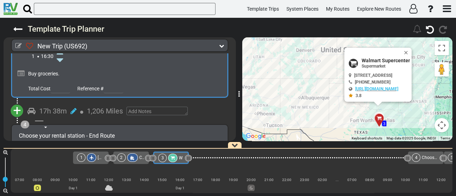
click at [18, 111] on span "+" at bounding box center [17, 111] width 8 height 16
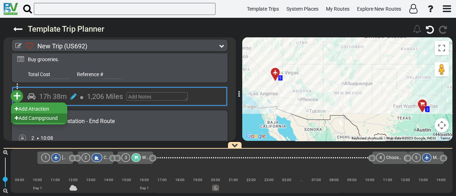
scroll to position [332, 0]
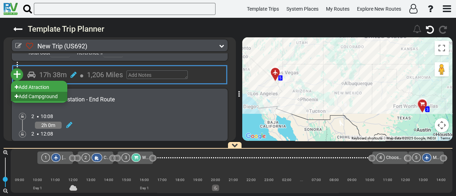
click at [45, 95] on li "Add Campground" at bounding box center [39, 96] width 56 height 9
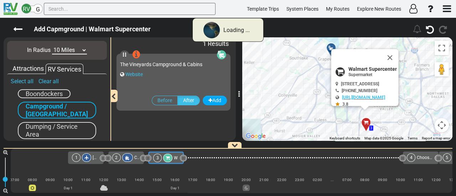
scroll to position [0, 0]
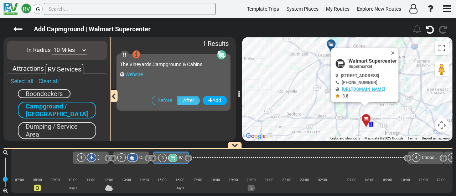
click at [390, 55] on div at bounding box center [362, 53] width 54 height 10
click at [398, 51] on button "Close" at bounding box center [394, 53] width 9 height 10
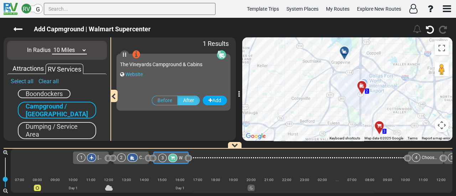
drag, startPoint x: 372, startPoint y: 62, endPoint x: 396, endPoint y: 72, distance: 26.0
click at [396, 72] on div "To activate drag with keyboard, press Alt + Enter. Once in keyboard drag state,…" at bounding box center [347, 89] width 210 height 104
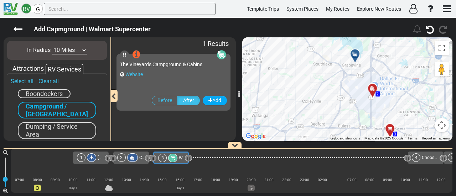
click at [355, 56] on div at bounding box center [357, 56] width 12 height 11
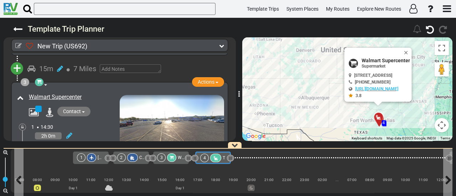
click at [206, 156] on div "4" at bounding box center [204, 158] width 9 height 9
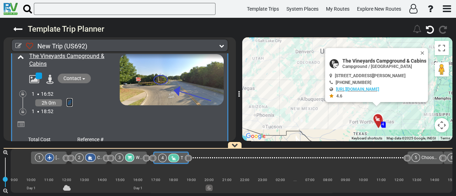
click at [69, 99] on icon at bounding box center [70, 102] width 6 height 7
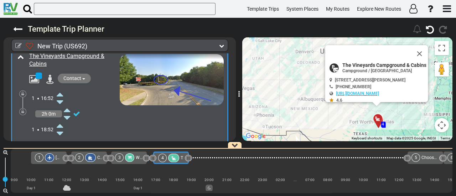
click at [61, 89] on icon at bounding box center [60, 94] width 6 height 11
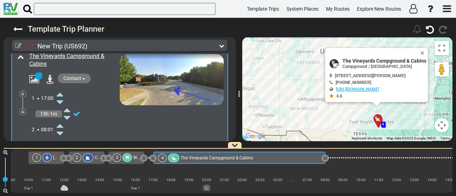
drag, startPoint x: 188, startPoint y: 158, endPoint x: 325, endPoint y: 176, distance: 138.1
click at [325, 176] on div "1 [GEOGRAPHIC_DATA]/[GEOGRAPHIC_DATA] DFW" at bounding box center [231, 171] width 441 height 44
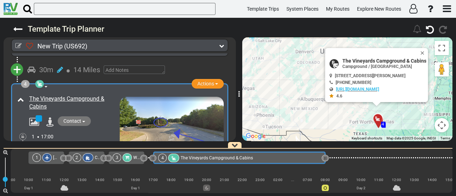
click at [236, 136] on div "New Trip (US692) 2 Days 1,218 Miles" at bounding box center [228, 107] width 456 height 178
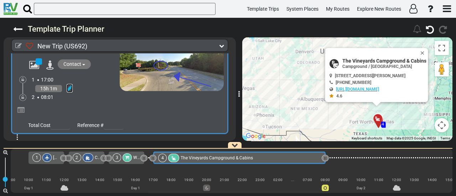
click at [71, 85] on icon at bounding box center [70, 88] width 6 height 7
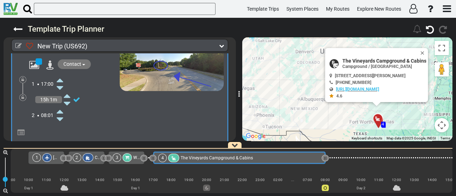
click at [59, 117] on icon at bounding box center [60, 119] width 6 height 11
click at [22, 95] on icon at bounding box center [22, 97] width 3 height 4
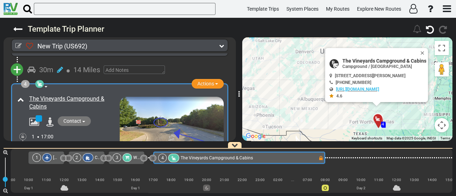
click at [53, 159] on div "1 [GEOGRAPHIC_DATA]/[GEOGRAPHIC_DATA] DFW" at bounding box center [45, 157] width 27 height 9
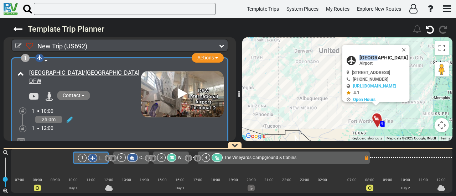
drag, startPoint x: 351, startPoint y: 58, endPoint x: 325, endPoint y: 57, distance: 25.6
click at [346, 57] on div "[GEOGRAPHIC_DATA]" at bounding box center [376, 60] width 61 height 11
copy div "[GEOGRAPHIC_DATA]"
click at [19, 44] on icon at bounding box center [18, 46] width 6 height 6
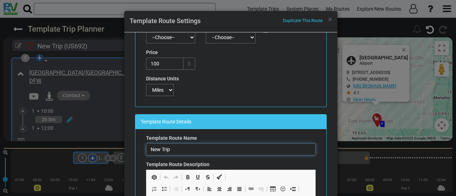
drag, startPoint x: 182, startPoint y: 148, endPoint x: 84, endPoint y: 147, distance: 98.2
click at [84, 147] on div "× Duplicate This Route Template Route Settings Route Parameters Route Code: US6…" at bounding box center [228, 98] width 456 height 196
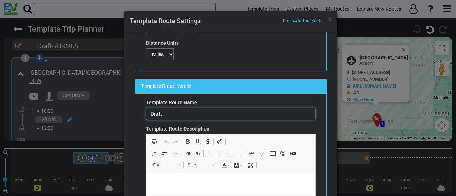
type input "Draft-"
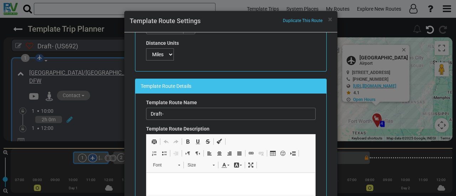
click at [388, 37] on div "× Duplicate This Route Template Route Settings Route Parameters Route Code: US6…" at bounding box center [228, 98] width 456 height 196
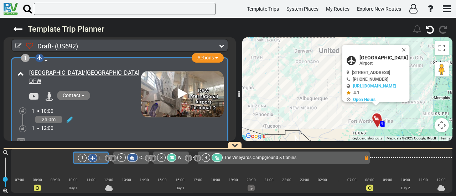
click at [304, 156] on div "4 The [GEOGRAPHIC_DATA] & Cabins" at bounding box center [282, 157] width 162 height 9
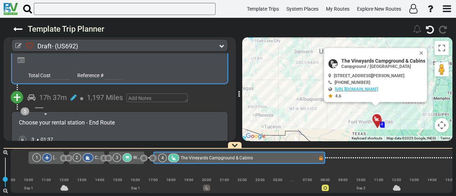
click at [195, 156] on span "The Vineyards Campground & Cabins" at bounding box center [216, 158] width 72 height 5
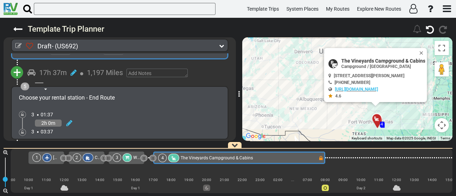
scroll to position [462, 0]
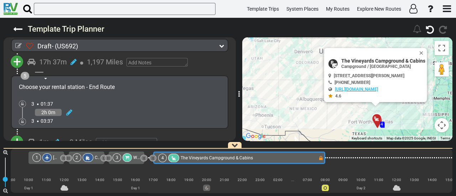
click at [20, 62] on button "+" at bounding box center [17, 62] width 12 height 12
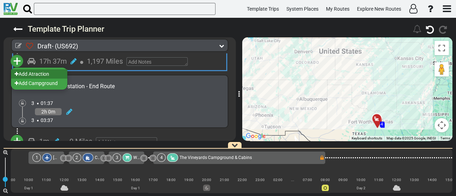
scroll to position [462, 0]
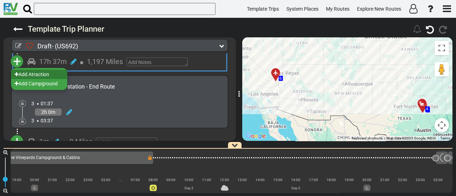
click at [37, 70] on li "Add Atraction" at bounding box center [39, 74] width 56 height 9
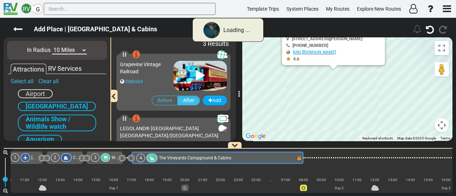
scroll to position [0, 44]
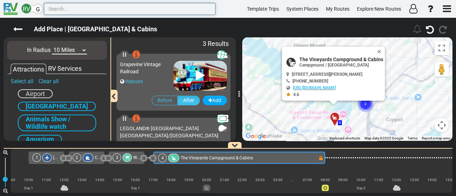
click at [65, 7] on input "text" at bounding box center [130, 9] width 172 height 12
paste input "The Dallas World Aquarium"
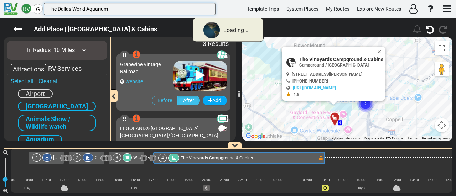
type input "The Dallas World Aquarium"
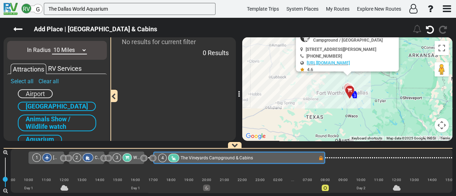
drag, startPoint x: 59, startPoint y: 49, endPoint x: 59, endPoint y: 53, distance: 3.9
click at [60, 49] on select "10 Miles 50 Miles 100 Miles 250 Miles 500 Miles 1000 Miles" at bounding box center [69, 50] width 35 height 8
select select "number:50"
click at [52, 46] on select "10 Miles 50 Miles 100 Miles 250 Miles 500 Miles 1000 Miles" at bounding box center [69, 50] width 35 height 8
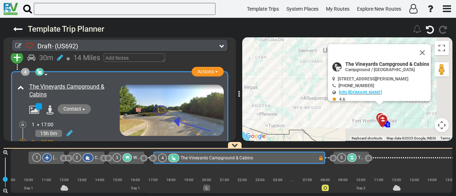
scroll to position [320, 0]
